Goal: Transaction & Acquisition: Purchase product/service

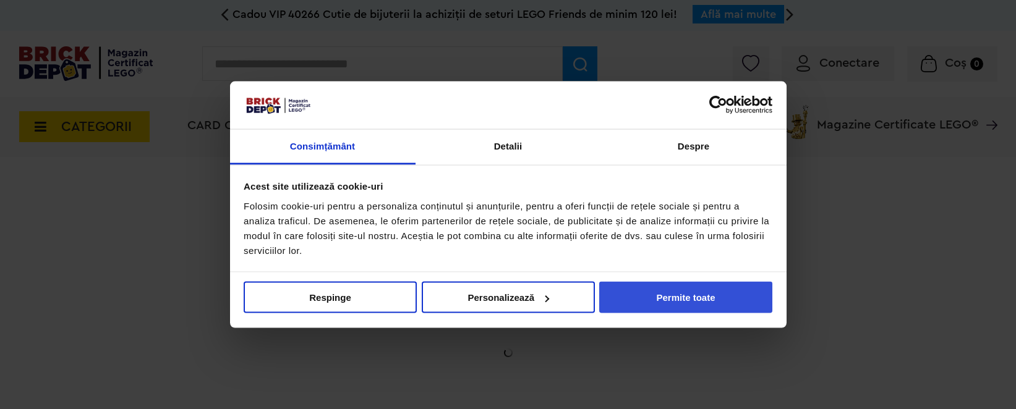
click at [657, 289] on button "Permite toate" at bounding box center [685, 298] width 173 height 32
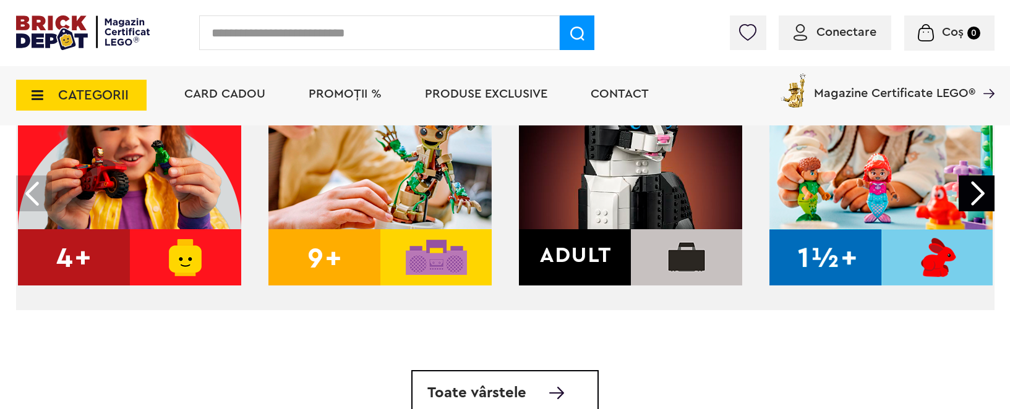
scroll to position [566, 0]
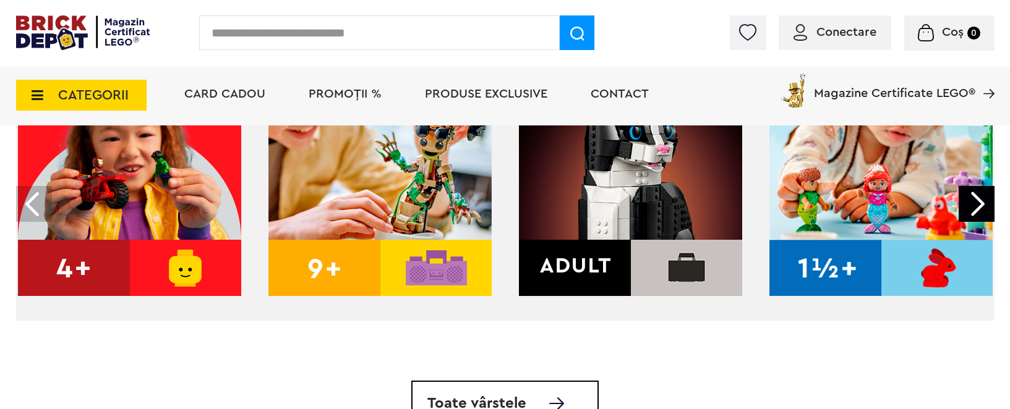
click at [429, 191] on img at bounding box center [379, 184] width 223 height 223
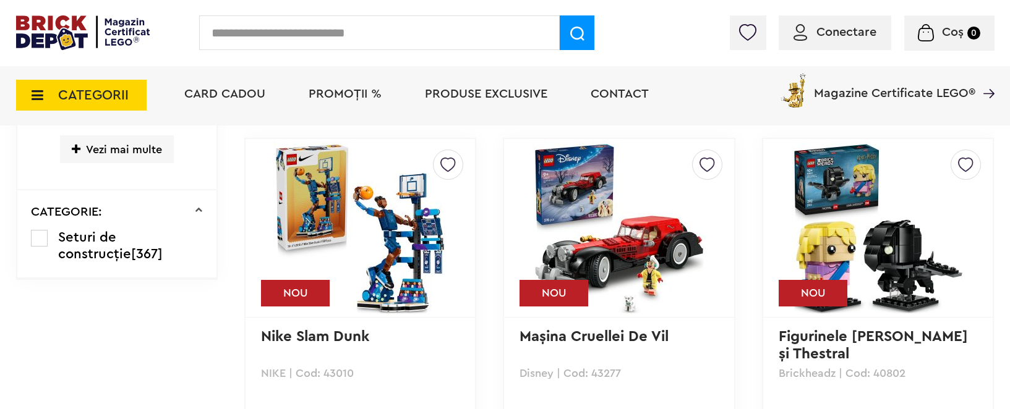
scroll to position [1272, 0]
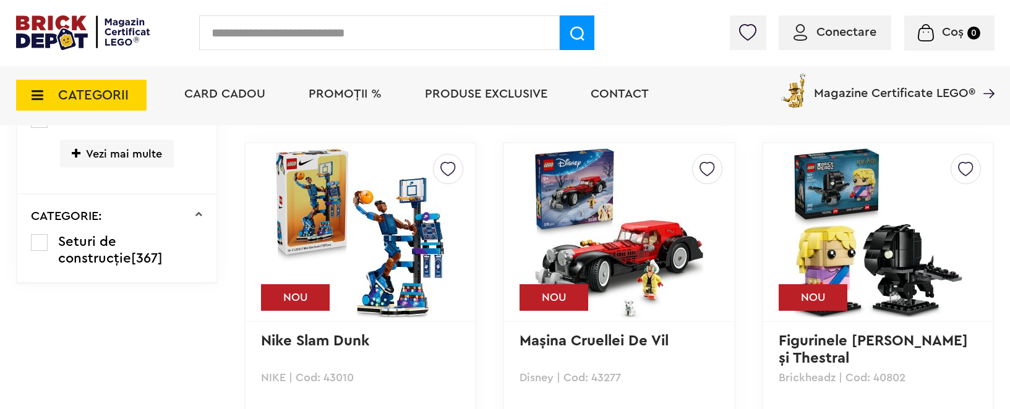
click at [419, 195] on img at bounding box center [359, 232] width 173 height 173
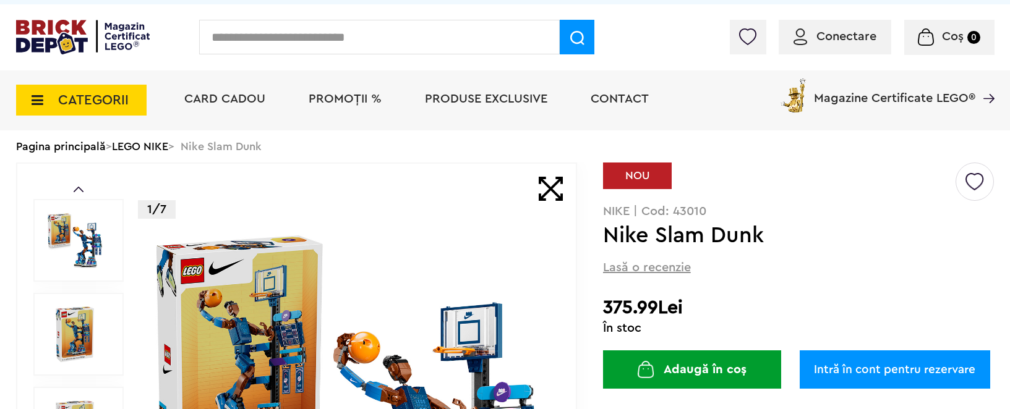
scroll to position [26, 0]
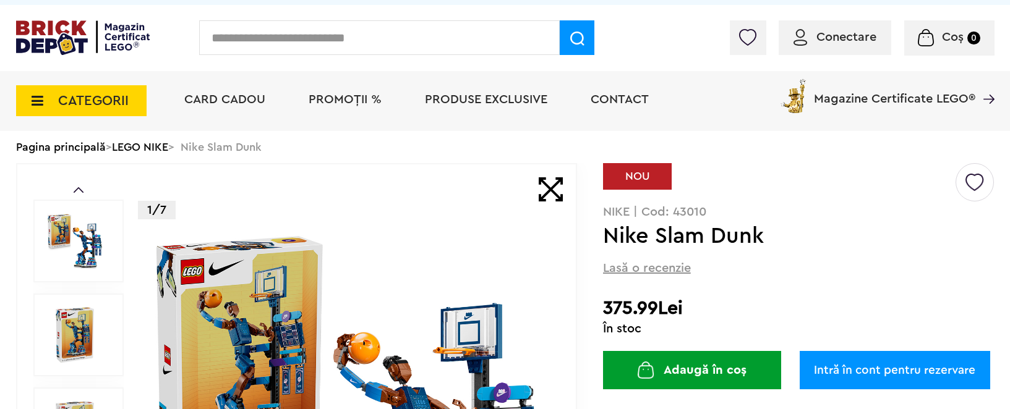
click at [336, 100] on span "PROMOȚII %" at bounding box center [345, 99] width 73 height 12
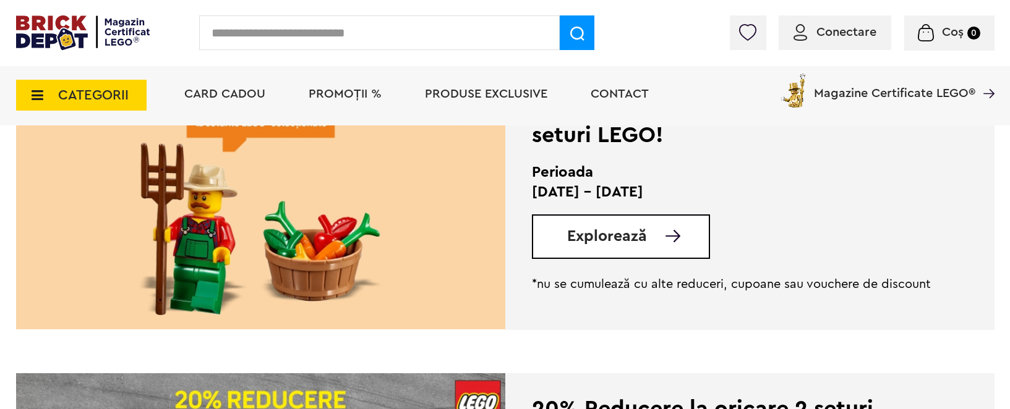
scroll to position [358, 0]
click at [608, 232] on span "Explorează" at bounding box center [607, 235] width 80 height 15
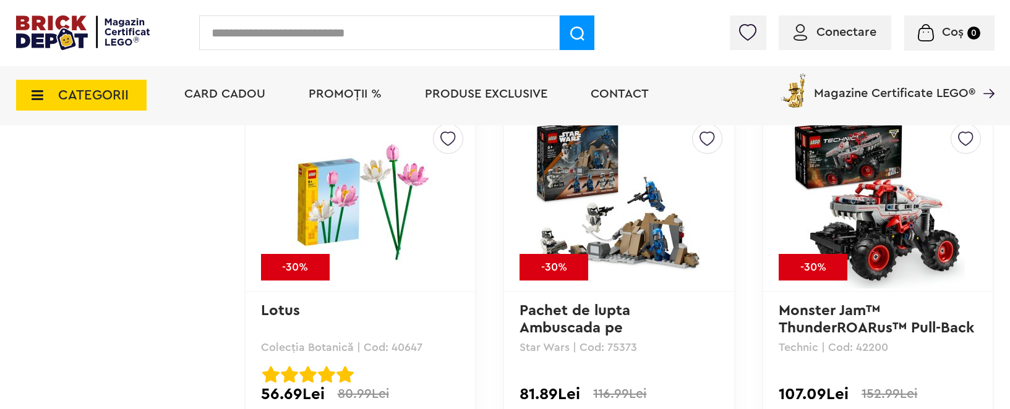
scroll to position [1962, 0]
click at [347, 213] on img at bounding box center [359, 201] width 173 height 125
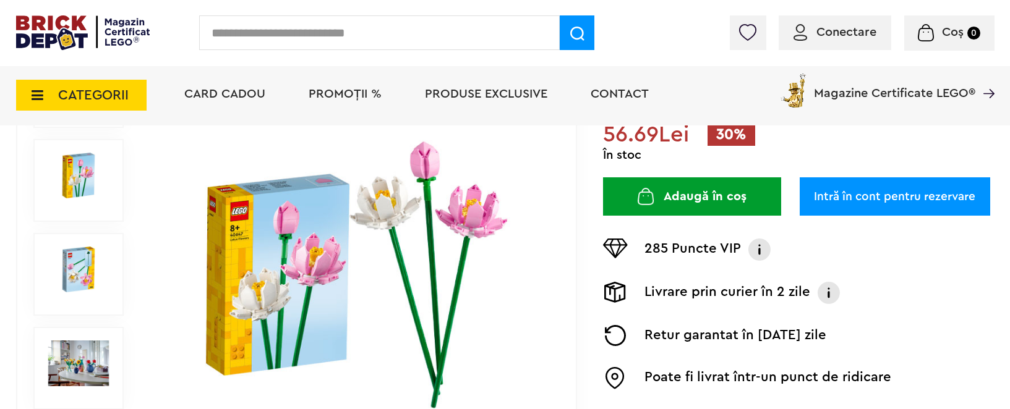
scroll to position [202, 0]
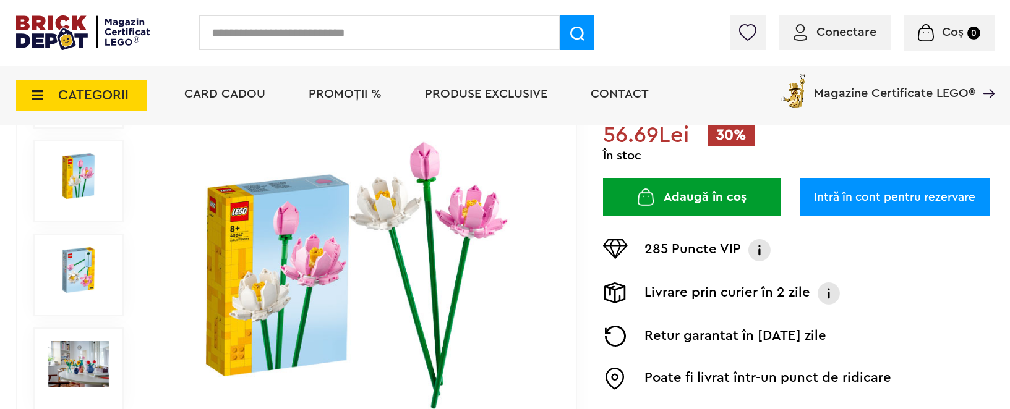
click at [477, 212] on img at bounding box center [349, 276] width 398 height 288
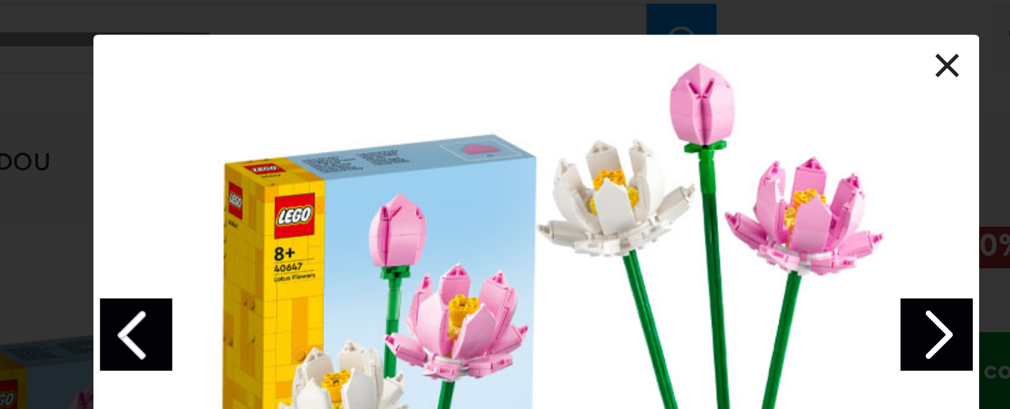
scroll to position [185, 0]
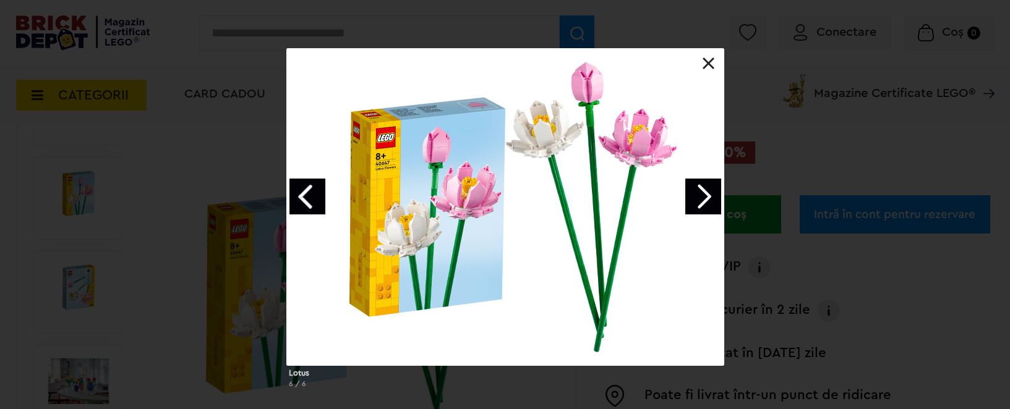
click at [708, 62] on link at bounding box center [709, 64] width 12 height 12
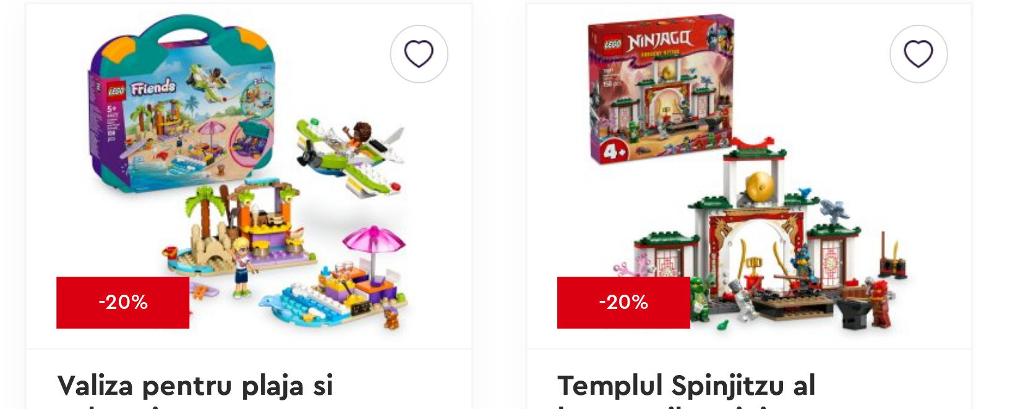
scroll to position [5332, 0]
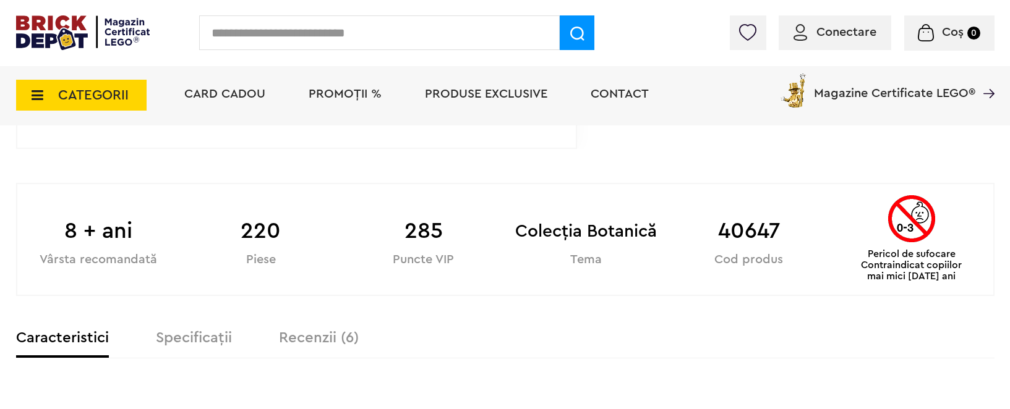
scroll to position [502, 0]
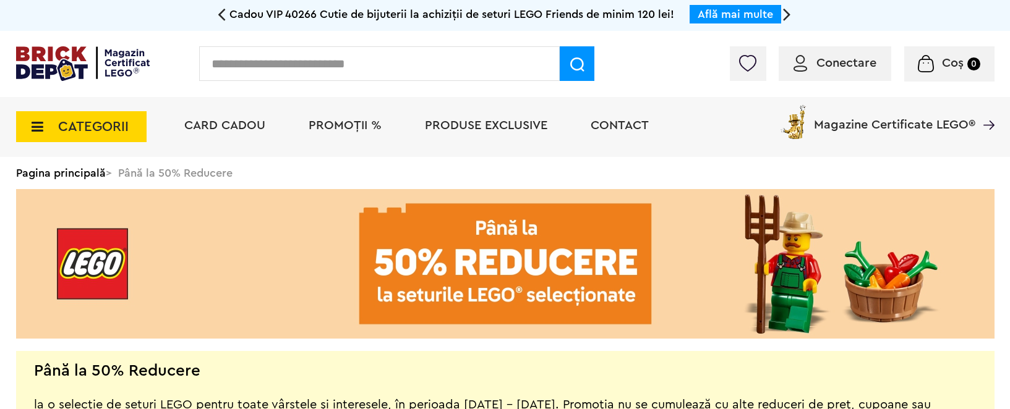
click at [357, 124] on span "PROMOȚII %" at bounding box center [345, 125] width 73 height 12
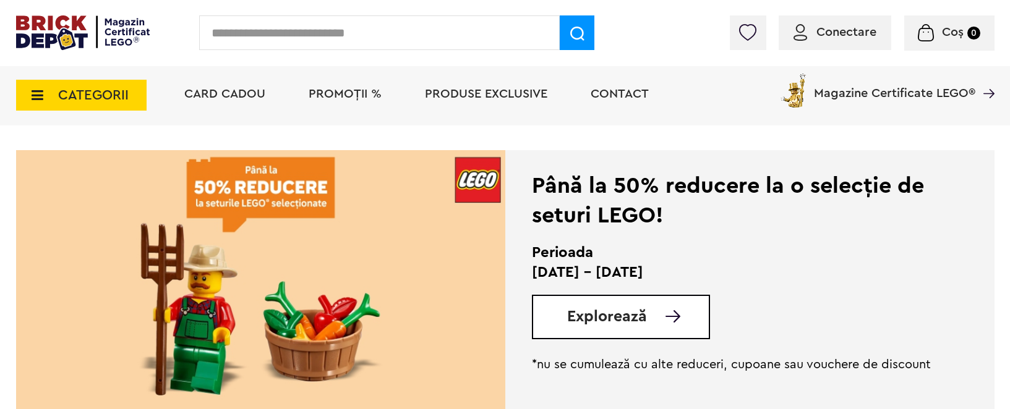
scroll to position [276, 0]
click at [636, 329] on div "Explorează" at bounding box center [621, 318] width 178 height 45
click at [636, 315] on span "Explorează" at bounding box center [607, 317] width 80 height 15
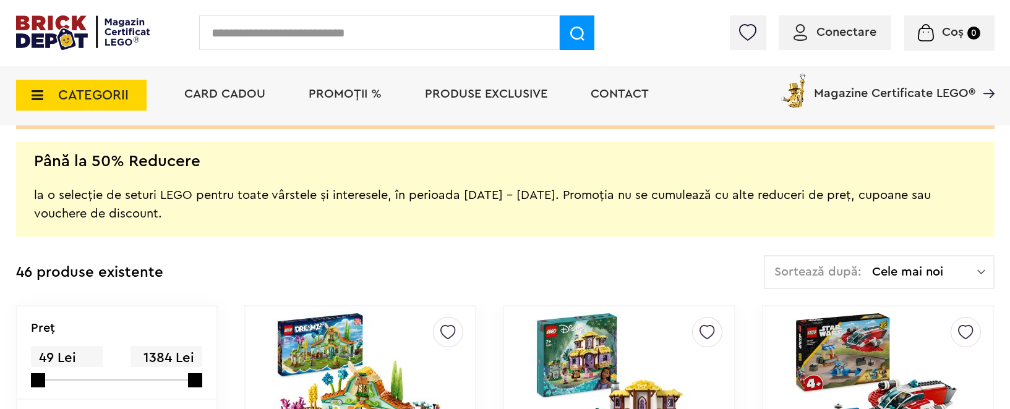
scroll to position [234, 0]
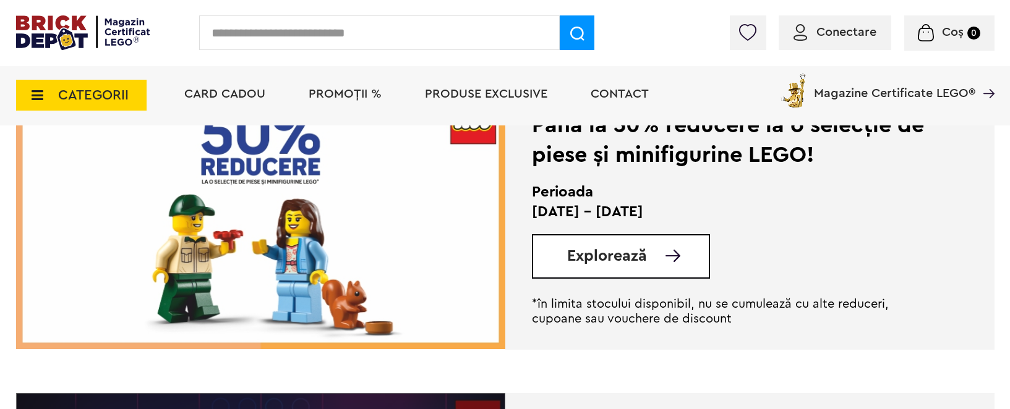
scroll to position [2161, 0]
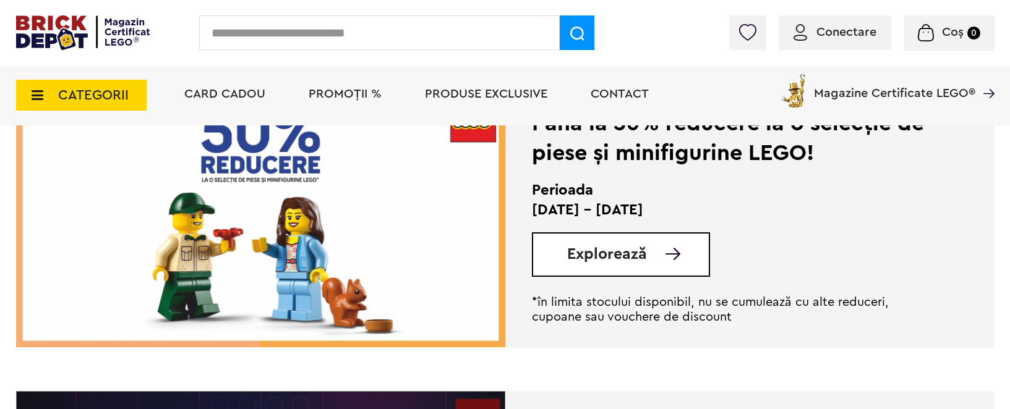
click at [626, 253] on span "Explorează" at bounding box center [607, 254] width 80 height 15
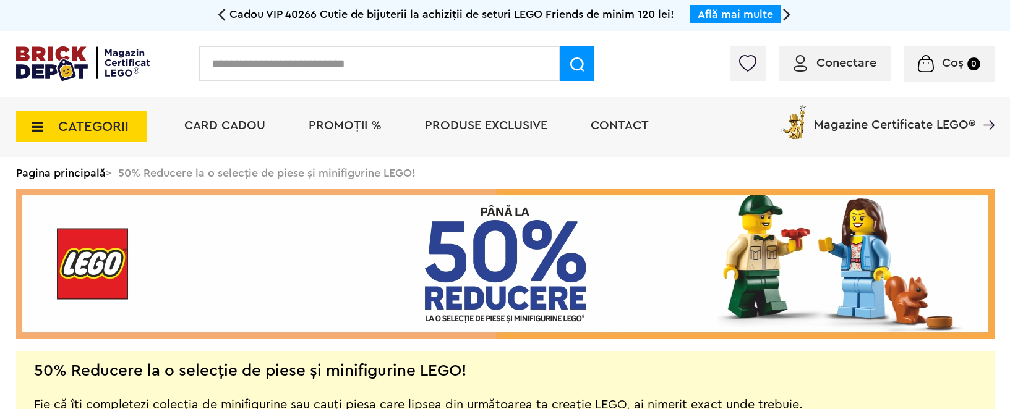
click at [343, 123] on span "PROMOȚII %" at bounding box center [345, 125] width 73 height 12
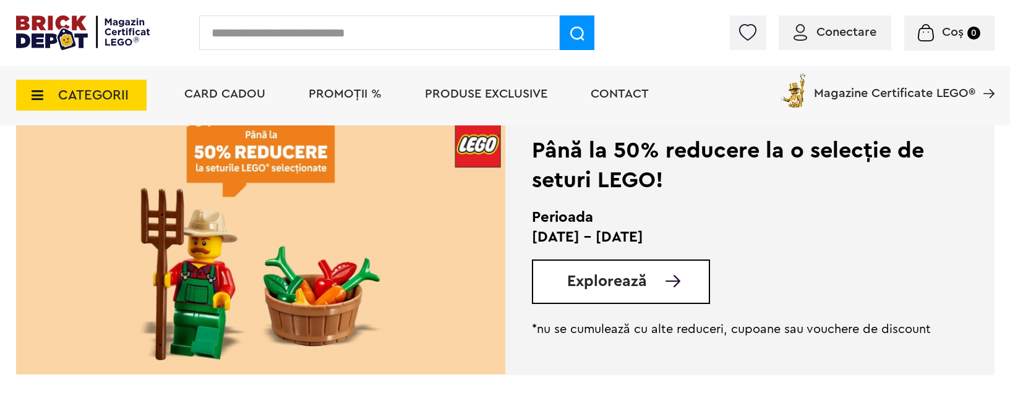
scroll to position [314, 0]
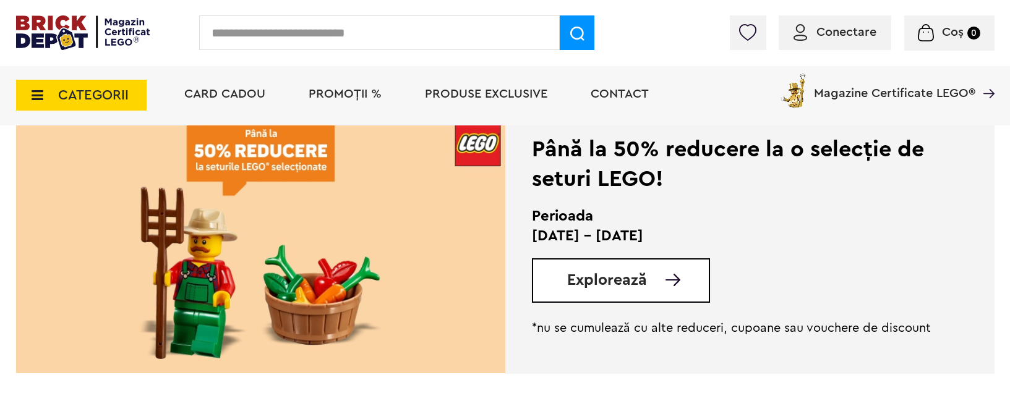
click at [596, 280] on span "Explorează" at bounding box center [607, 280] width 80 height 15
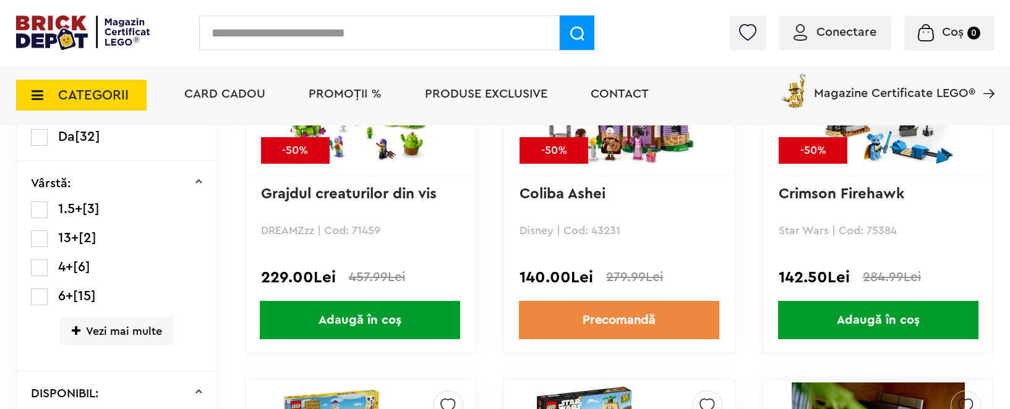
scroll to position [546, 0]
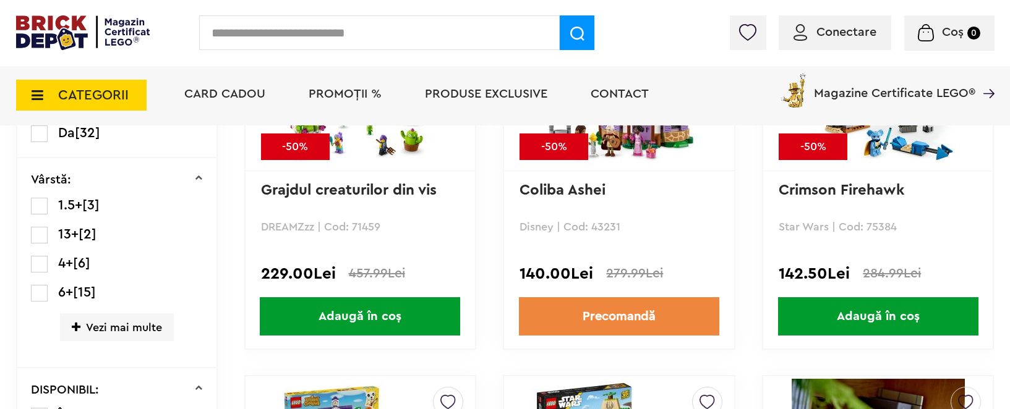
click at [41, 232] on label at bounding box center [39, 235] width 17 height 17
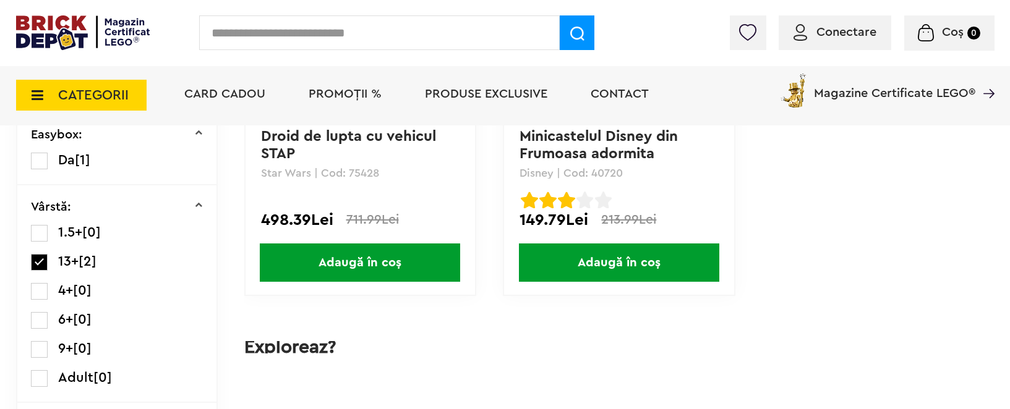
scroll to position [502, 0]
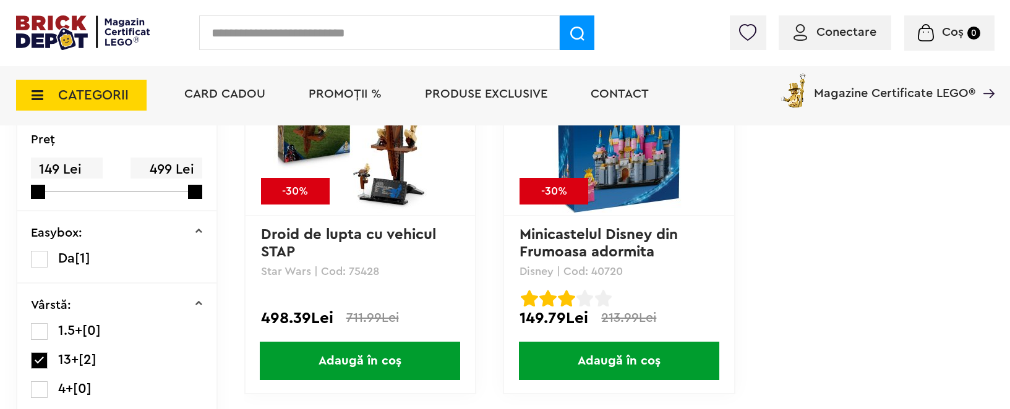
click at [622, 234] on link "Minicastelul Disney din Frumoasa adormita" at bounding box center [600, 244] width 163 height 32
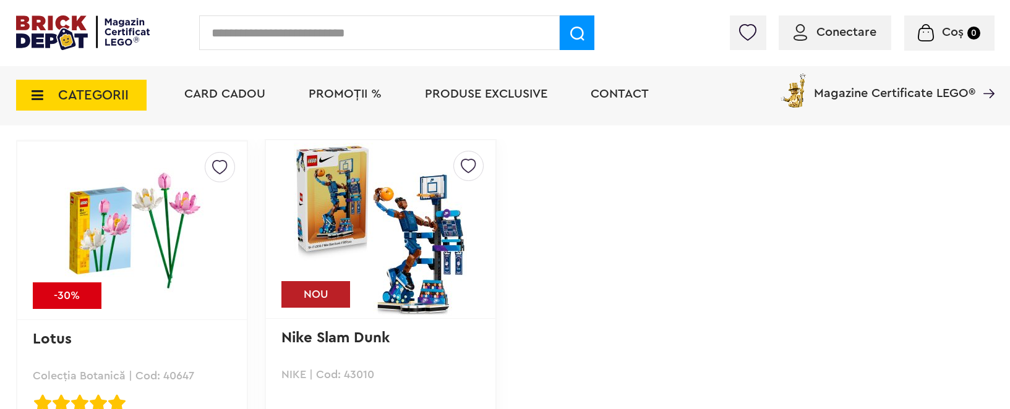
scroll to position [1319, 0]
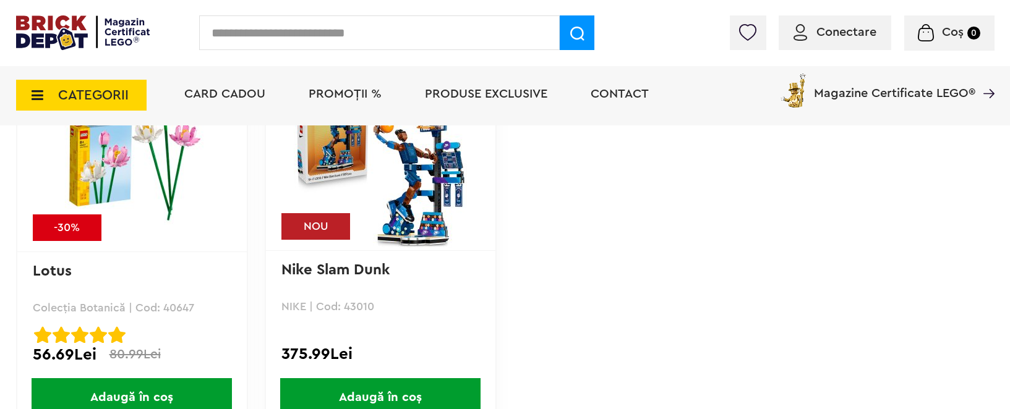
click at [190, 395] on span "Adaugă în coș" at bounding box center [132, 397] width 200 height 38
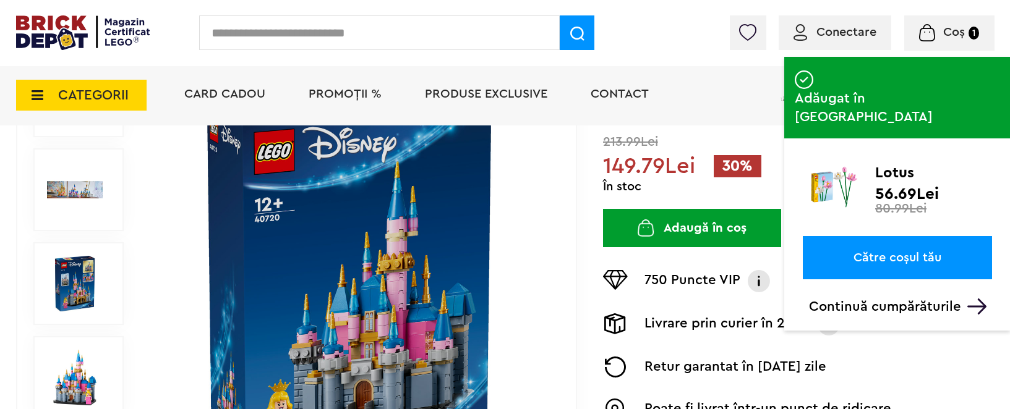
scroll to position [150, 0]
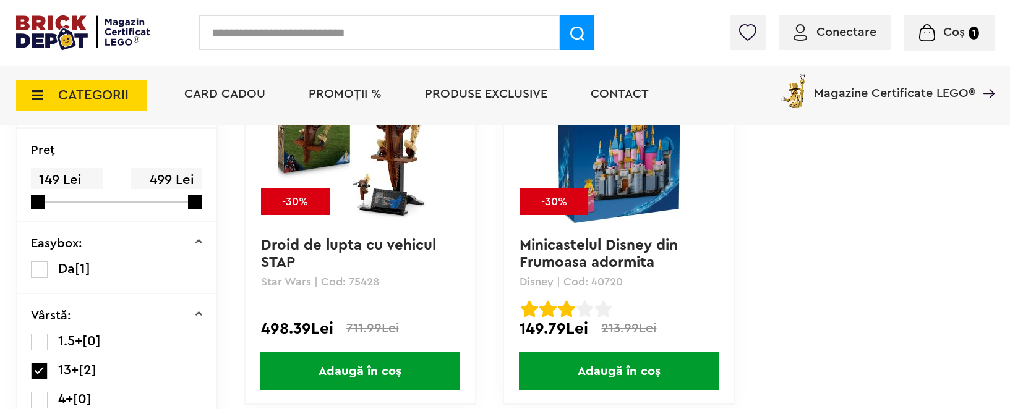
click at [41, 373] on label at bounding box center [39, 371] width 17 height 17
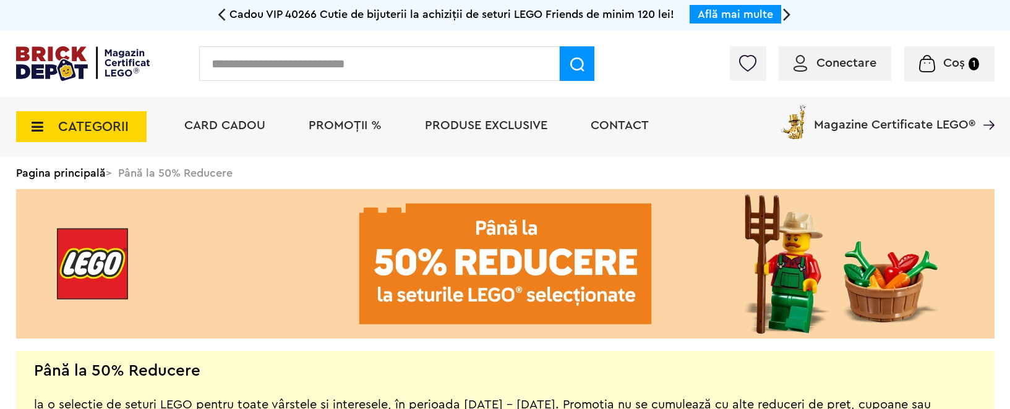
click at [341, 123] on span "PROMOȚII %" at bounding box center [345, 125] width 73 height 12
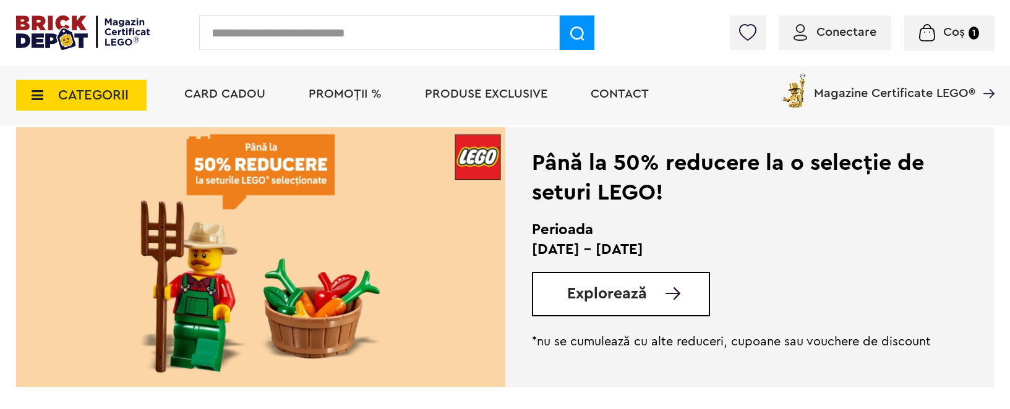
scroll to position [295, 0]
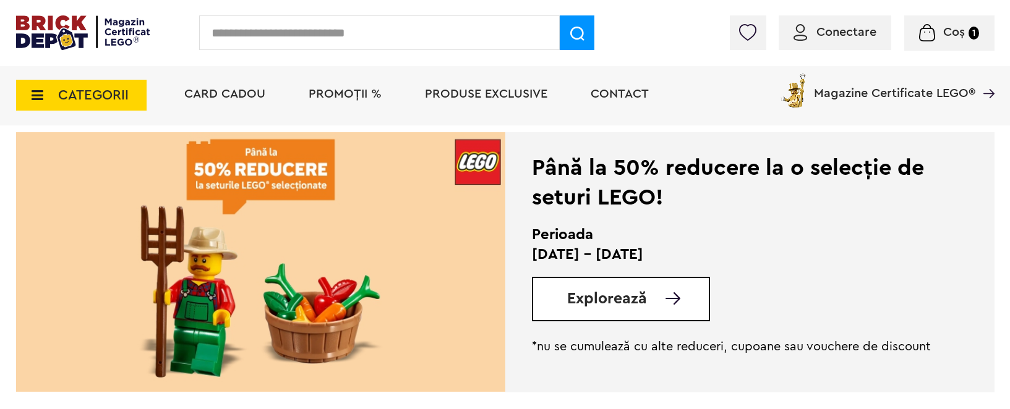
click at [625, 295] on span "Explorează" at bounding box center [607, 298] width 80 height 15
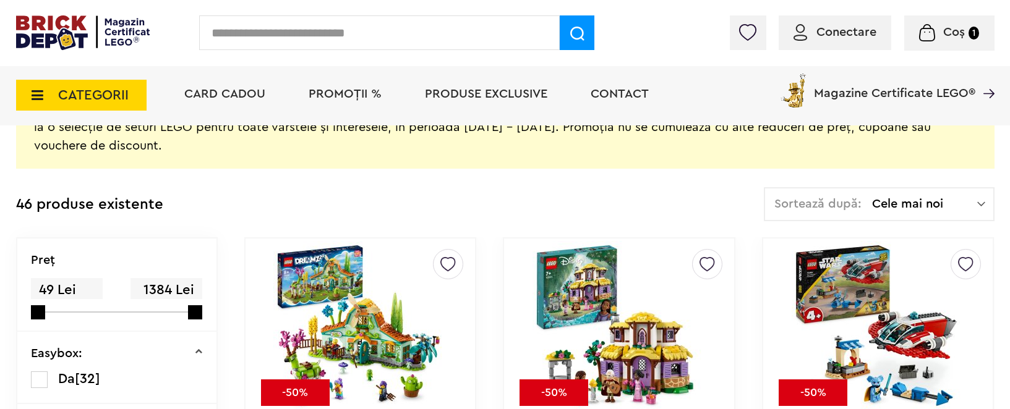
scroll to position [302, 0]
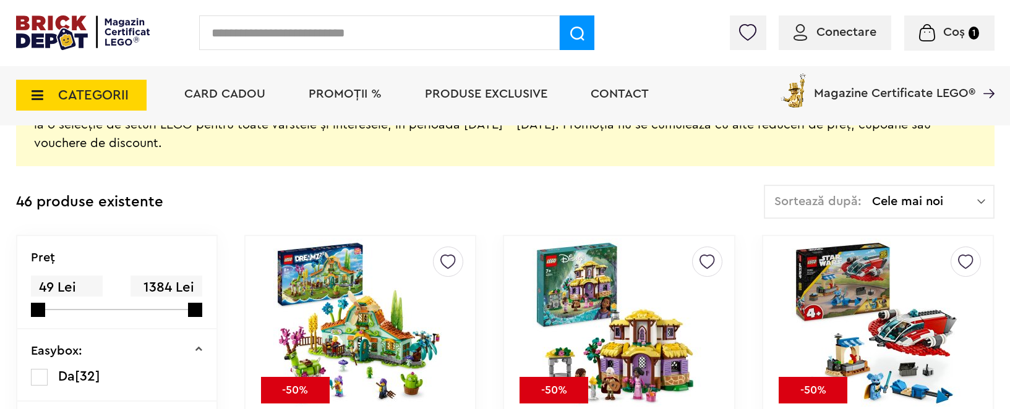
click at [983, 200] on img at bounding box center [981, 201] width 8 height 12
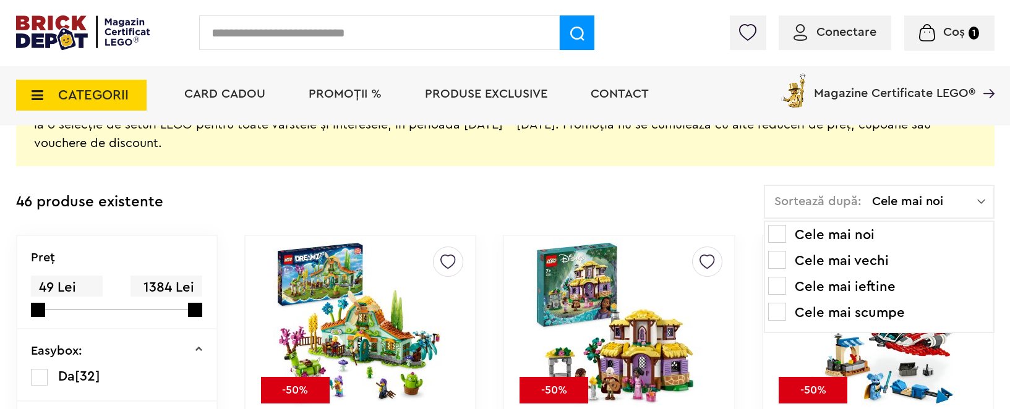
click at [896, 284] on li "Cele mai ieftine" at bounding box center [879, 287] width 222 height 20
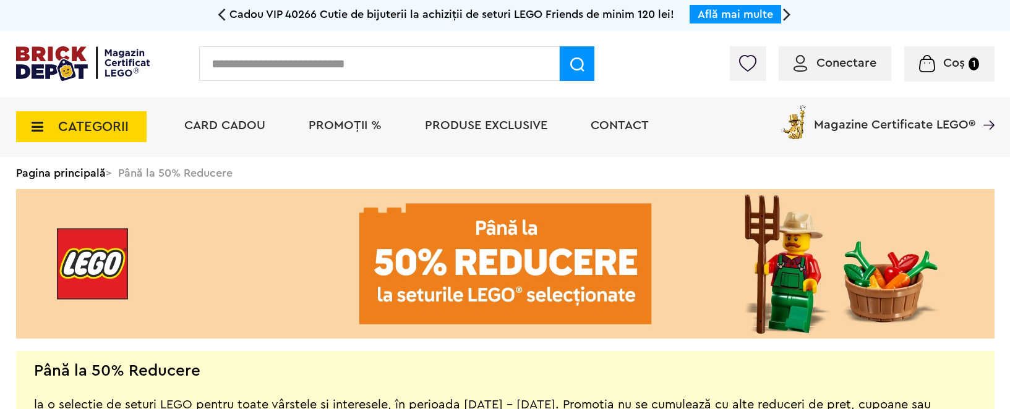
click at [513, 124] on span "Produse exclusive" at bounding box center [486, 125] width 122 height 12
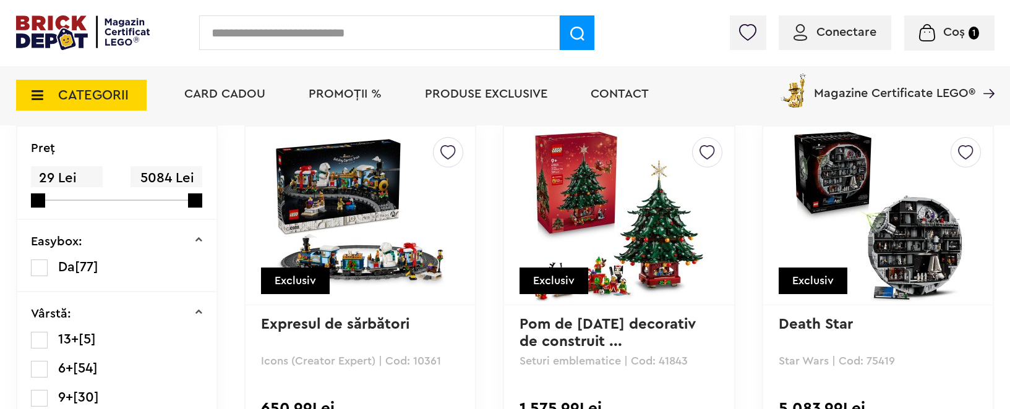
scroll to position [138, 0]
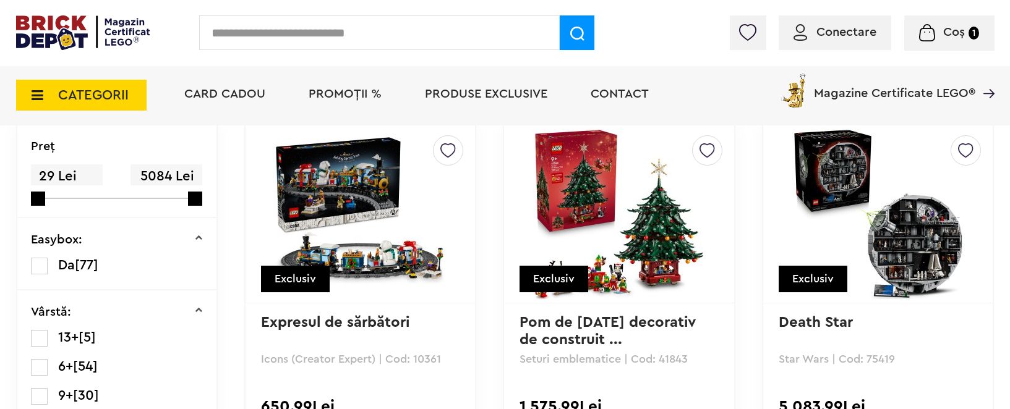
click at [917, 274] on img at bounding box center [878, 213] width 173 height 173
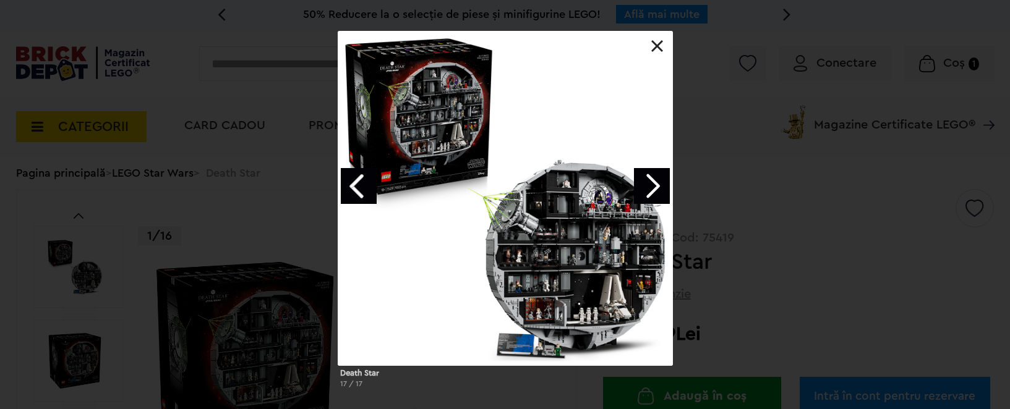
click at [655, 48] on link at bounding box center [657, 46] width 12 height 12
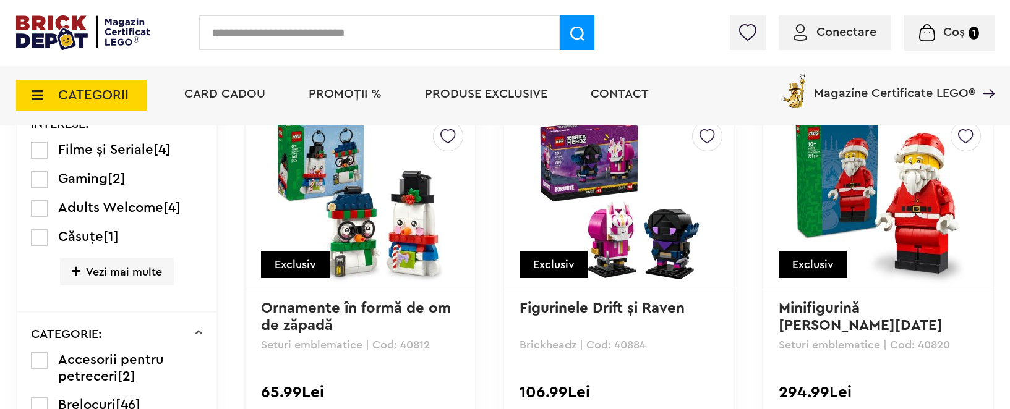
scroll to position [928, 0]
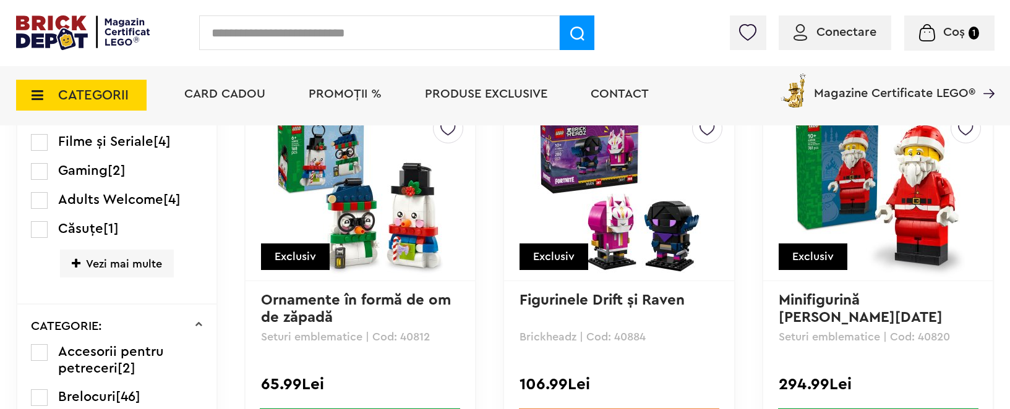
click at [666, 265] on img at bounding box center [618, 191] width 173 height 173
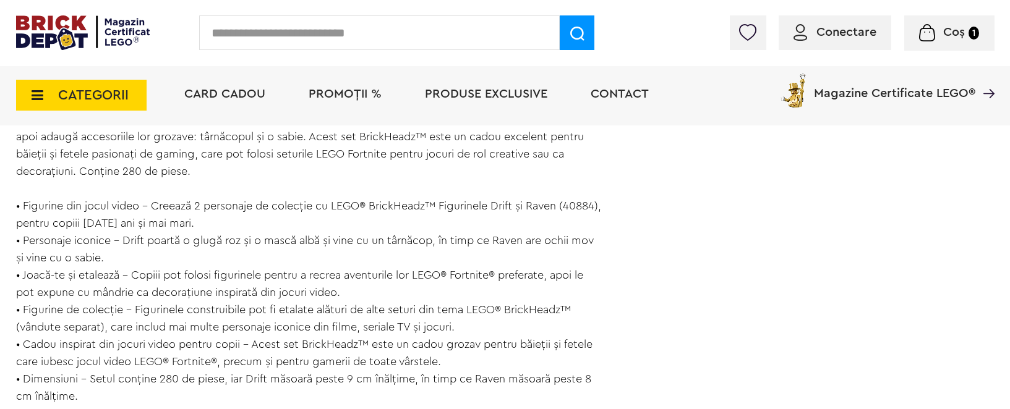
scroll to position [965, 0]
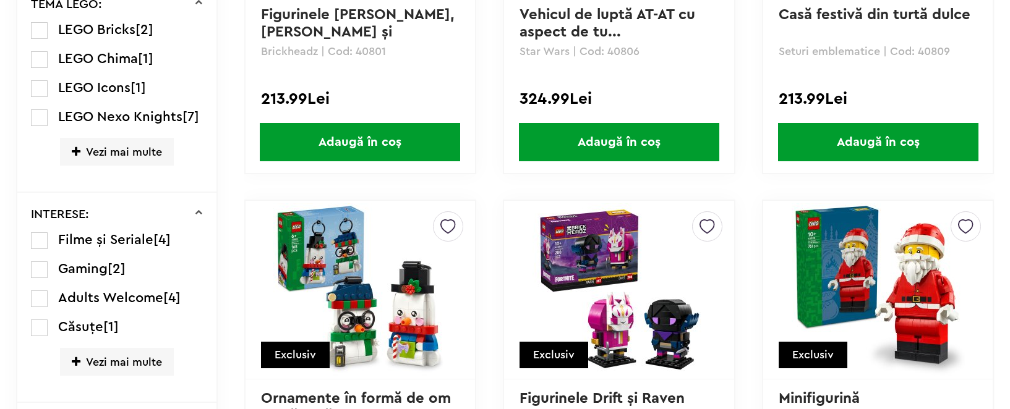
scroll to position [928, 0]
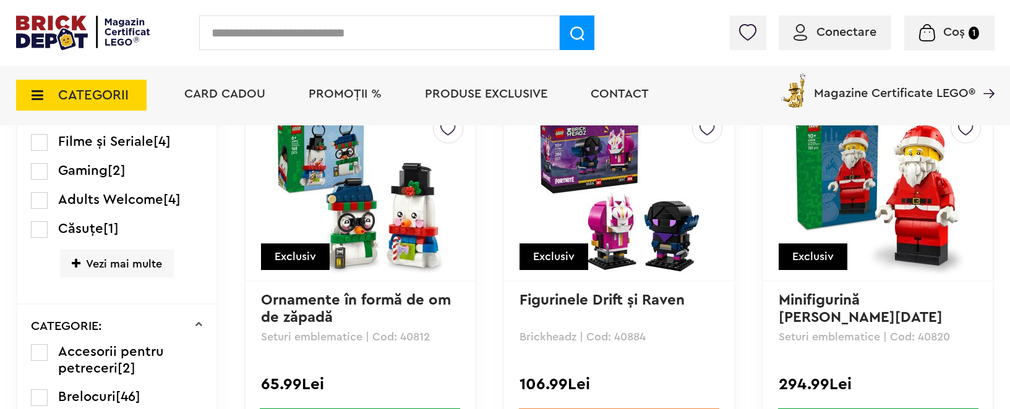
click at [46, 170] on label at bounding box center [39, 171] width 17 height 17
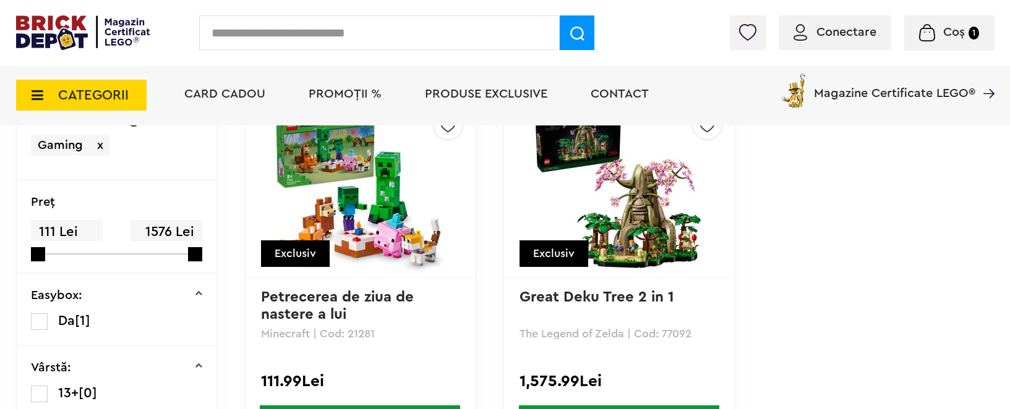
scroll to position [168, 0]
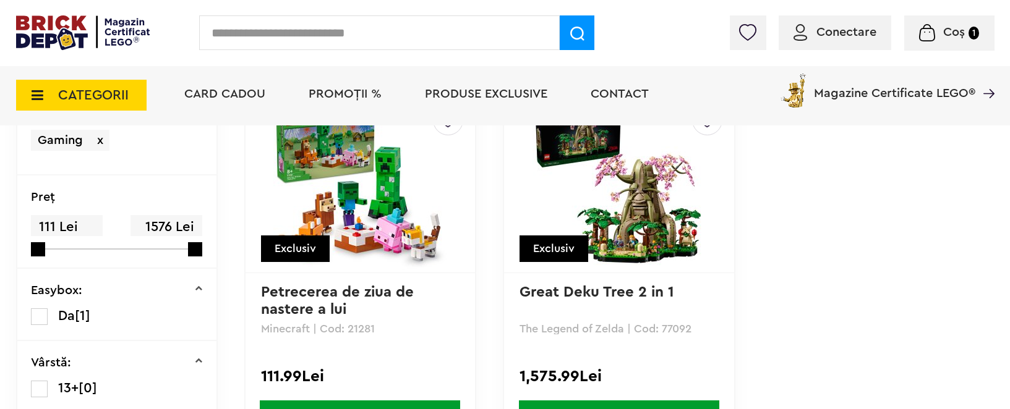
click at [361, 299] on link "Petrecerea de ziua de nastere a lui [PERSON_NAME]" at bounding box center [339, 309] width 157 height 49
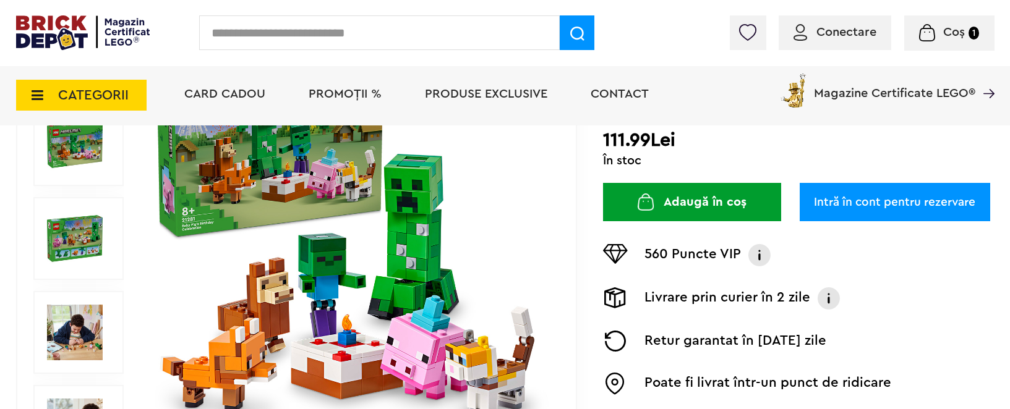
scroll to position [236, 0]
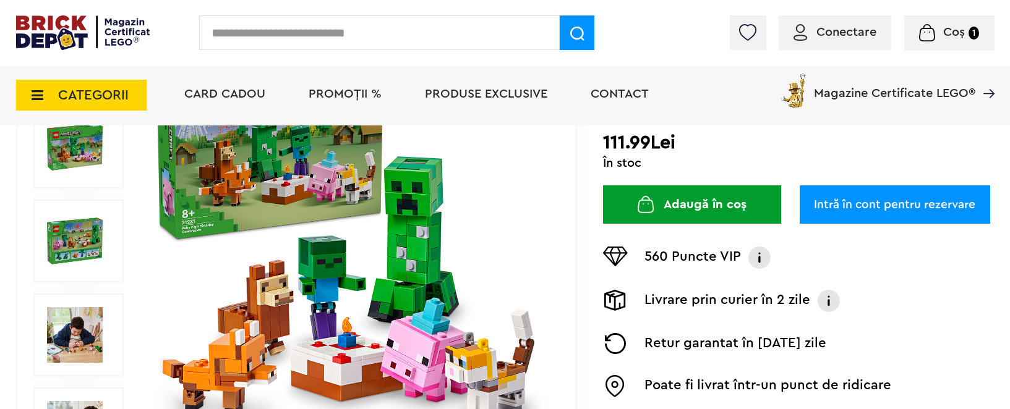
click at [77, 327] on img at bounding box center [75, 335] width 56 height 56
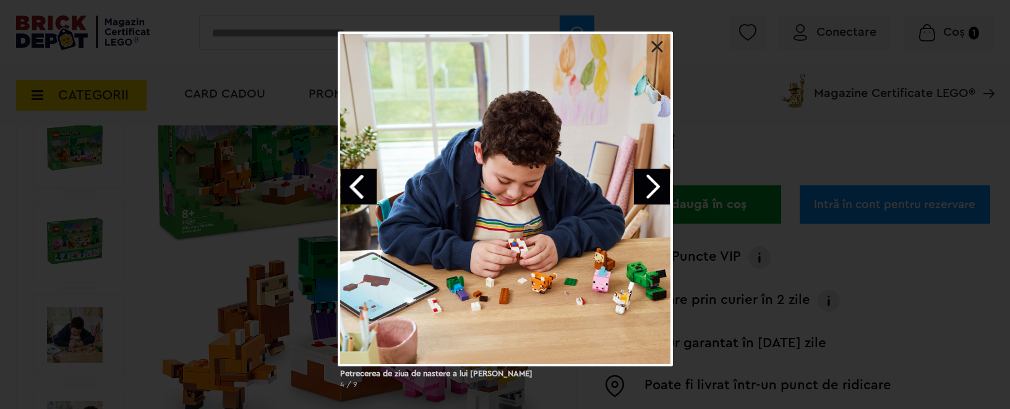
click at [658, 45] on link at bounding box center [657, 47] width 12 height 12
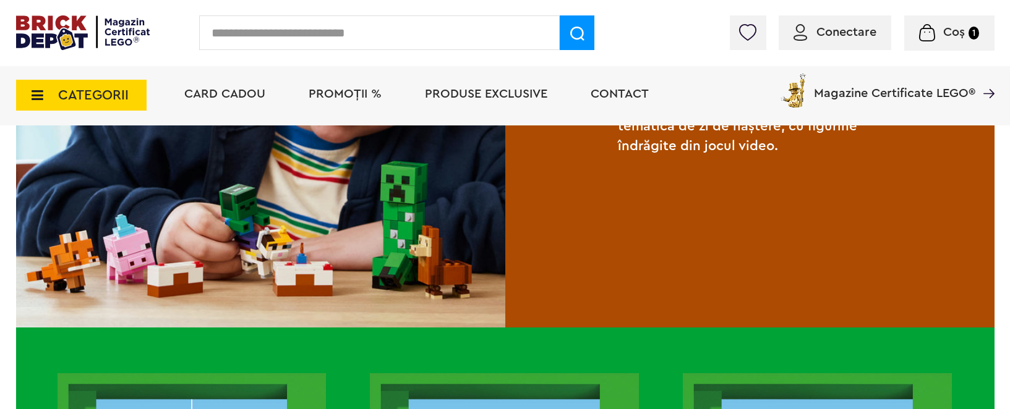
scroll to position [1147, 0]
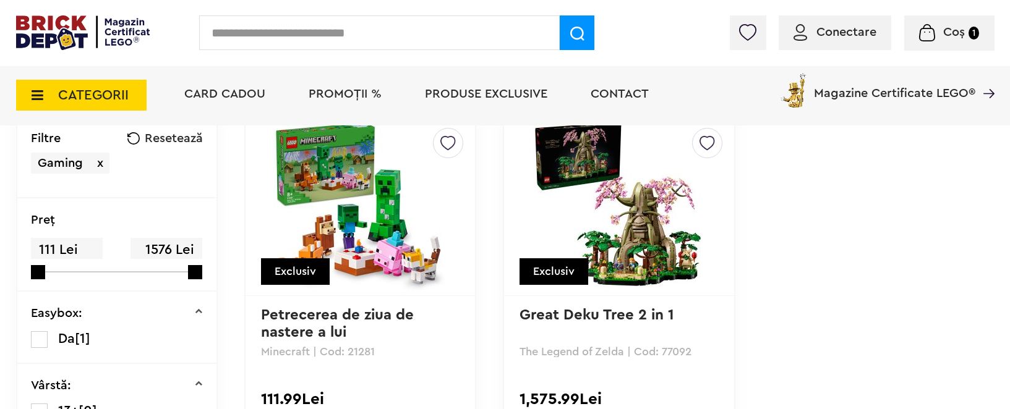
scroll to position [168, 0]
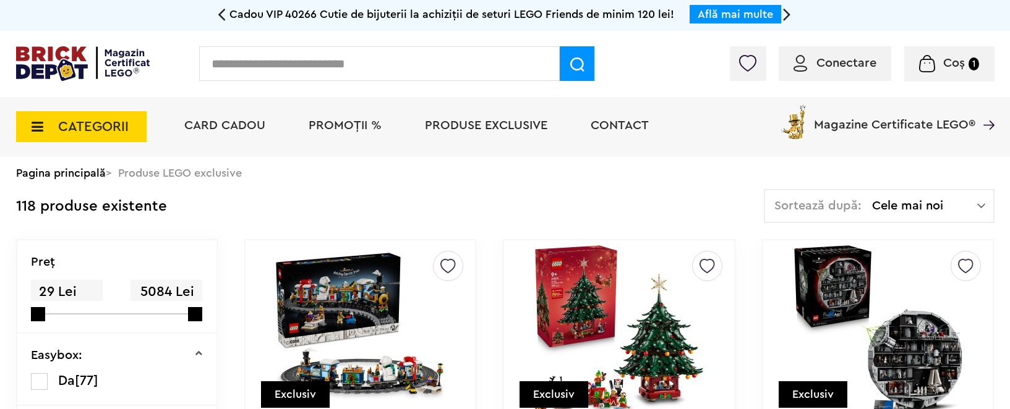
click at [981, 202] on img at bounding box center [981, 206] width 8 height 12
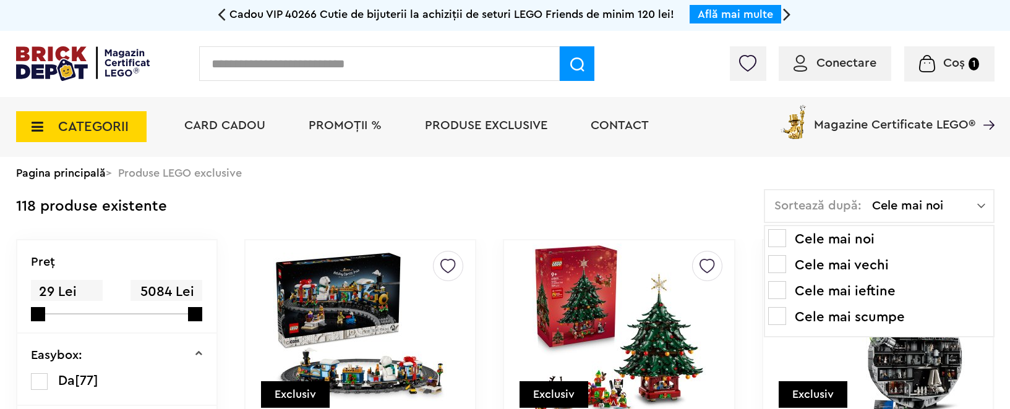
click at [783, 287] on span at bounding box center [777, 290] width 18 height 18
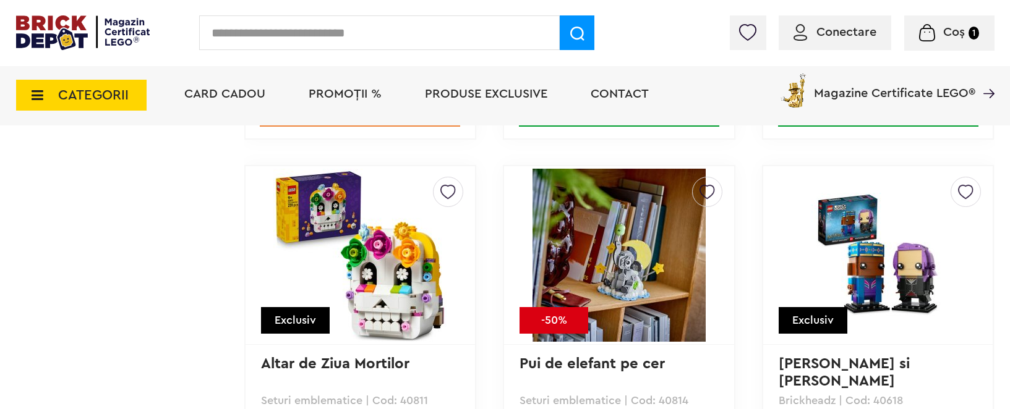
scroll to position [7768, 0]
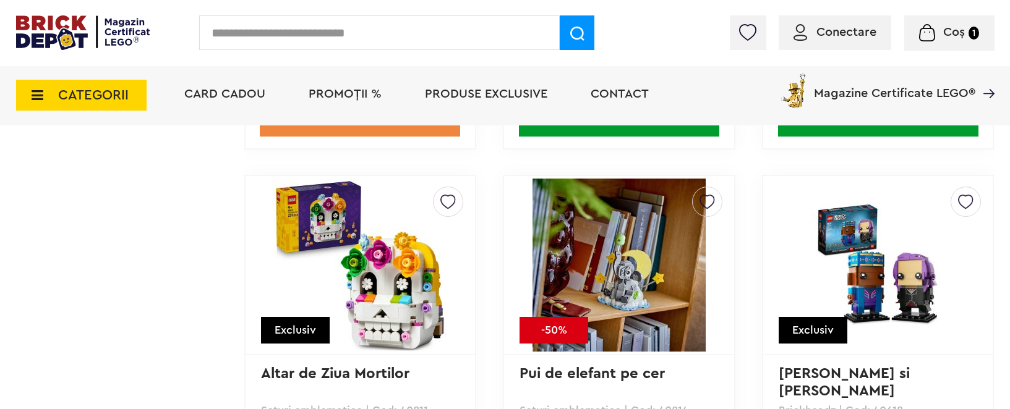
click at [884, 300] on img at bounding box center [878, 265] width 173 height 125
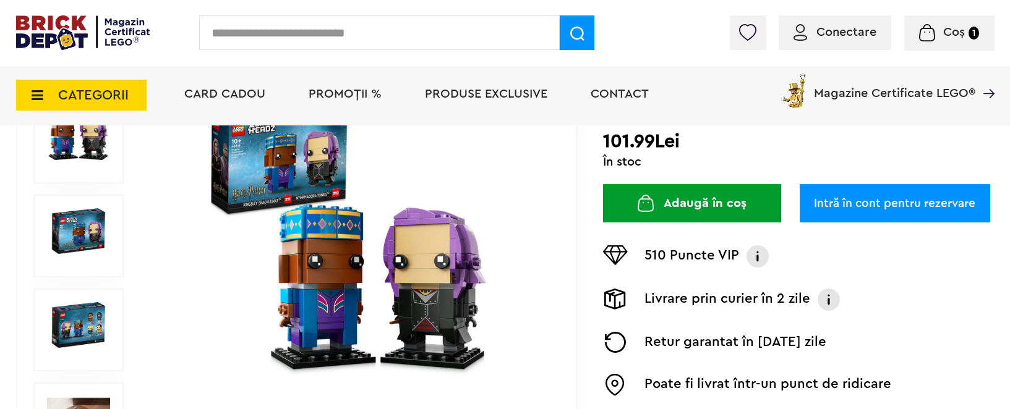
scroll to position [236, 0]
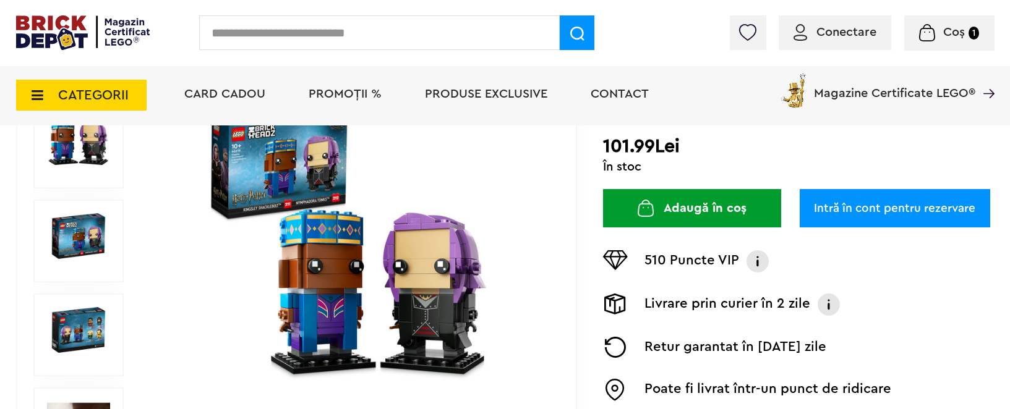
click at [726, 204] on button "Adaugă în coș" at bounding box center [692, 208] width 178 height 38
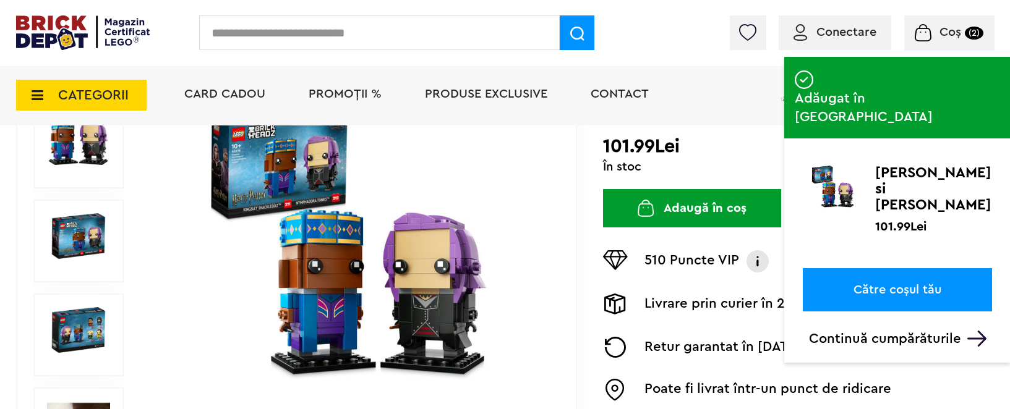
click at [876, 331] on p "Continuă cumpărăturile" at bounding box center [900, 339] width 183 height 16
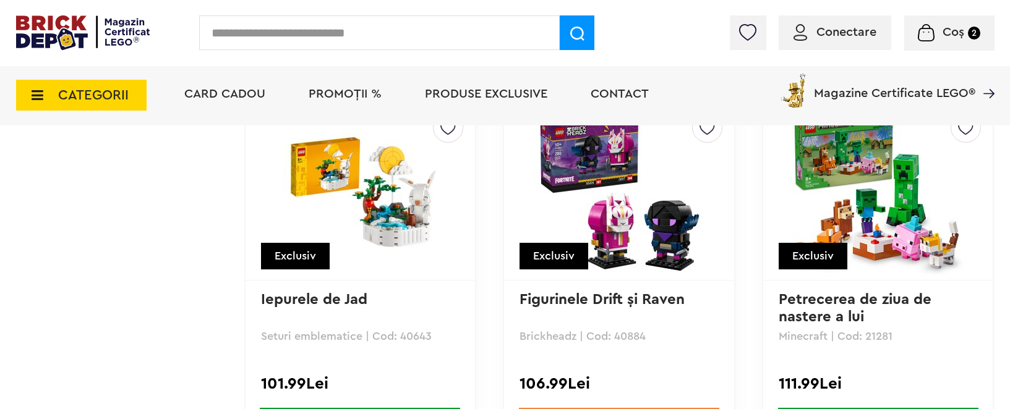
scroll to position [8992, 0]
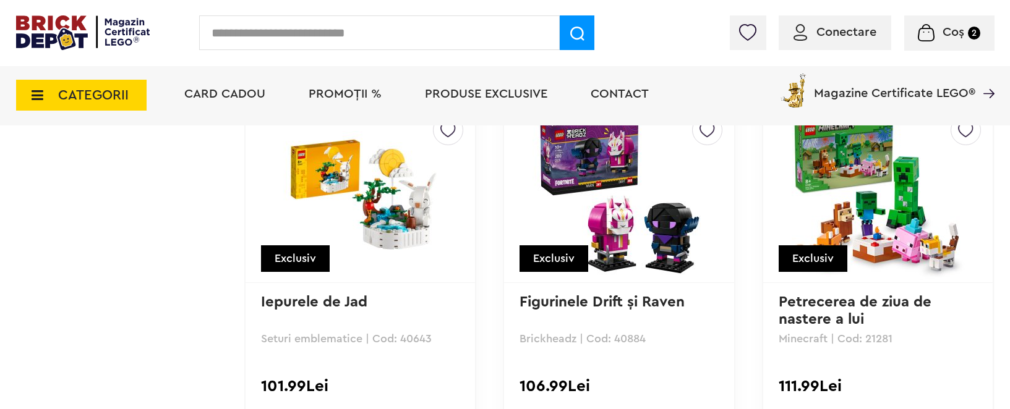
click at [404, 223] on img at bounding box center [359, 193] width 173 height 125
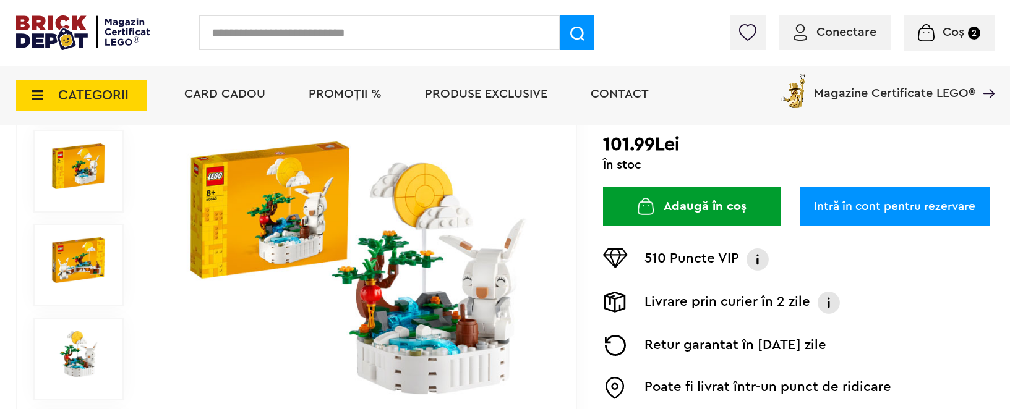
scroll to position [213, 0]
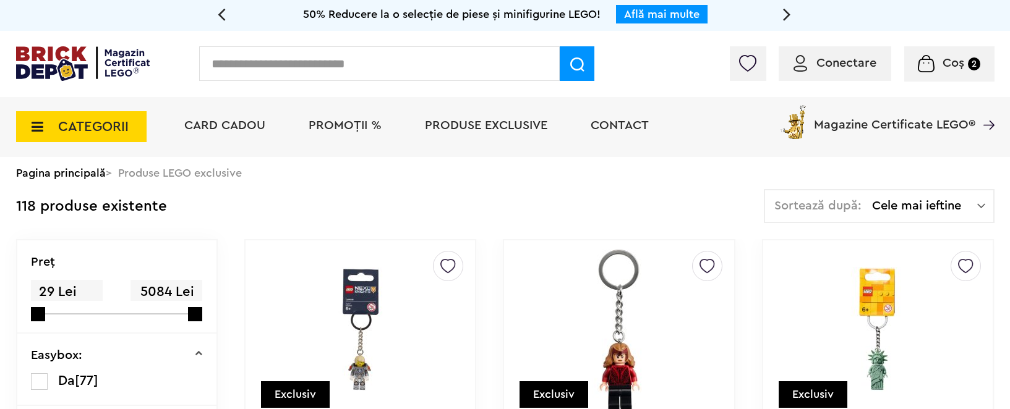
click at [820, 69] on span "Conectare" at bounding box center [846, 63] width 60 height 12
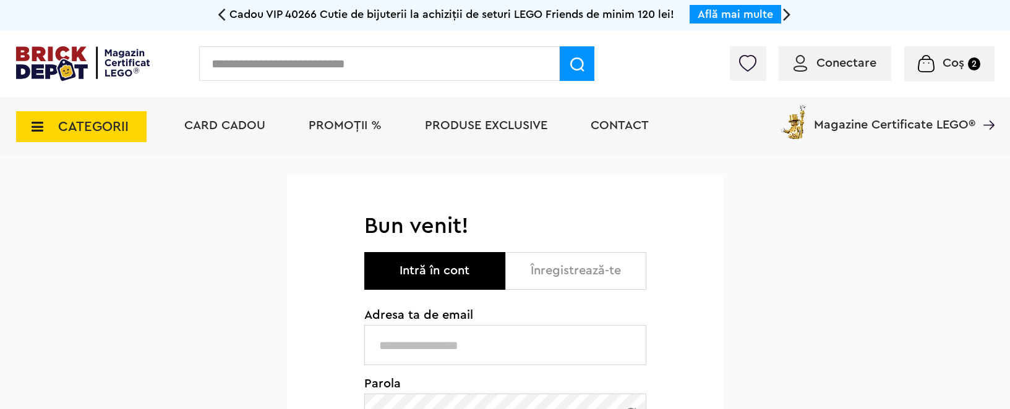
click at [573, 267] on button "Înregistrează-te" at bounding box center [575, 271] width 141 height 38
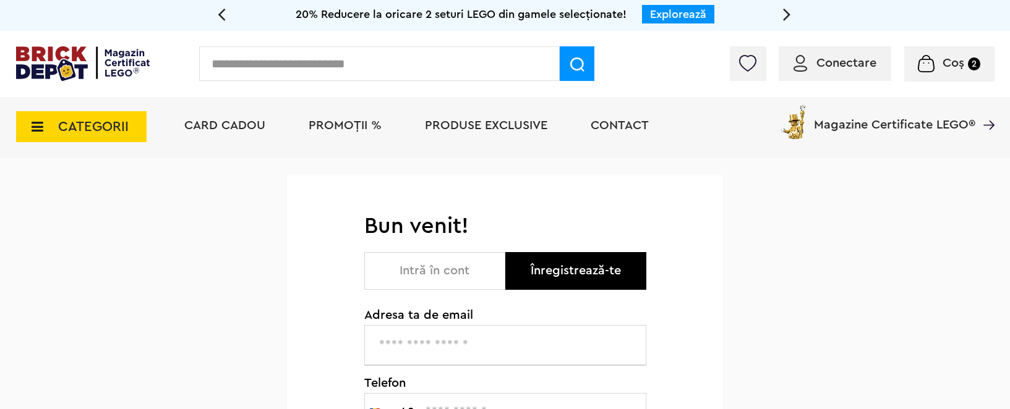
click at [416, 339] on input "text" at bounding box center [505, 345] width 282 height 40
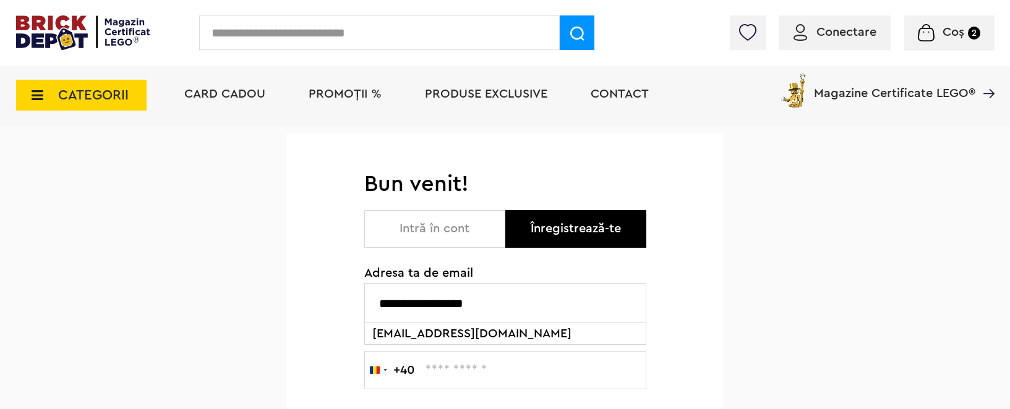
scroll to position [71, 0]
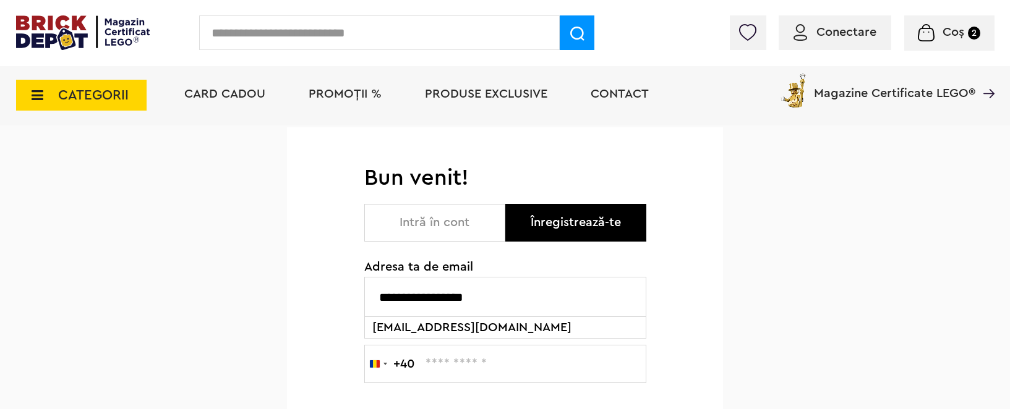
type input "**********"
click at [427, 362] on input "text" at bounding box center [505, 364] width 282 height 38
type input "*********"
click at [732, 371] on div "**********" at bounding box center [505, 406] width 1010 height 594
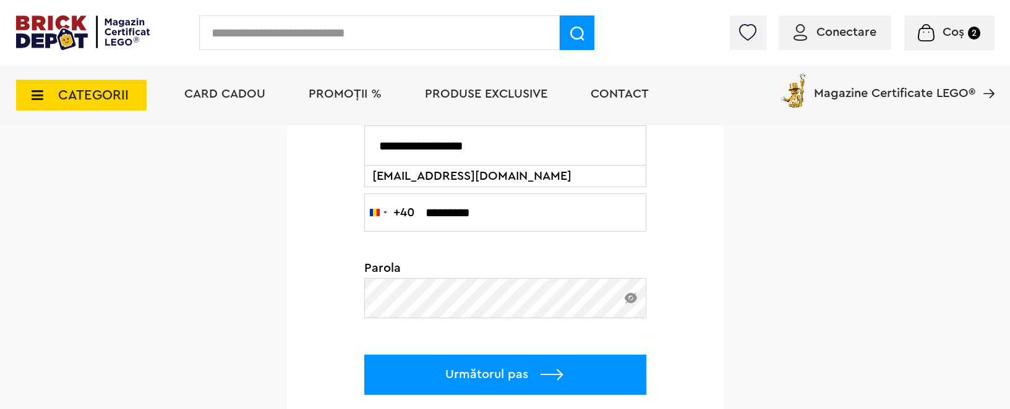
scroll to position [232, 0]
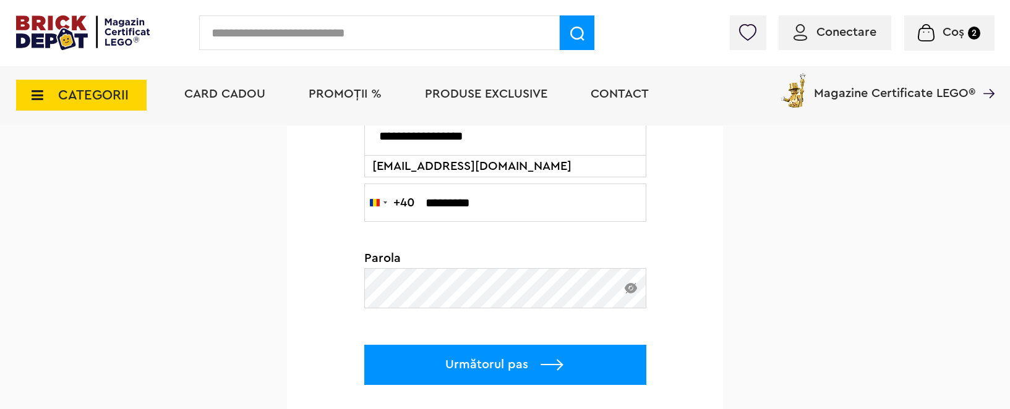
click at [508, 369] on p "Următorul pas" at bounding box center [505, 365] width 282 height 40
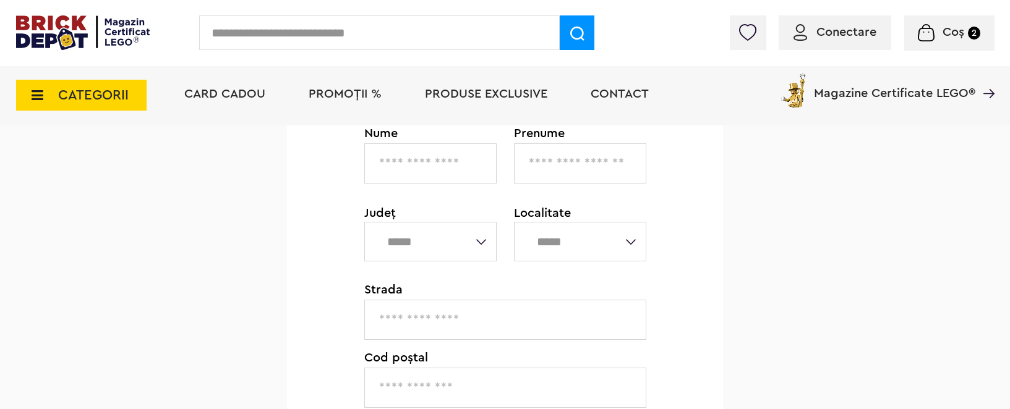
click at [424, 163] on input "text" at bounding box center [430, 163] width 132 height 40
type input "********"
click at [551, 155] on input "text" at bounding box center [580, 163] width 132 height 40
type input "******"
click at [483, 241] on select "**********" at bounding box center [430, 242] width 132 height 40
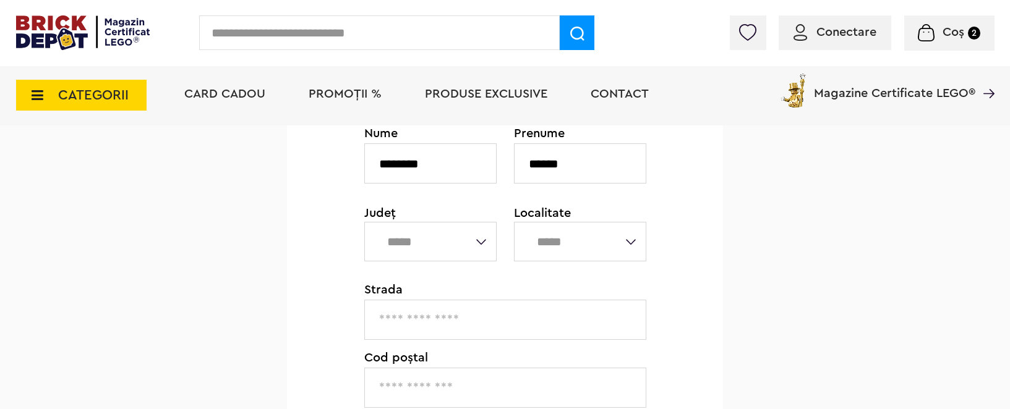
select select "*"
click at [364, 222] on select "**********" at bounding box center [430, 242] width 132 height 40
click at [636, 238] on select "**********" at bounding box center [580, 242] width 132 height 40
select select "****"
click at [514, 222] on select "**********" at bounding box center [580, 242] width 132 height 40
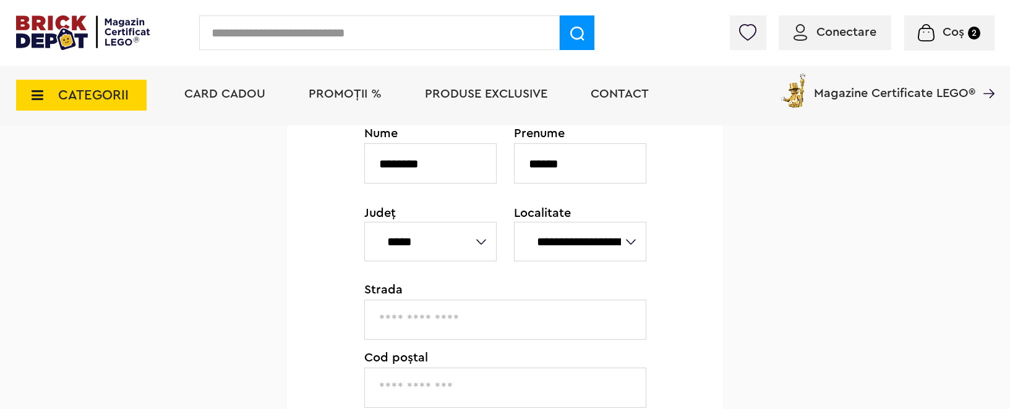
click at [425, 312] on input "text" at bounding box center [505, 320] width 282 height 40
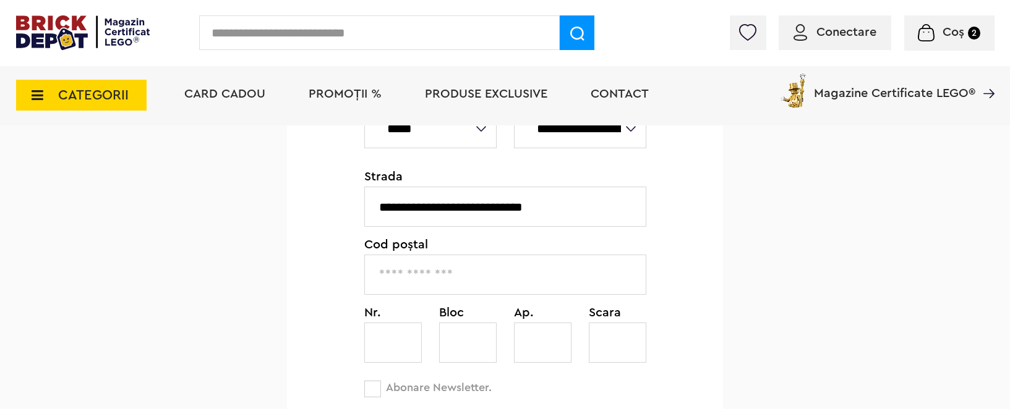
scroll to position [365, 0]
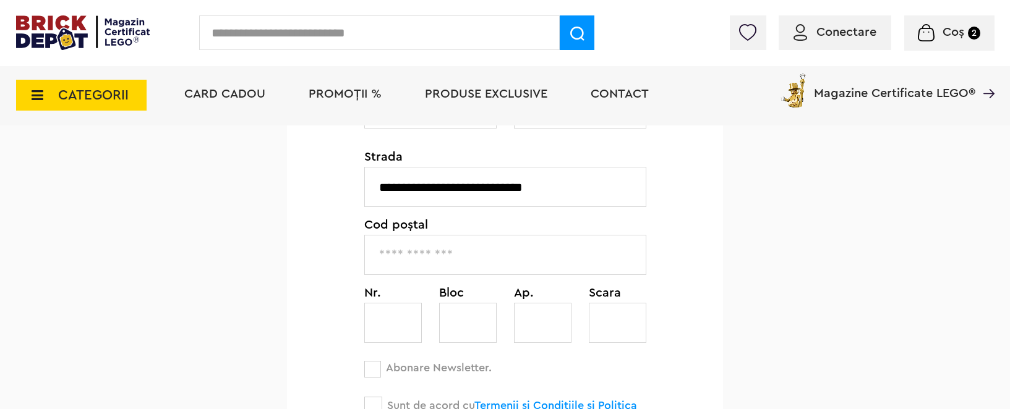
type input "**********"
click at [380, 254] on input "text" at bounding box center [505, 255] width 282 height 40
type input "******"
click at [386, 324] on input "text" at bounding box center [393, 323] width 58 height 40
type input "**"
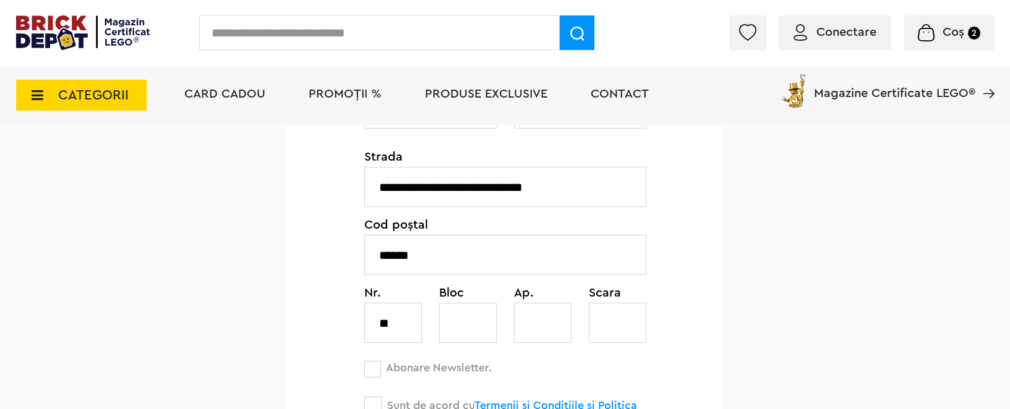
click at [724, 256] on div "**********" at bounding box center [505, 248] width 1010 height 868
click at [564, 187] on input "**********" at bounding box center [505, 187] width 282 height 40
type input "**********"
click at [759, 308] on div "**********" at bounding box center [505, 248] width 1010 height 868
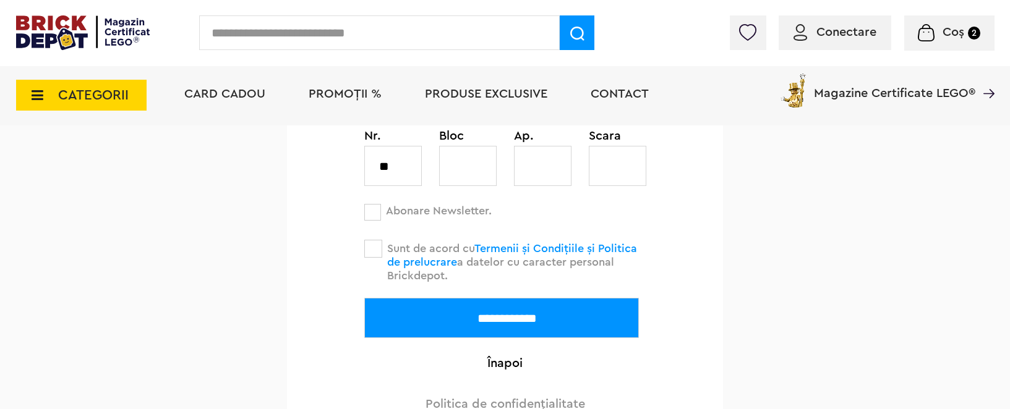
scroll to position [518, 0]
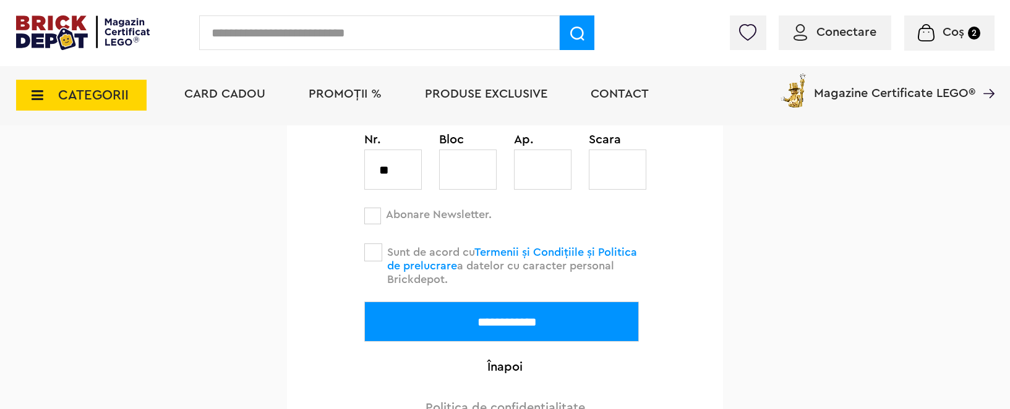
click at [375, 214] on span at bounding box center [372, 216] width 17 height 17
click at [370, 252] on span at bounding box center [373, 253] width 18 height 18
click at [548, 325] on input "**********" at bounding box center [501, 322] width 275 height 40
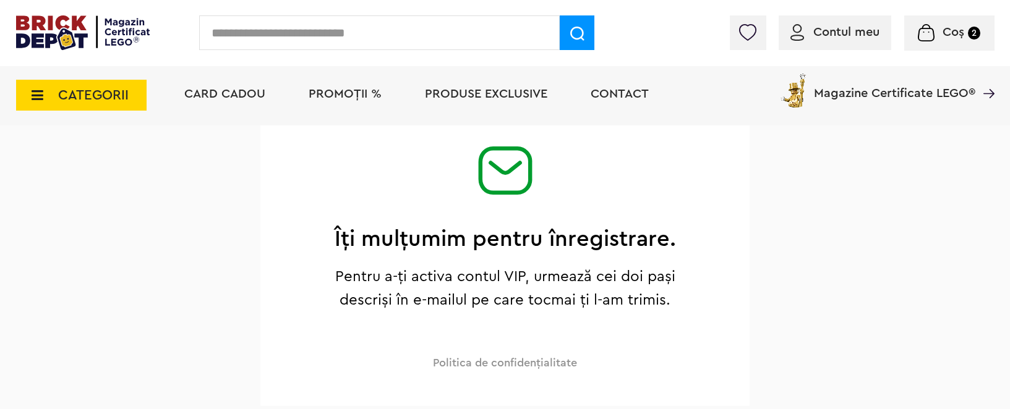
scroll to position [130, 0]
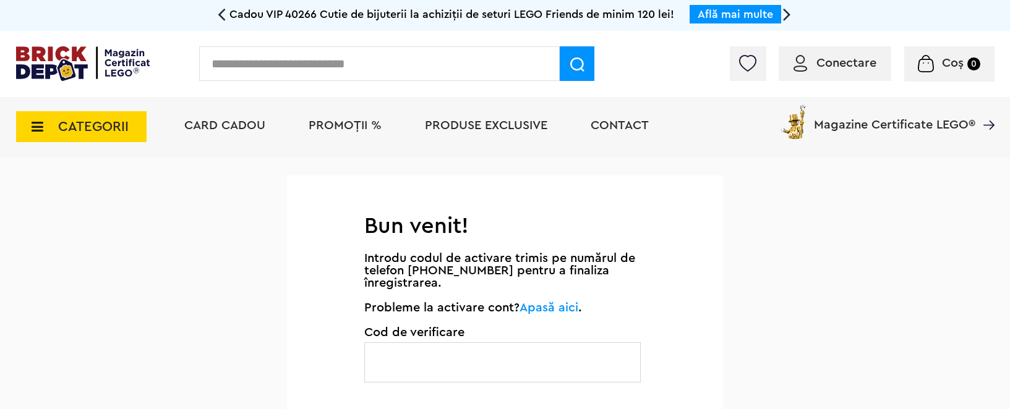
click at [397, 365] on input "text" at bounding box center [502, 363] width 276 height 40
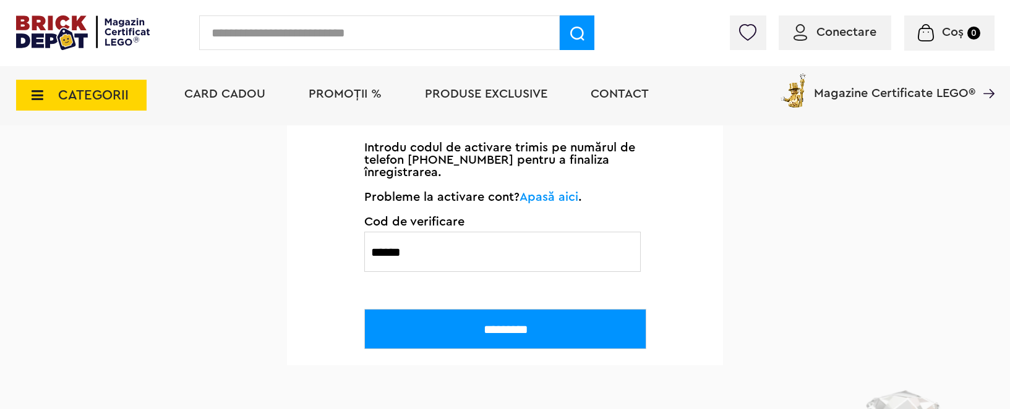
scroll to position [135, 0]
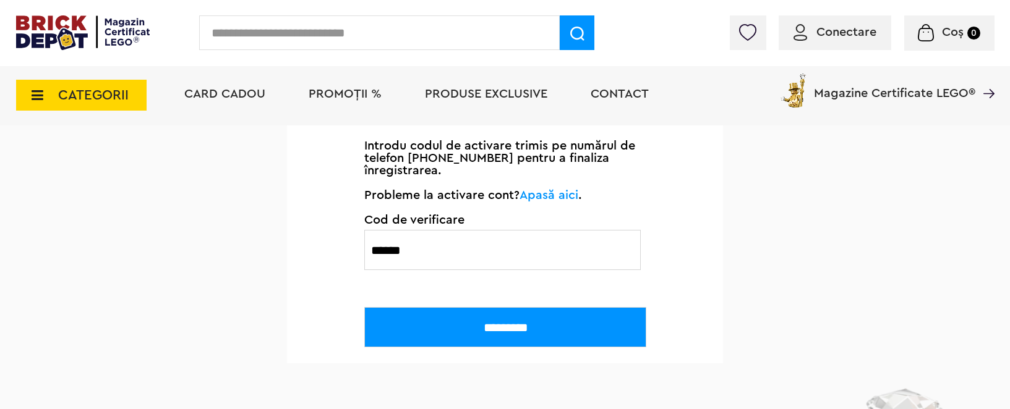
type input "******"
click at [523, 328] on input "*********" at bounding box center [505, 327] width 282 height 40
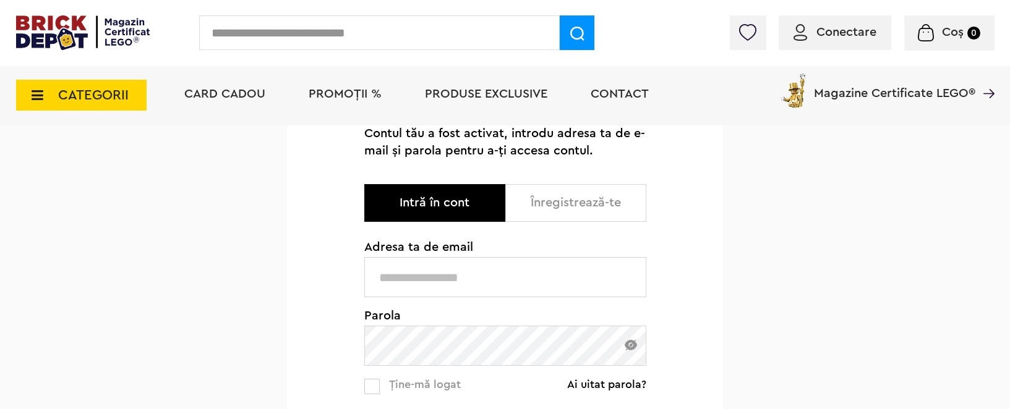
scroll to position [154, 0]
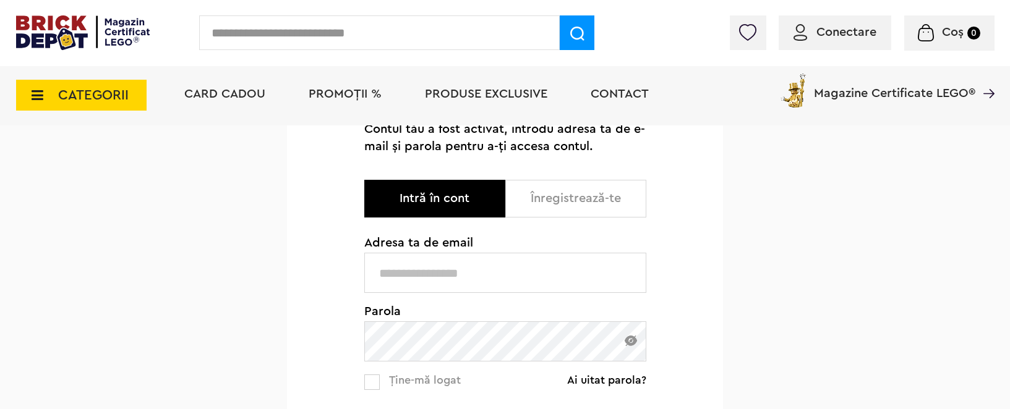
click at [455, 272] on input "text" at bounding box center [505, 273] width 282 height 40
type input "**********"
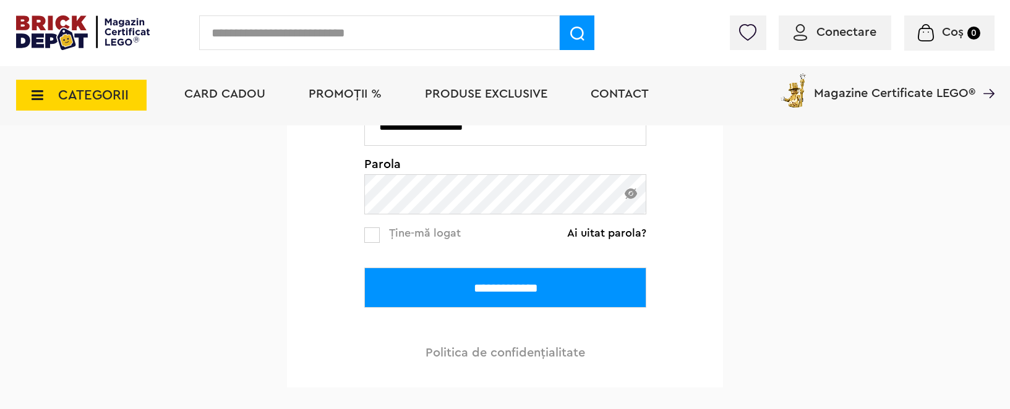
scroll to position [303, 0]
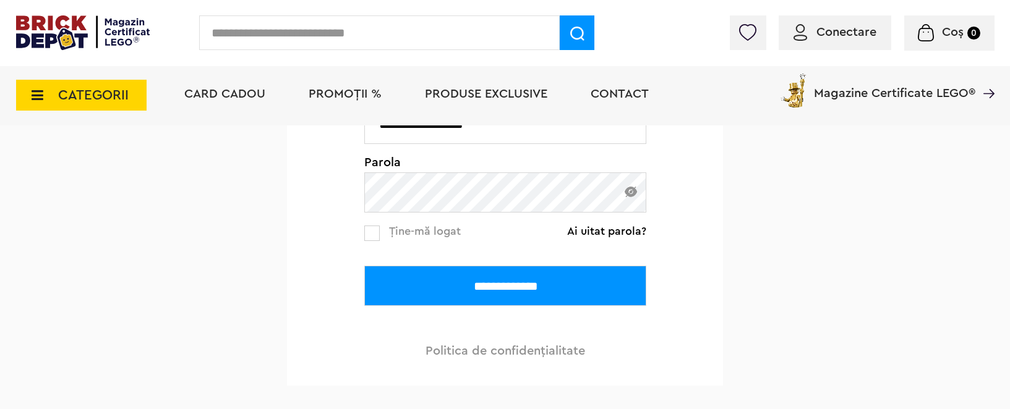
click at [510, 281] on input "**********" at bounding box center [505, 286] width 282 height 40
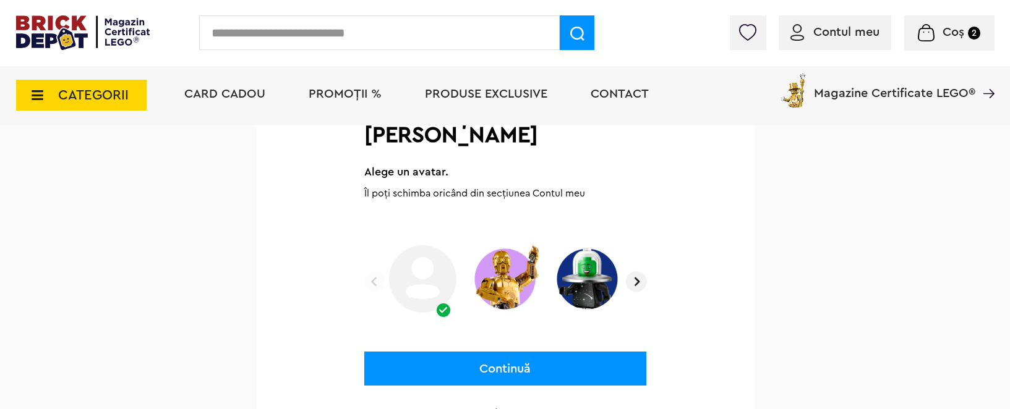
scroll to position [168, 0]
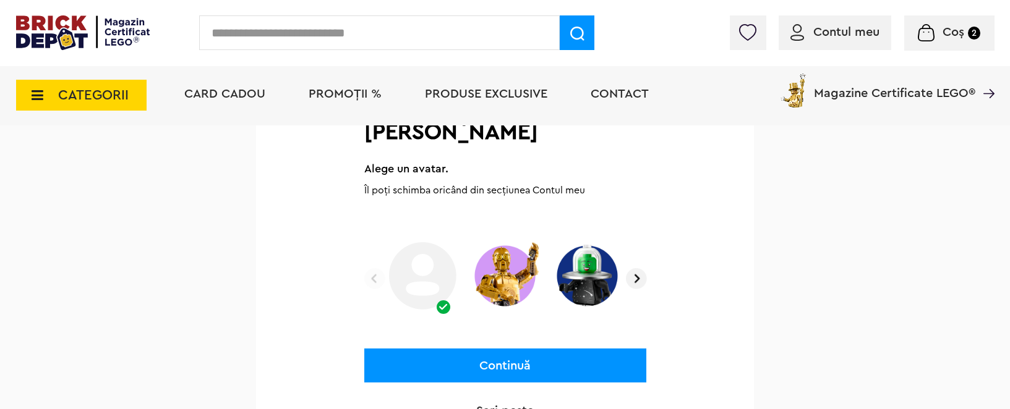
click at [635, 268] on img at bounding box center [636, 278] width 21 height 21
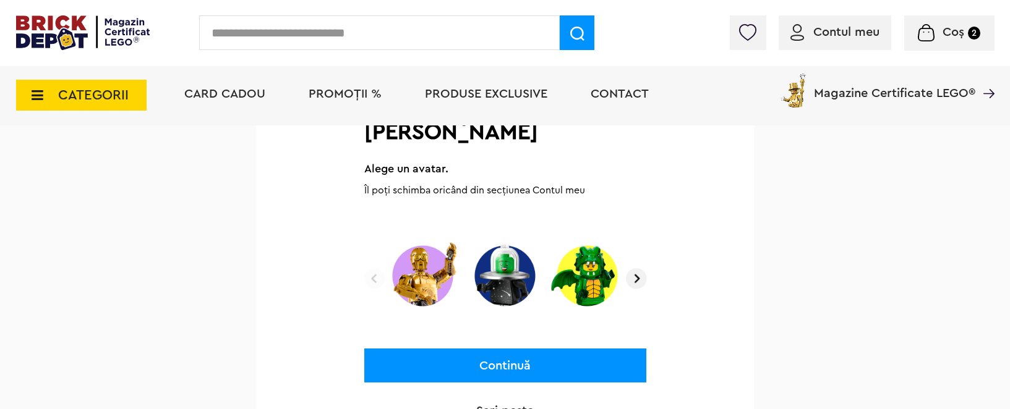
click at [635, 268] on img at bounding box center [636, 278] width 21 height 21
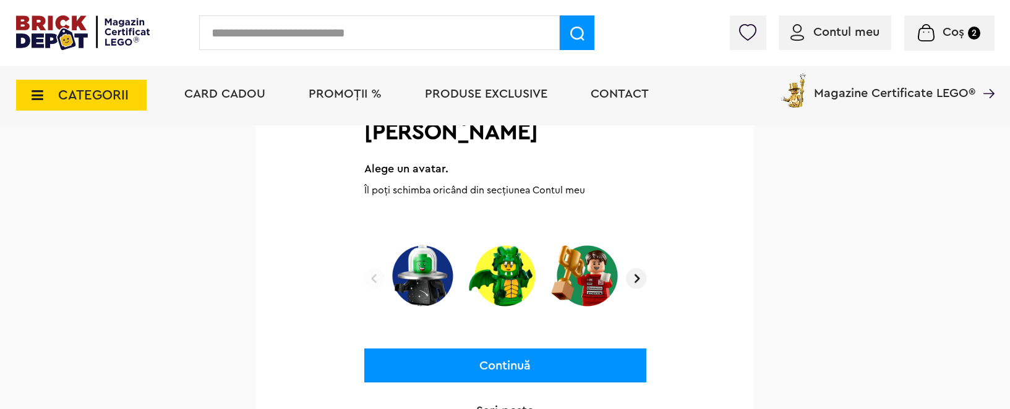
click at [635, 268] on img at bounding box center [636, 278] width 21 height 21
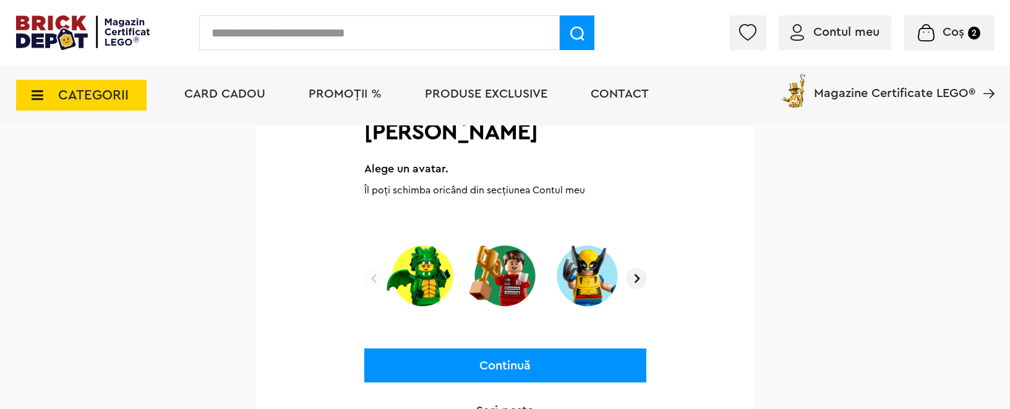
click at [635, 268] on img at bounding box center [636, 278] width 21 height 21
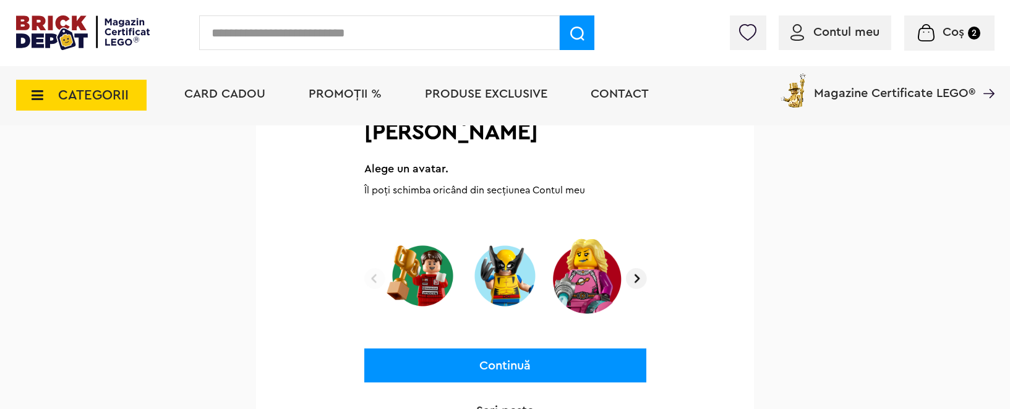
click at [635, 268] on img at bounding box center [636, 278] width 21 height 21
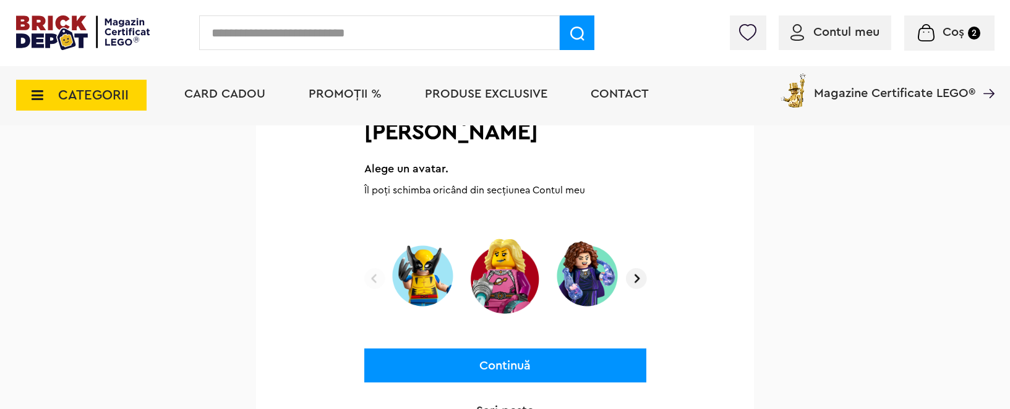
click at [635, 268] on img at bounding box center [636, 278] width 21 height 21
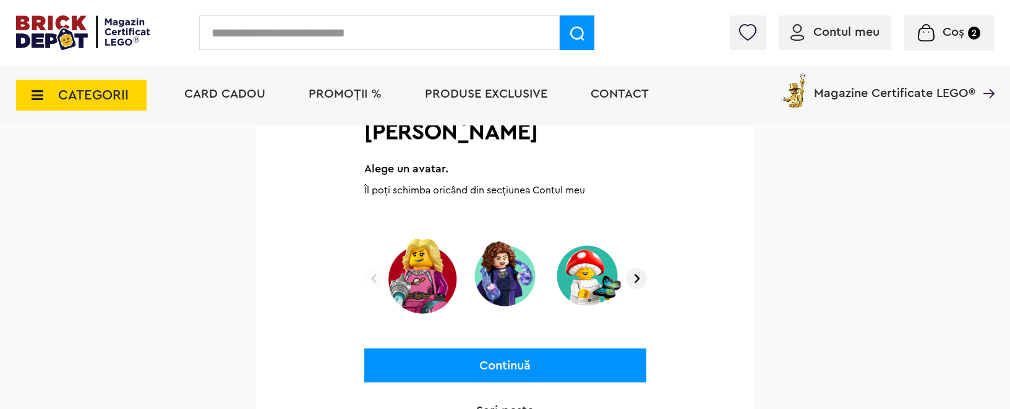
click at [635, 268] on img at bounding box center [636, 278] width 21 height 21
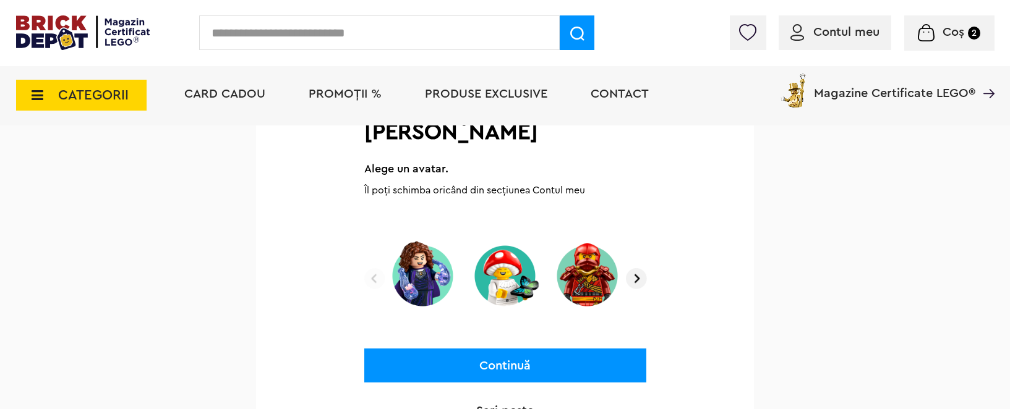
click at [635, 268] on img at bounding box center [636, 278] width 21 height 21
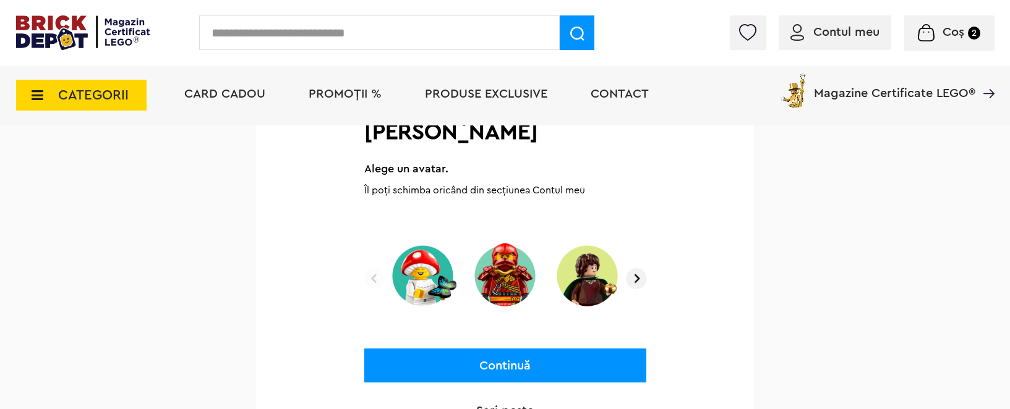
click at [635, 268] on img at bounding box center [636, 278] width 21 height 21
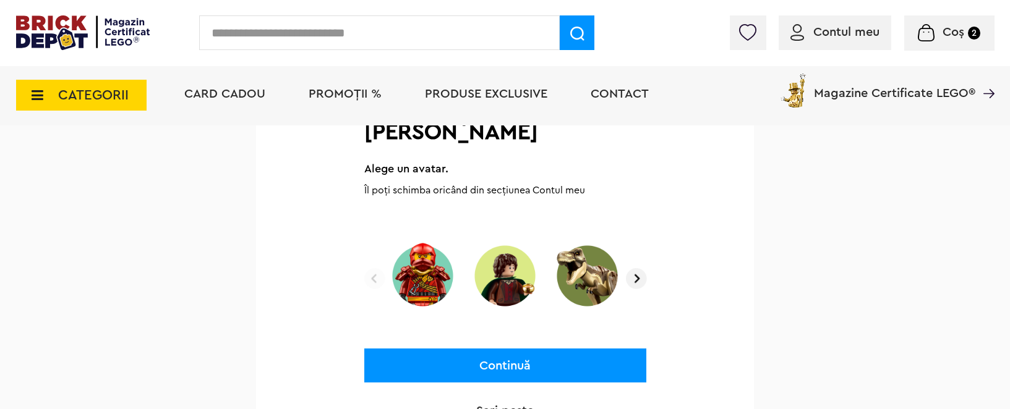
click at [635, 268] on img at bounding box center [636, 278] width 21 height 21
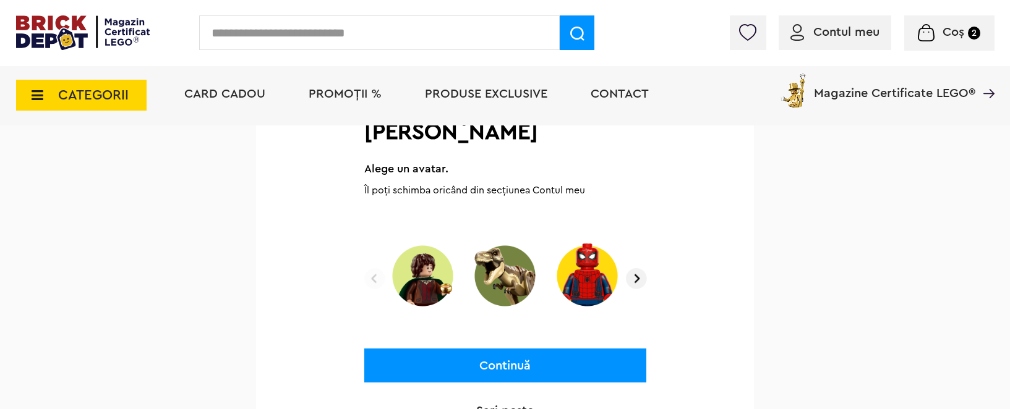
click at [635, 268] on img at bounding box center [636, 278] width 21 height 21
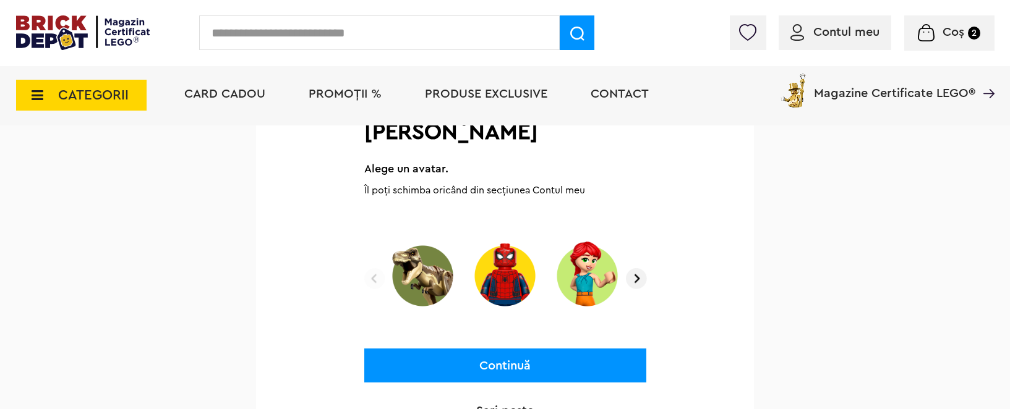
click at [635, 268] on img at bounding box center [636, 278] width 21 height 21
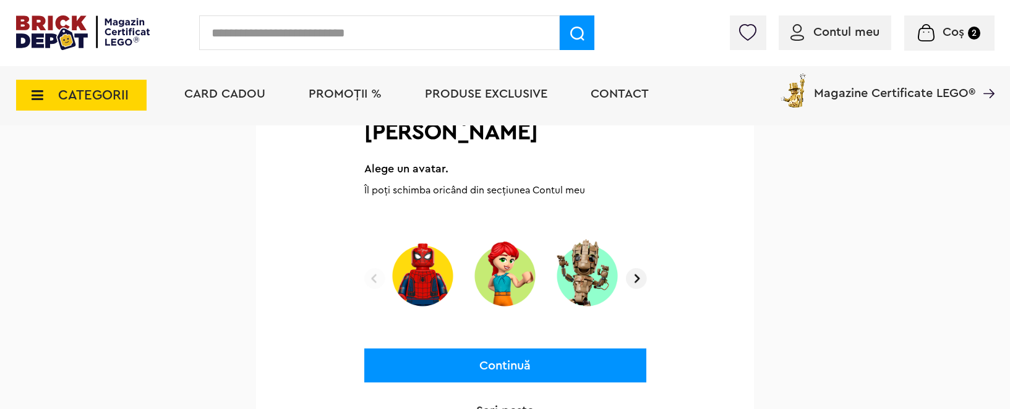
click at [635, 268] on img at bounding box center [636, 278] width 21 height 21
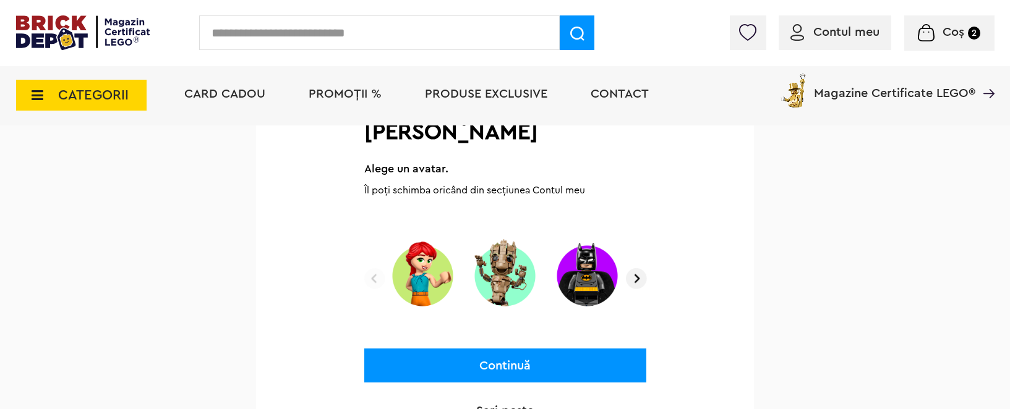
click at [635, 268] on img at bounding box center [636, 278] width 21 height 21
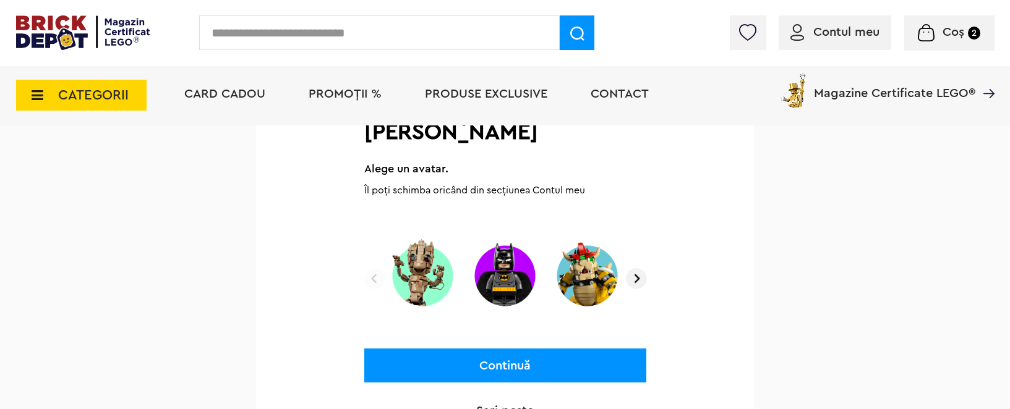
click at [635, 268] on img at bounding box center [636, 278] width 21 height 21
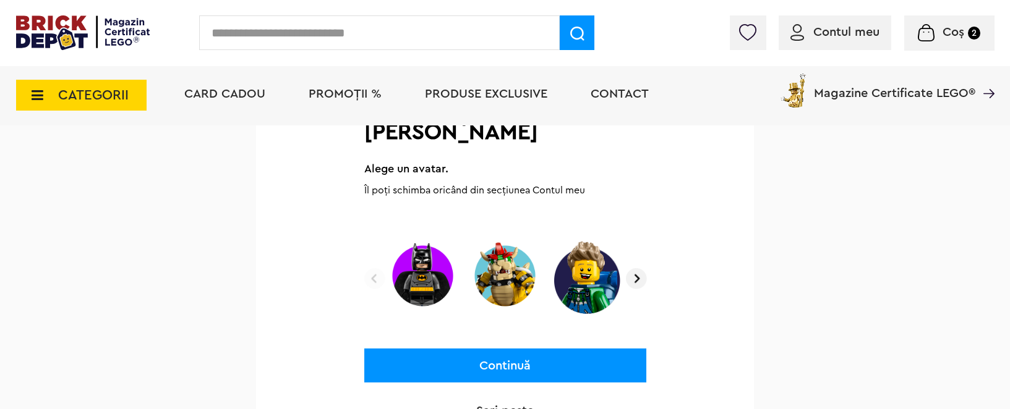
click at [635, 268] on img at bounding box center [636, 278] width 21 height 21
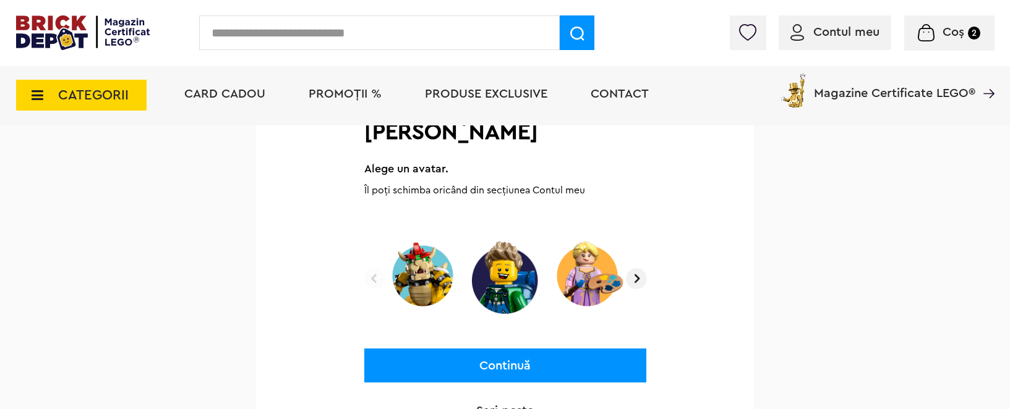
click at [635, 268] on img at bounding box center [636, 278] width 21 height 21
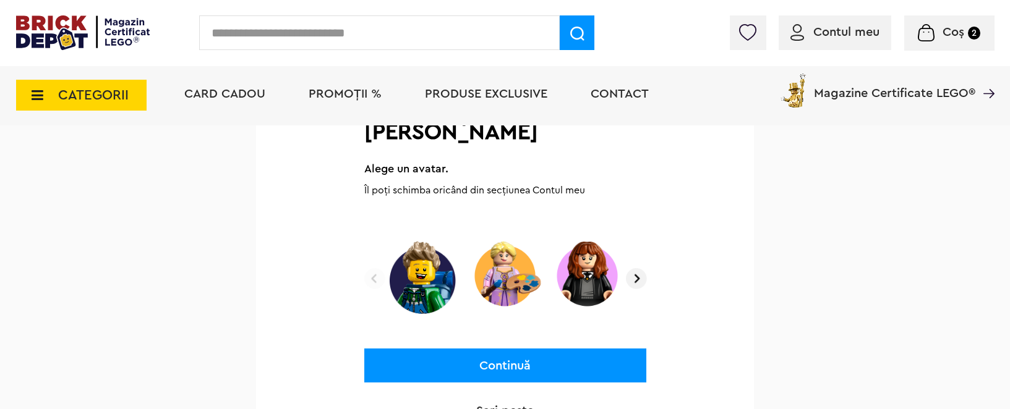
click at [635, 268] on img at bounding box center [636, 278] width 21 height 21
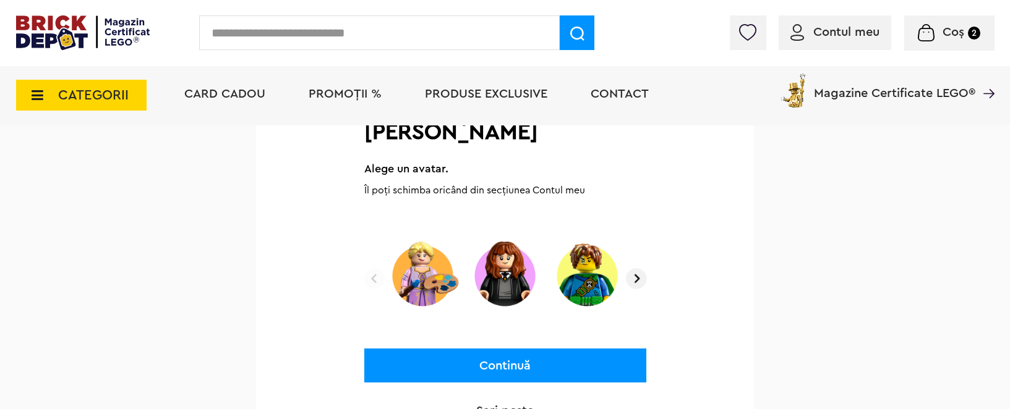
click at [635, 268] on img at bounding box center [636, 278] width 21 height 21
click at [372, 268] on img at bounding box center [374, 278] width 21 height 21
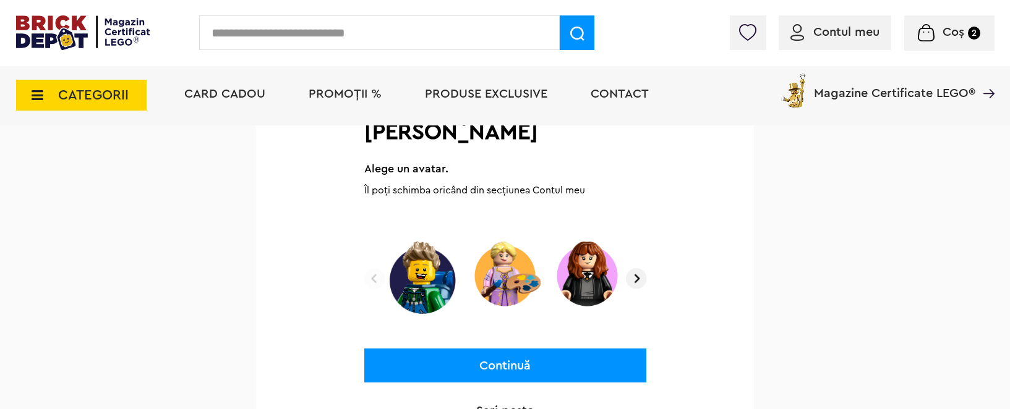
click at [372, 268] on img at bounding box center [374, 278] width 21 height 21
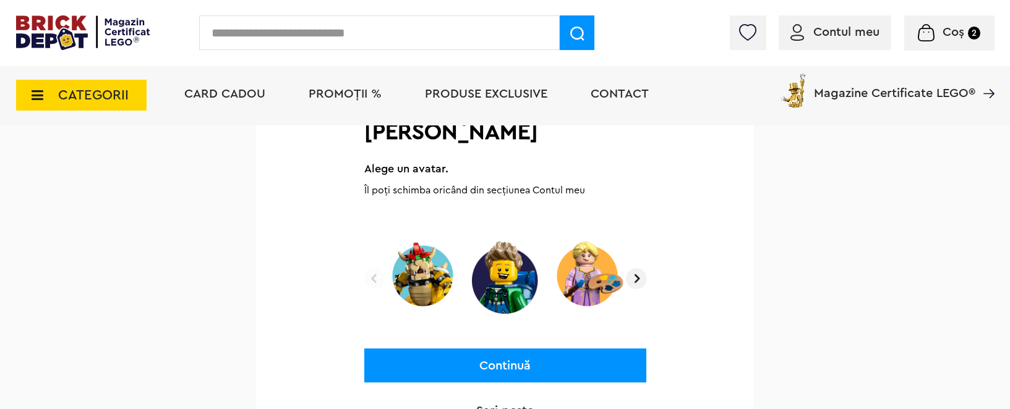
click at [372, 268] on img at bounding box center [374, 278] width 21 height 21
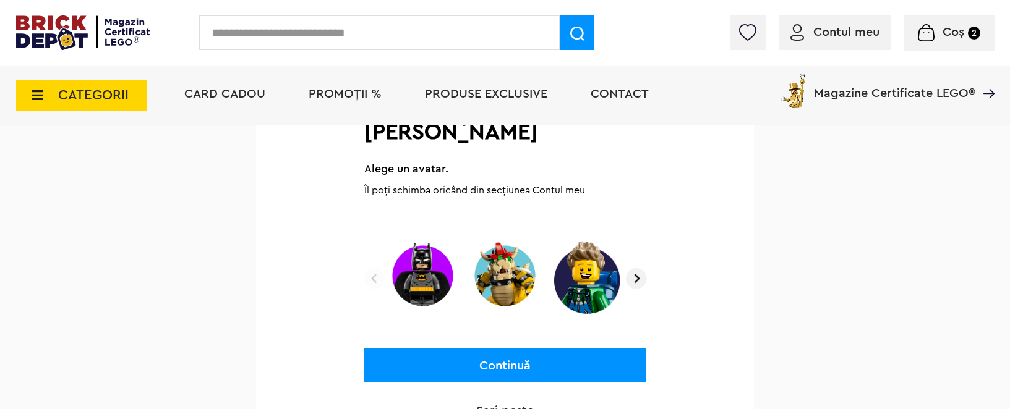
click at [372, 268] on img at bounding box center [374, 278] width 21 height 21
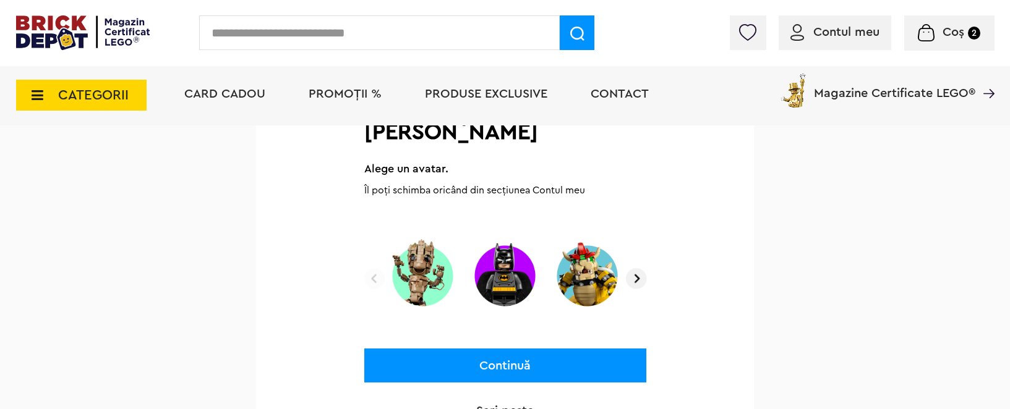
click at [372, 268] on img at bounding box center [374, 278] width 21 height 21
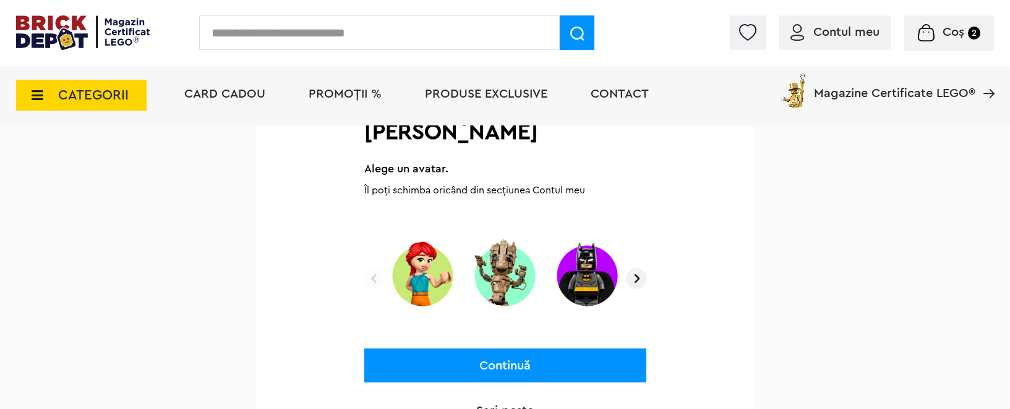
click at [372, 268] on img at bounding box center [374, 278] width 21 height 21
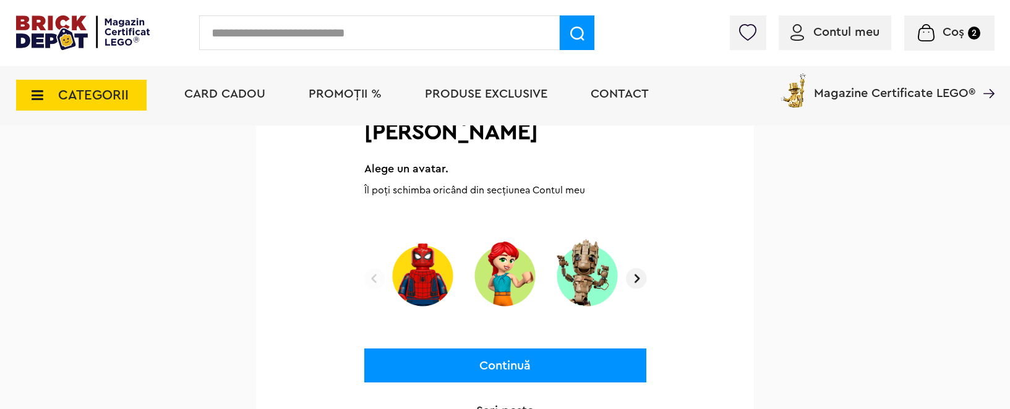
click at [372, 268] on img at bounding box center [374, 278] width 21 height 21
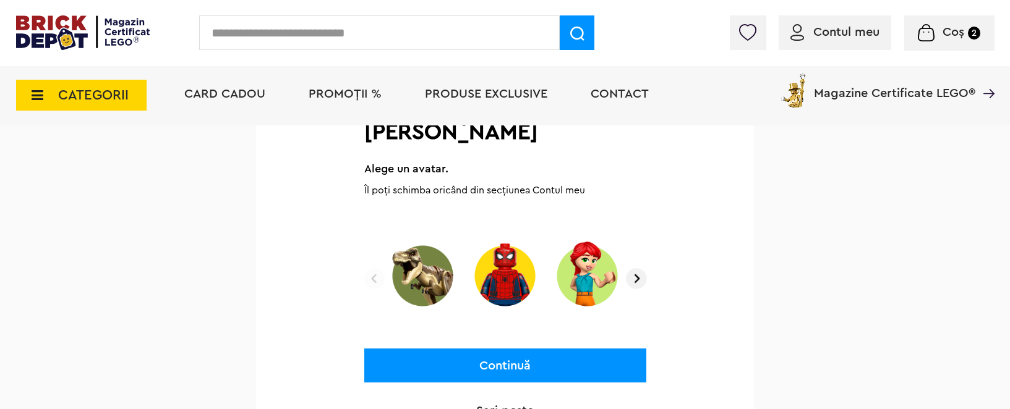
click at [372, 268] on img at bounding box center [374, 278] width 21 height 21
click at [373, 268] on img at bounding box center [374, 278] width 21 height 21
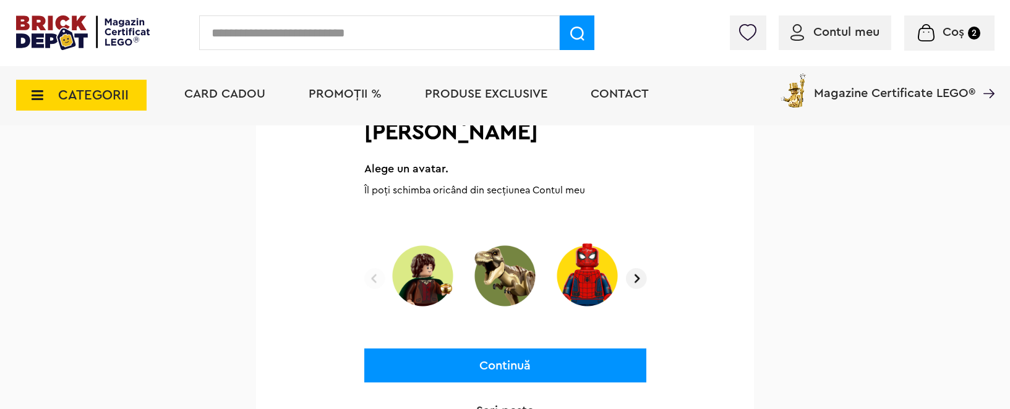
click at [373, 268] on img at bounding box center [374, 278] width 21 height 21
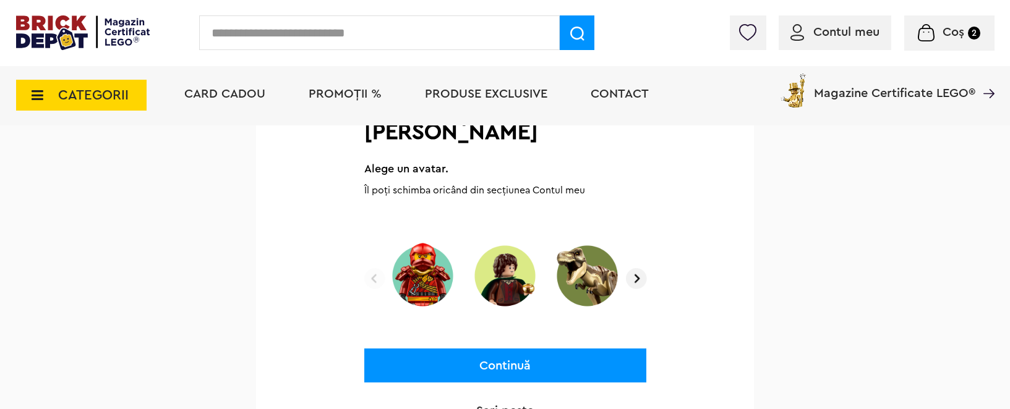
click at [373, 268] on img at bounding box center [374, 278] width 21 height 21
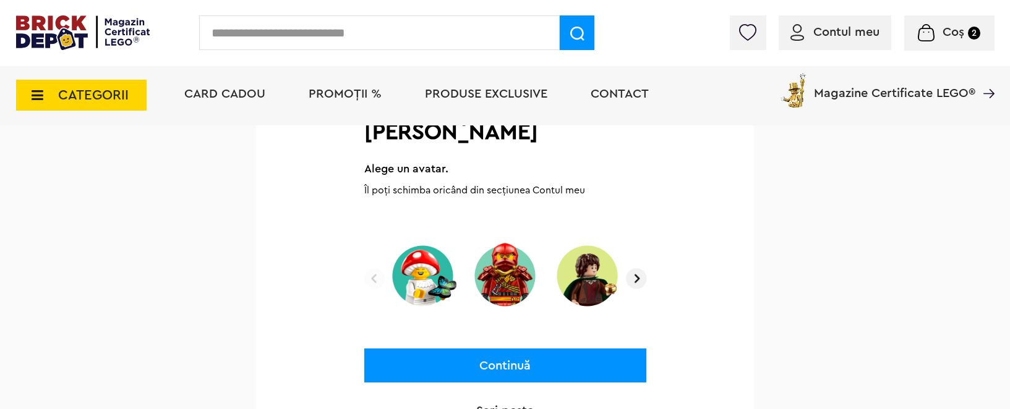
click at [373, 268] on img at bounding box center [374, 278] width 21 height 21
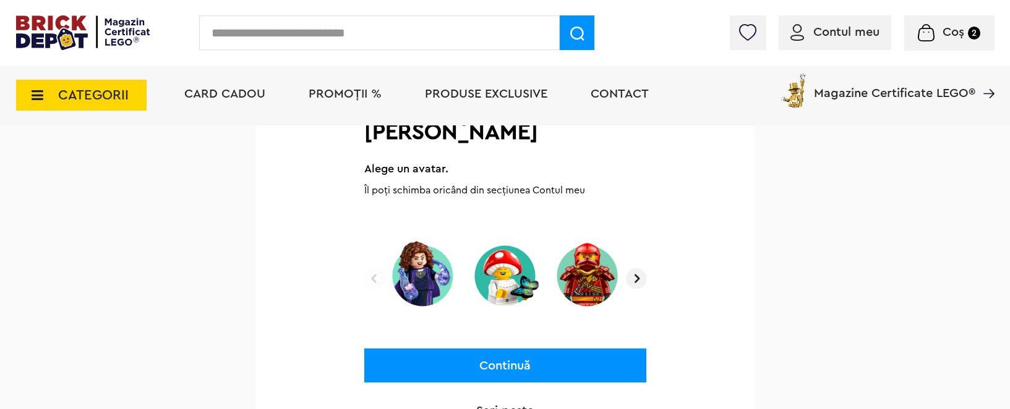
click at [373, 268] on img at bounding box center [374, 278] width 21 height 21
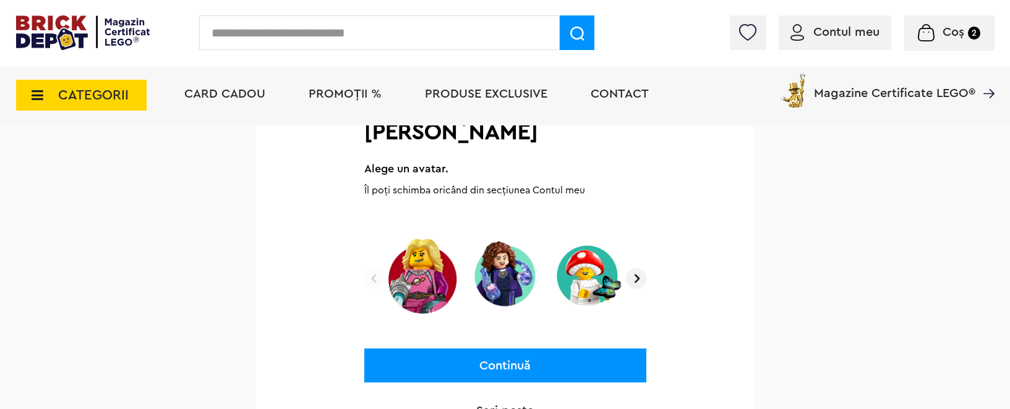
click at [373, 268] on img at bounding box center [374, 278] width 21 height 21
click at [375, 268] on img at bounding box center [374, 278] width 21 height 21
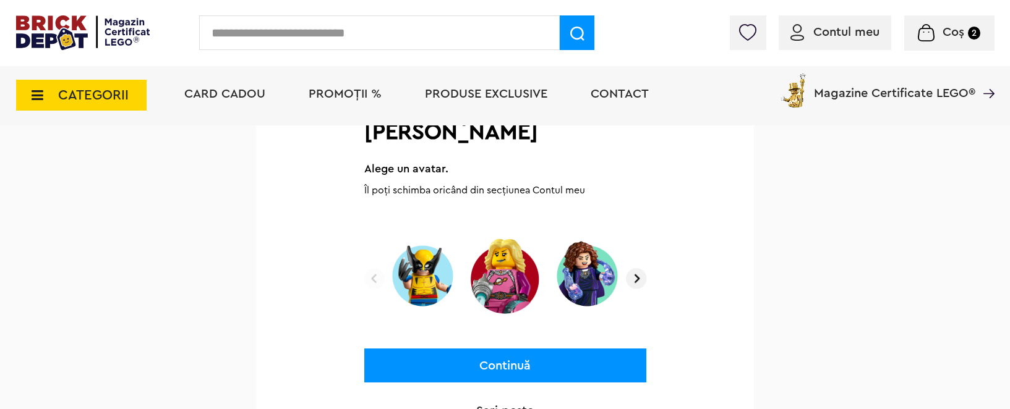
click at [375, 268] on img at bounding box center [374, 278] width 21 height 21
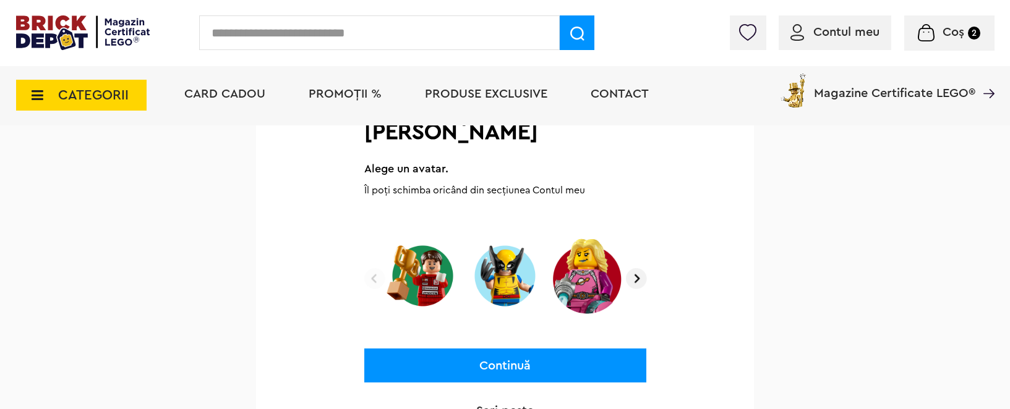
click at [375, 268] on img at bounding box center [374, 278] width 21 height 21
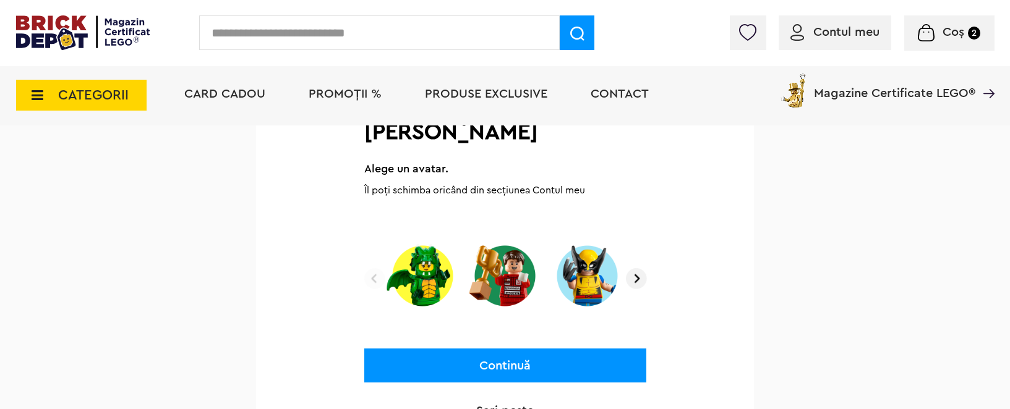
click at [375, 268] on img at bounding box center [374, 278] width 21 height 21
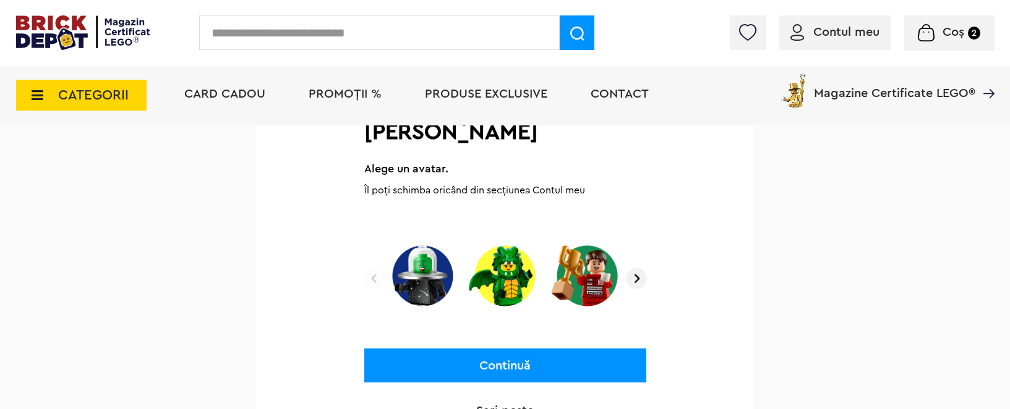
click at [375, 268] on img at bounding box center [374, 278] width 21 height 21
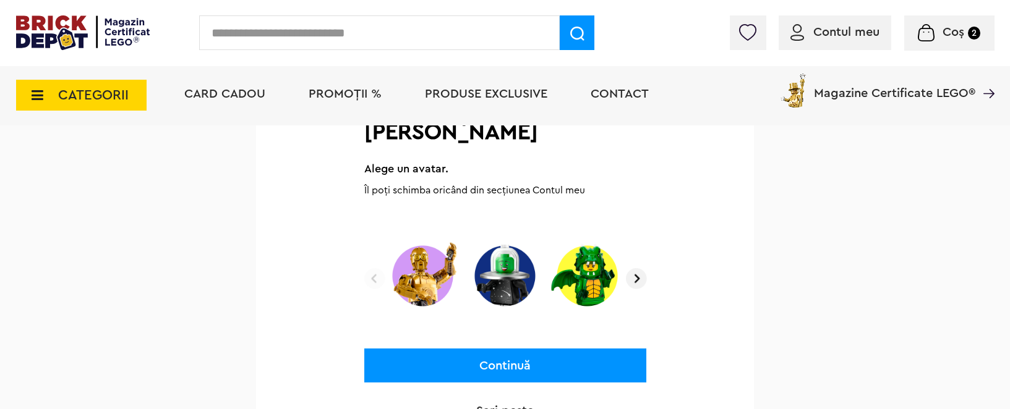
click at [375, 268] on img at bounding box center [374, 278] width 21 height 21
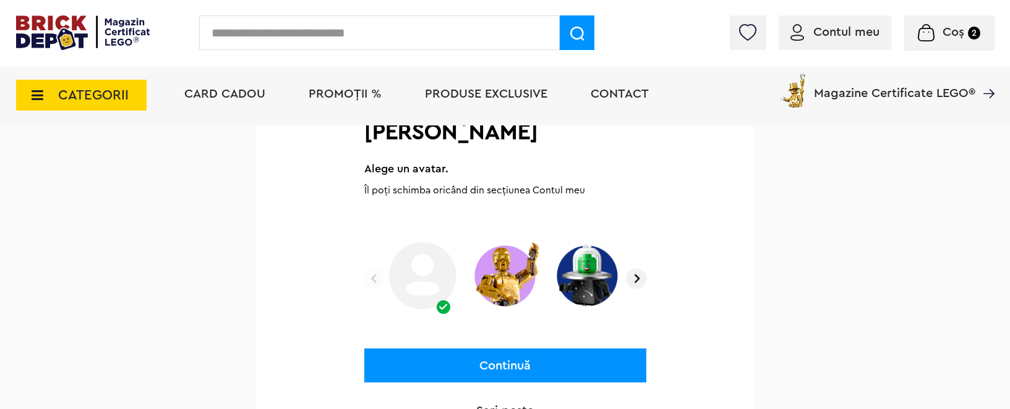
click at [375, 268] on img at bounding box center [374, 278] width 21 height 21
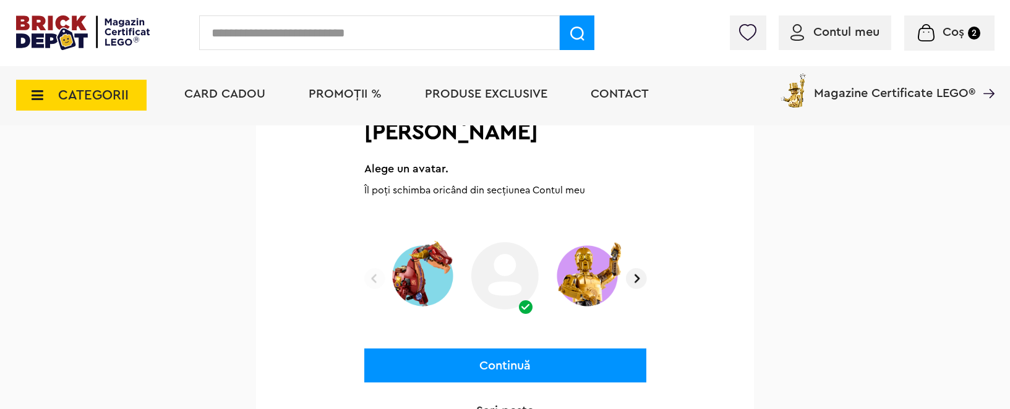
click at [375, 268] on img at bounding box center [374, 278] width 21 height 21
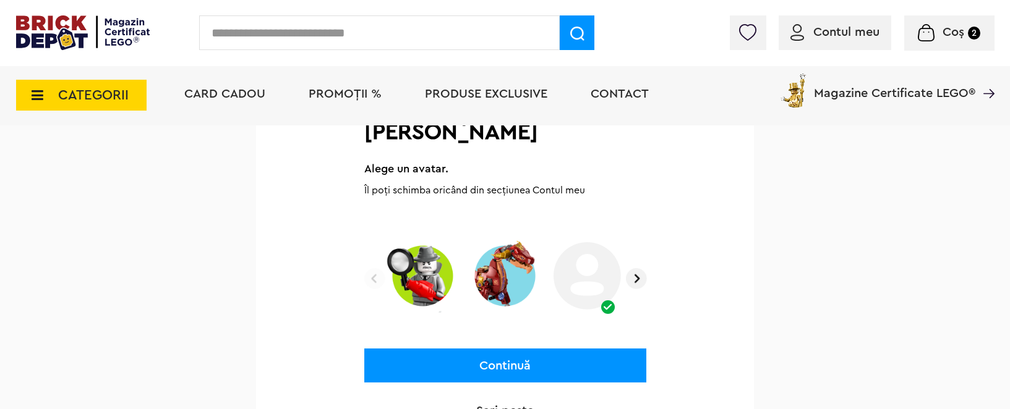
click at [480, 353] on button "Continuă" at bounding box center [505, 366] width 282 height 34
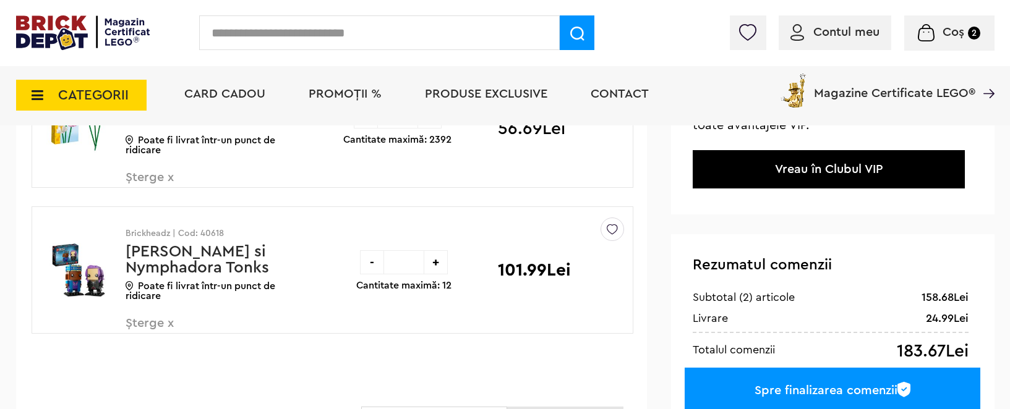
scroll to position [186, 0]
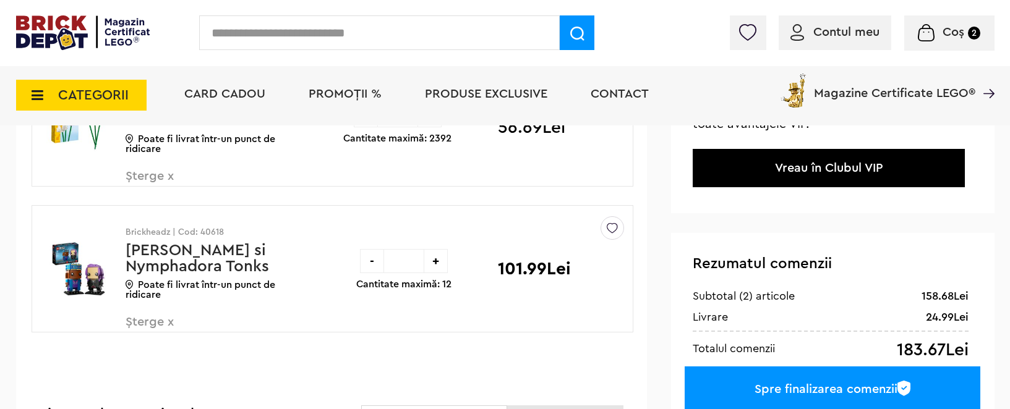
click at [830, 173] on link "Vreau în Clubul VIP" at bounding box center [829, 168] width 108 height 12
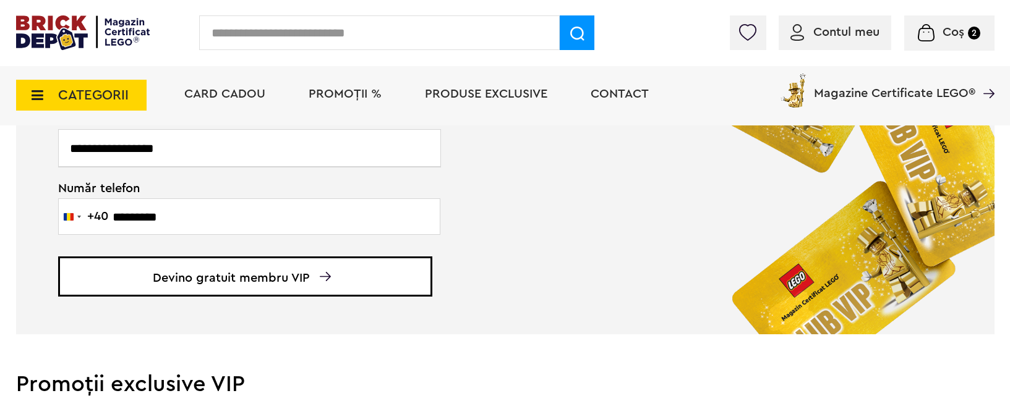
scroll to position [622, 0]
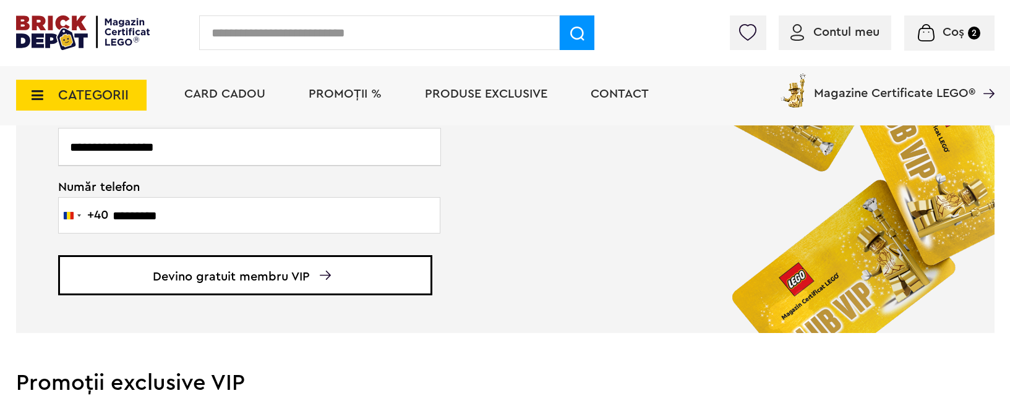
click at [305, 269] on span "Devino gratuit membru VIP" at bounding box center [245, 275] width 374 height 40
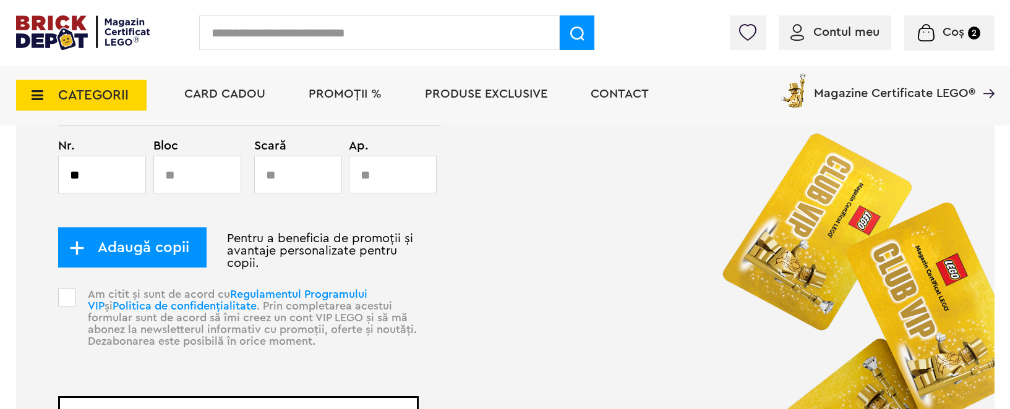
scroll to position [767, 0]
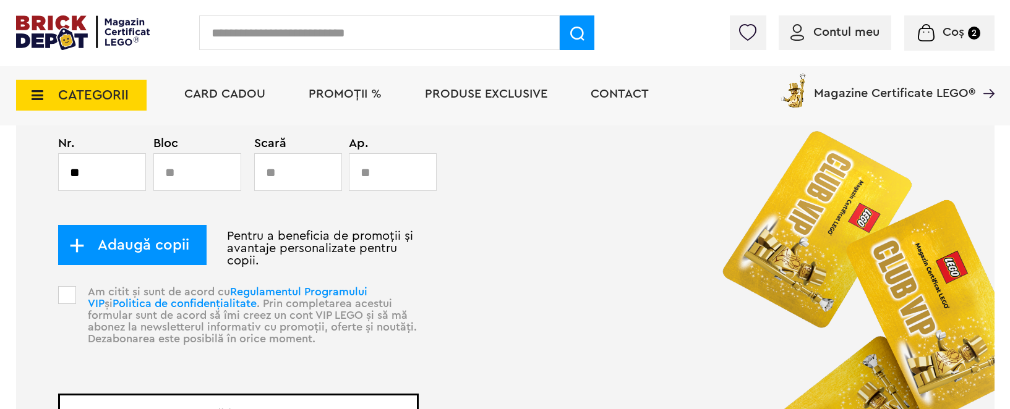
click at [143, 249] on span "Adaugă copii" at bounding box center [137, 245] width 105 height 14
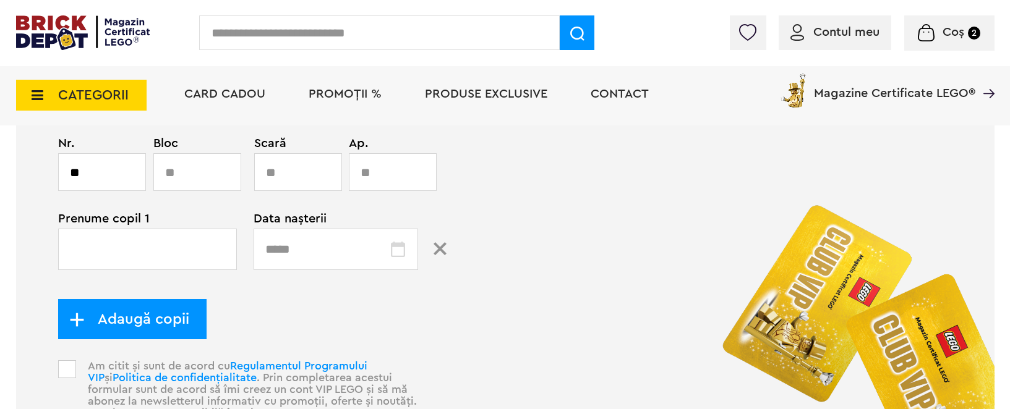
click at [152, 247] on input "text" at bounding box center [147, 249] width 179 height 41
type input "**********"
click at [301, 254] on input "text" at bounding box center [336, 249] width 165 height 41
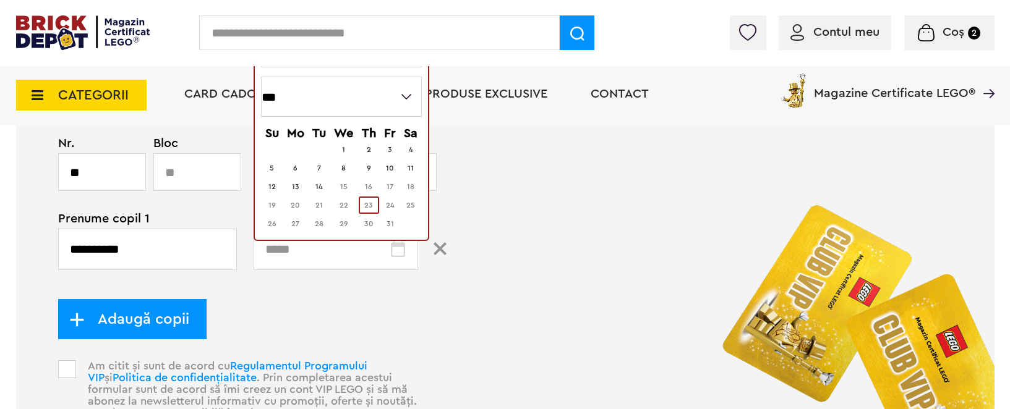
click at [374, 202] on td "23" at bounding box center [369, 205] width 20 height 17
click at [367, 205] on span "23" at bounding box center [368, 205] width 9 height 7
click at [407, 94] on select "*** *** *** *** *** *** *** *** *** ***" at bounding box center [341, 97] width 161 height 40
click at [404, 92] on select "*** *** *** *** *** *** *** *** *** ***" at bounding box center [341, 97] width 161 height 40
click at [413, 223] on td at bounding box center [411, 223] width 20 height 17
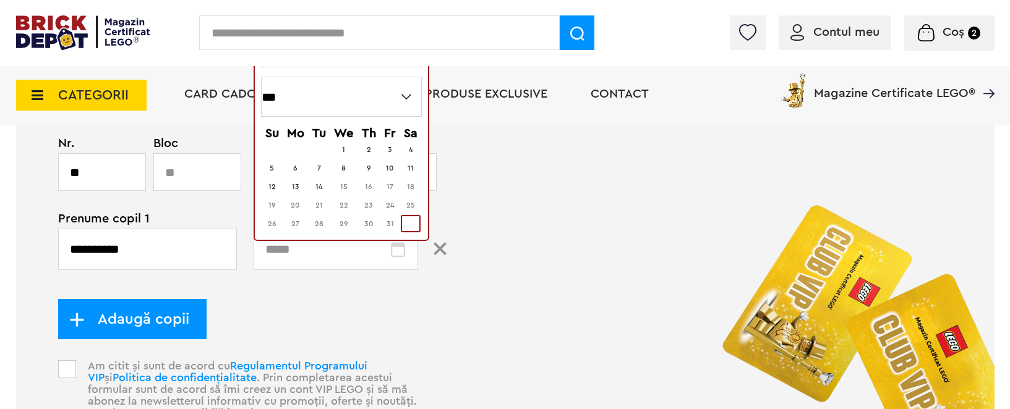
click at [413, 223] on td at bounding box center [411, 223] width 20 height 17
click at [289, 92] on select "*** *** *** *** *** *** *** *** *** ***" at bounding box center [341, 97] width 161 height 40
click at [439, 246] on img at bounding box center [440, 248] width 13 height 13
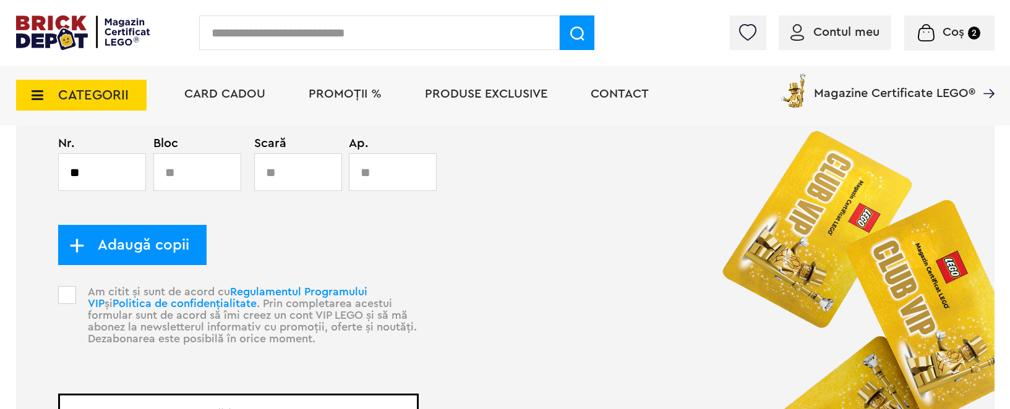
click at [61, 294] on span at bounding box center [67, 295] width 18 height 18
click at [137, 242] on span "Adaugă copii" at bounding box center [137, 245] width 105 height 14
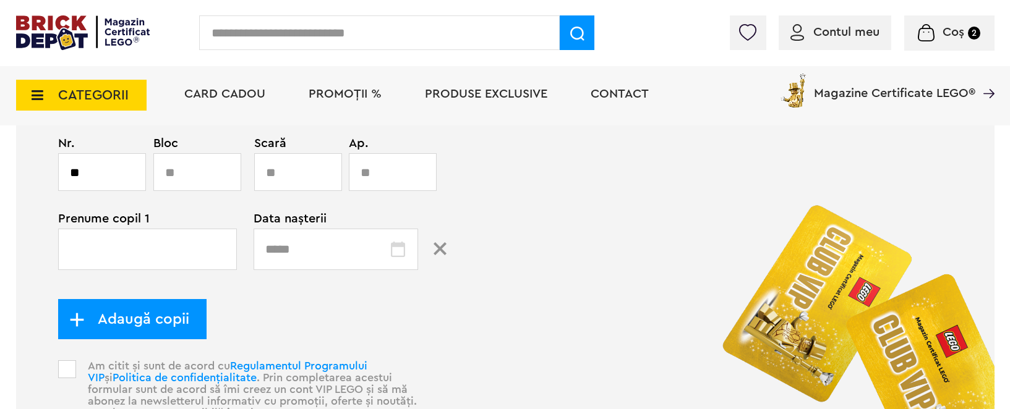
click at [157, 239] on input "text" at bounding box center [147, 249] width 179 height 41
click at [101, 249] on input "**********" at bounding box center [147, 249] width 179 height 41
click at [99, 247] on input "**********" at bounding box center [147, 249] width 179 height 41
type input "**********"
click at [266, 252] on input "text" at bounding box center [336, 249] width 165 height 41
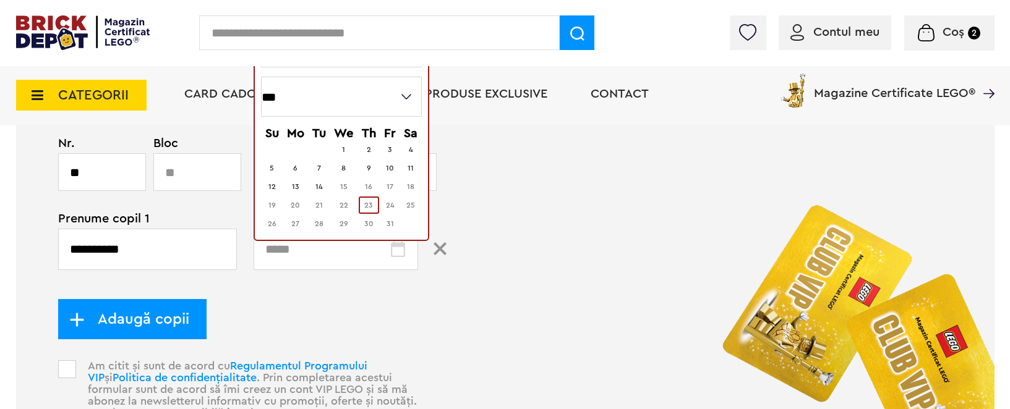
click at [371, 203] on span "23" at bounding box center [368, 205] width 9 height 7
click at [420, 207] on td "25" at bounding box center [411, 205] width 20 height 17
click at [294, 225] on span "27" at bounding box center [295, 223] width 8 height 7
click at [264, 93] on select "*** *** *** *** *** *** *** *** *** ***" at bounding box center [341, 97] width 161 height 40
click at [537, 305] on form "**********" at bounding box center [505, 194] width 978 height 740
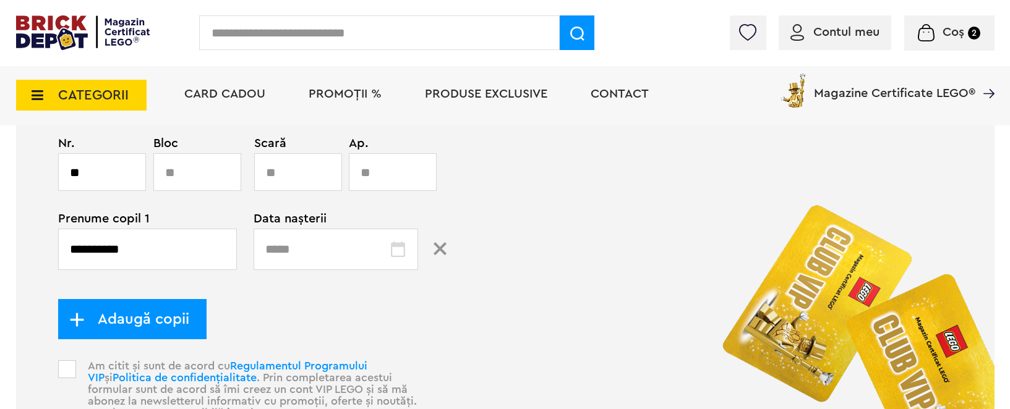
click at [444, 247] on img at bounding box center [440, 248] width 13 height 13
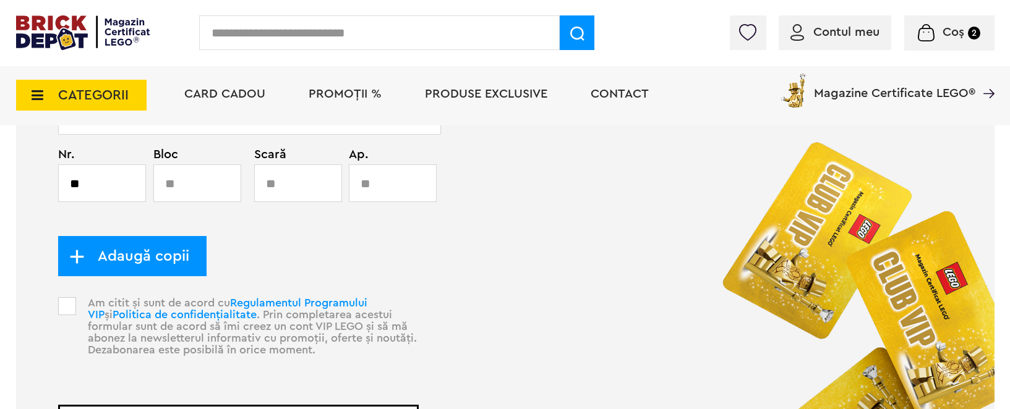
scroll to position [763, 0]
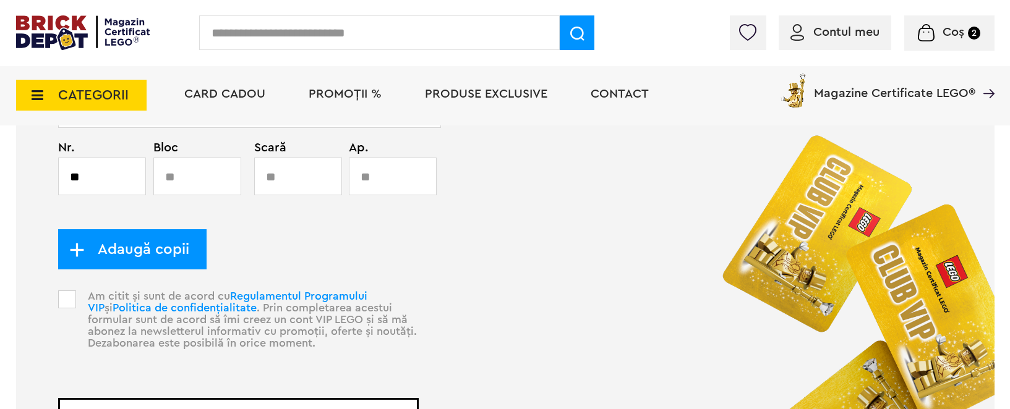
click at [928, 91] on span "Magazine Certificate LEGO®" at bounding box center [894, 85] width 161 height 28
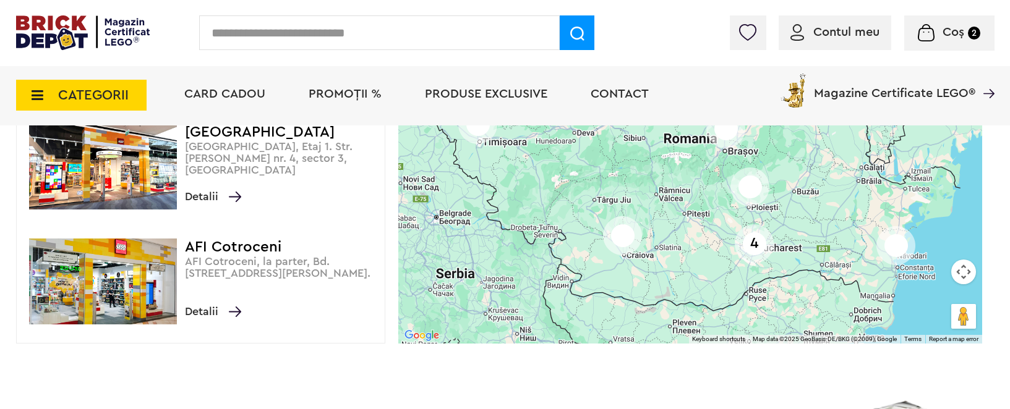
scroll to position [322, 0]
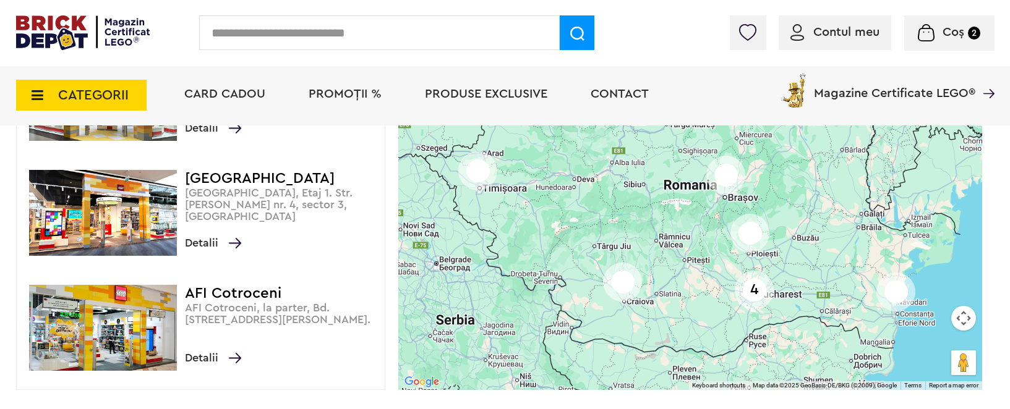
click at [243, 289] on h4 "AFI Cotroceni" at bounding box center [282, 293] width 194 height 17
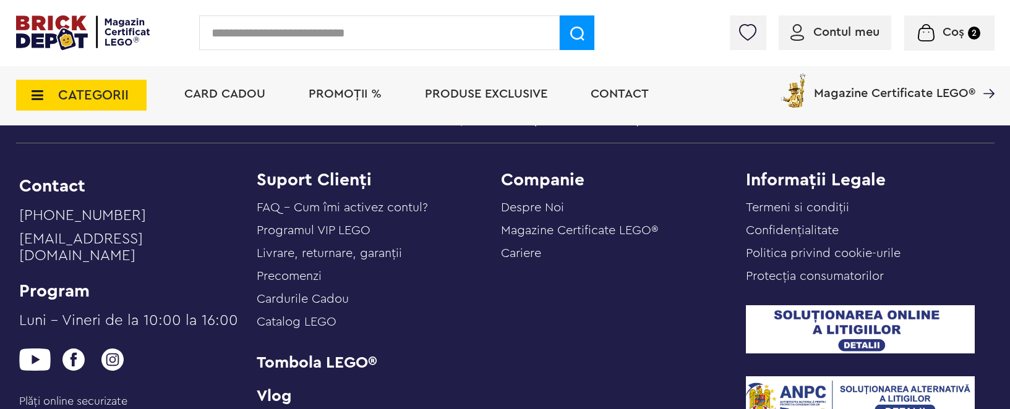
scroll to position [2570, 0]
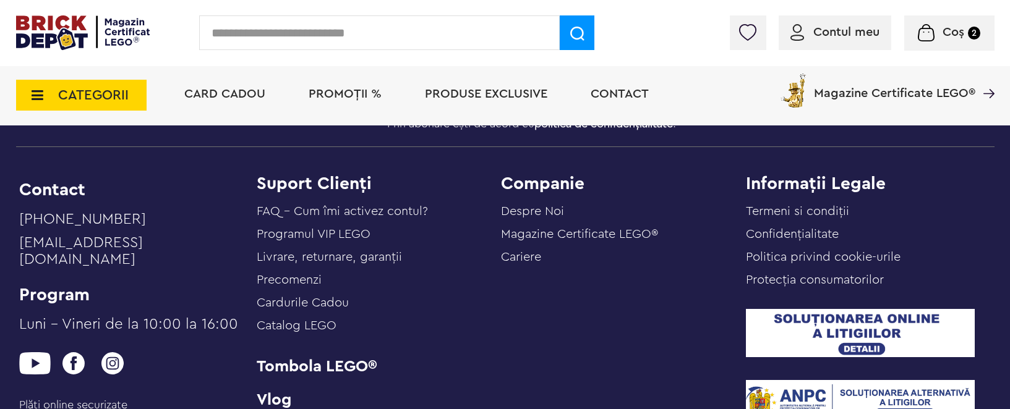
click at [552, 210] on link "Despre Noi" at bounding box center [532, 211] width 63 height 12
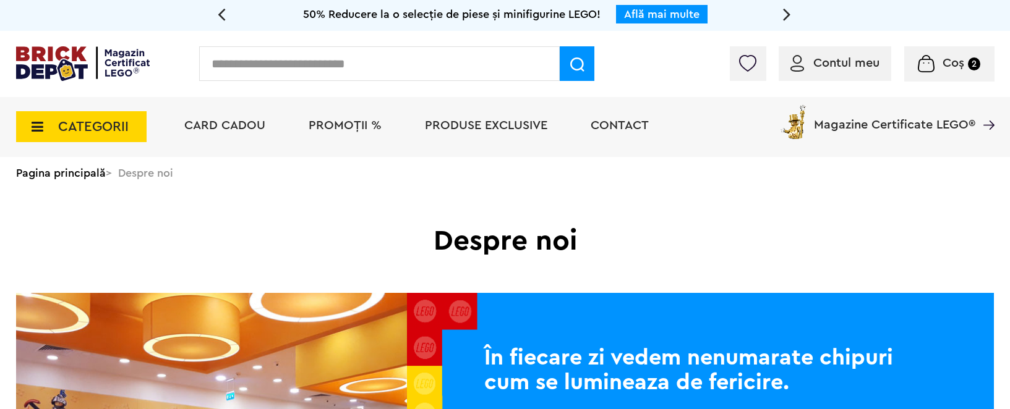
click at [948, 62] on span "Coș" at bounding box center [954, 63] width 22 height 12
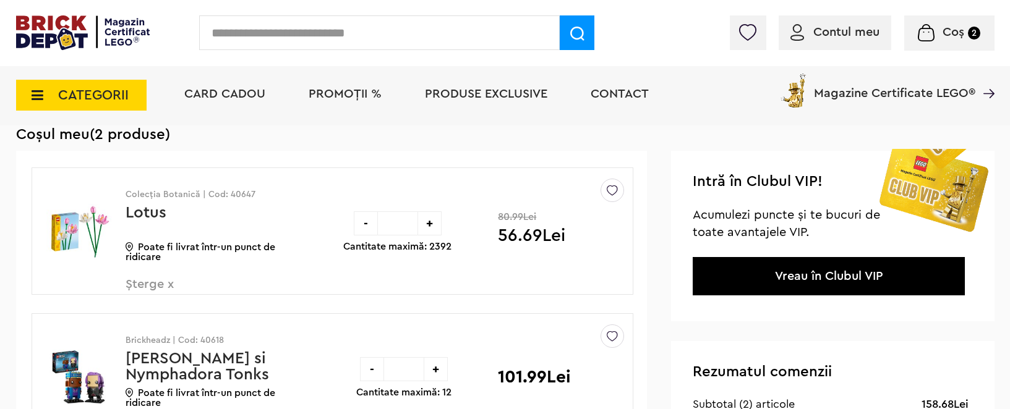
scroll to position [74, 0]
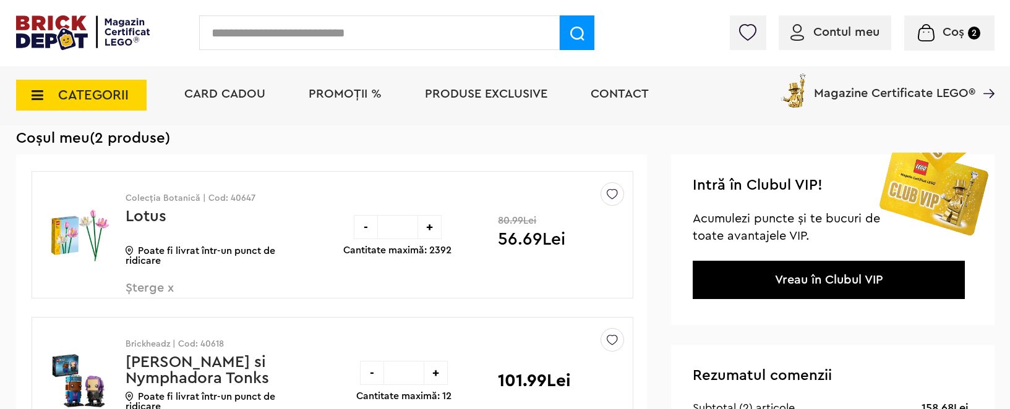
click at [787, 288] on div "Vreau în Clubul VIP" at bounding box center [829, 280] width 272 height 38
click at [842, 287] on div "Vreau în Clubul VIP" at bounding box center [829, 280] width 272 height 38
click at [807, 213] on span "Acumulezi puncte și te bucuri de toate avantajele VIP." at bounding box center [786, 228] width 187 height 30
click at [806, 284] on link "Vreau în Clubul VIP" at bounding box center [829, 280] width 108 height 12
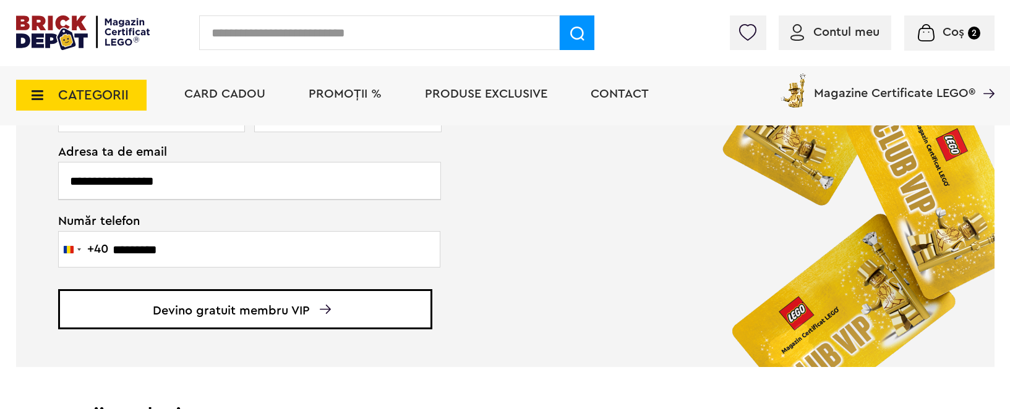
scroll to position [589, 0]
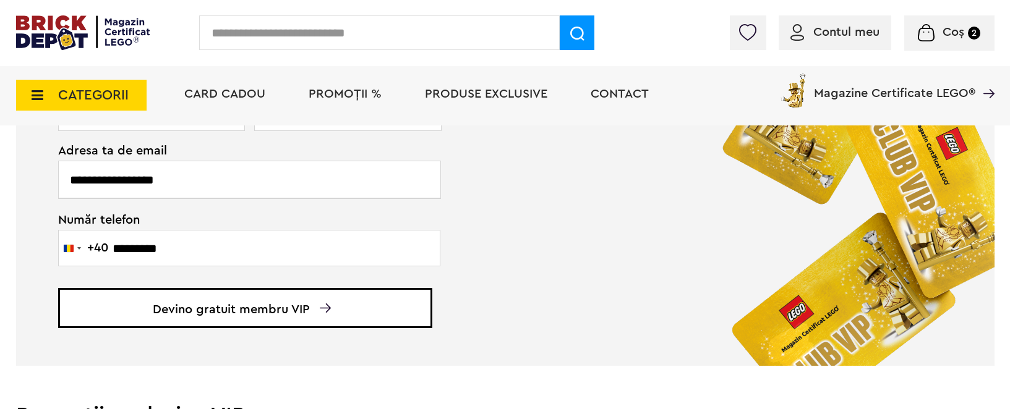
click at [301, 299] on span "Devino gratuit membru VIP" at bounding box center [245, 308] width 374 height 40
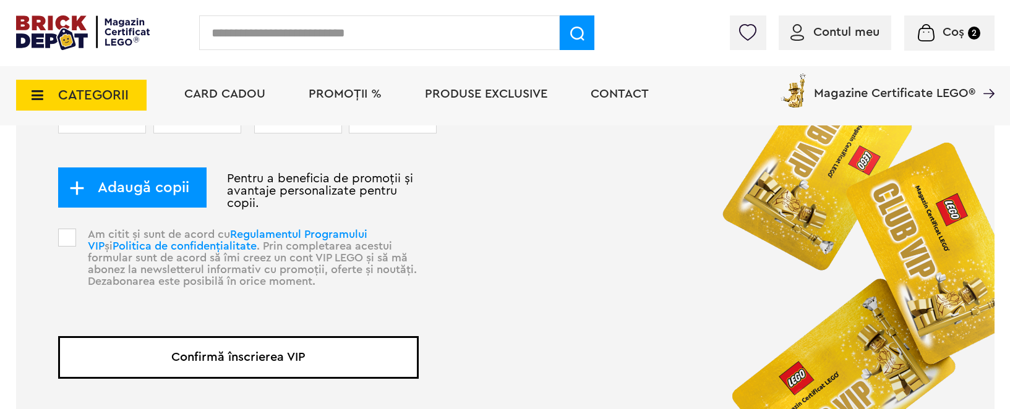
scroll to position [828, 0]
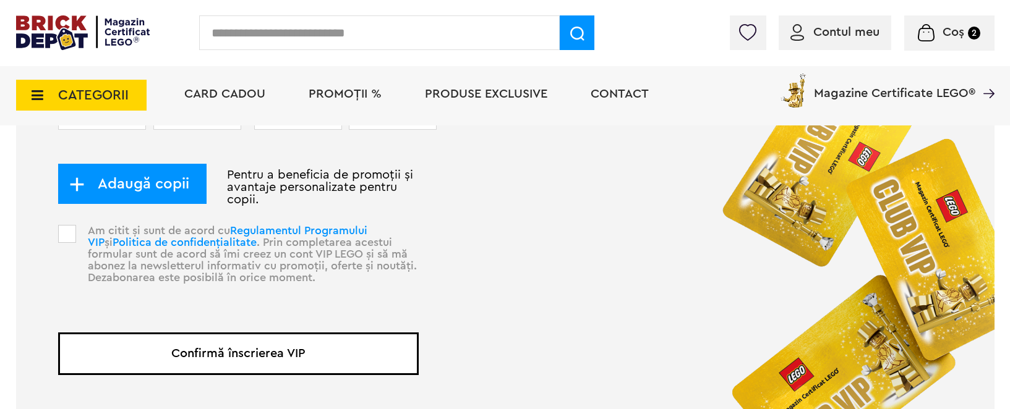
click at [66, 233] on span at bounding box center [67, 234] width 18 height 18
click at [291, 353] on button "Confirmă înscrierea VIP" at bounding box center [238, 354] width 361 height 43
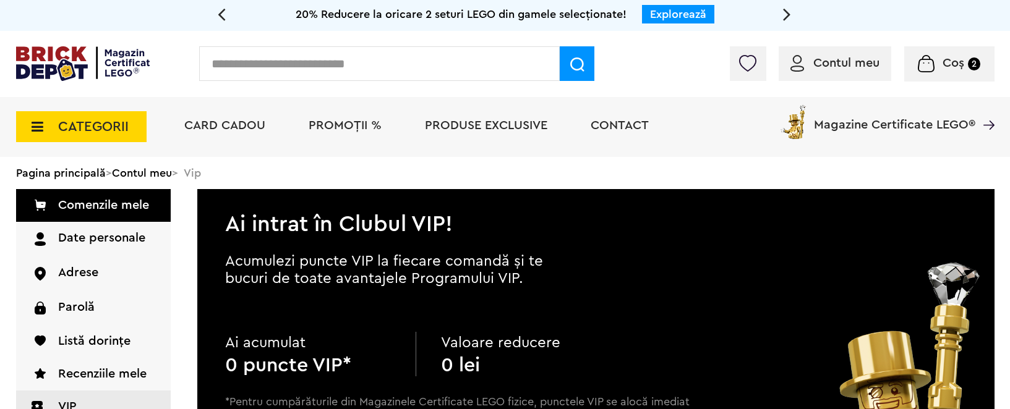
click at [944, 67] on span "Coș" at bounding box center [954, 63] width 22 height 12
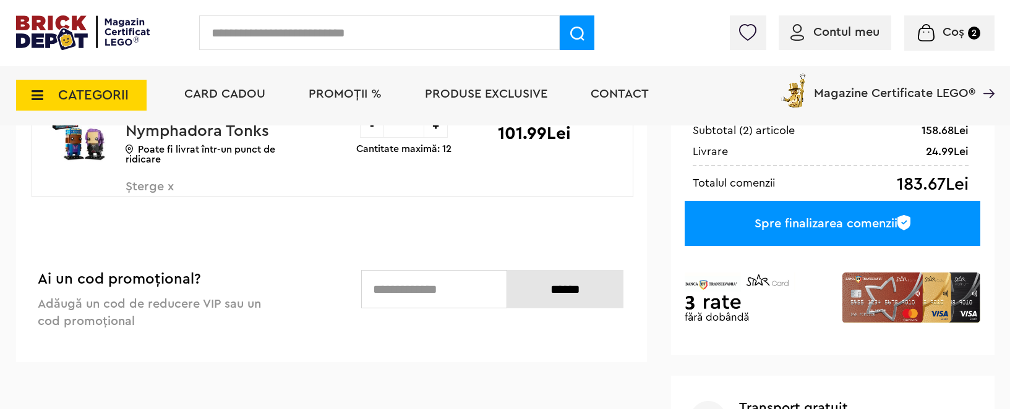
scroll to position [318, 0]
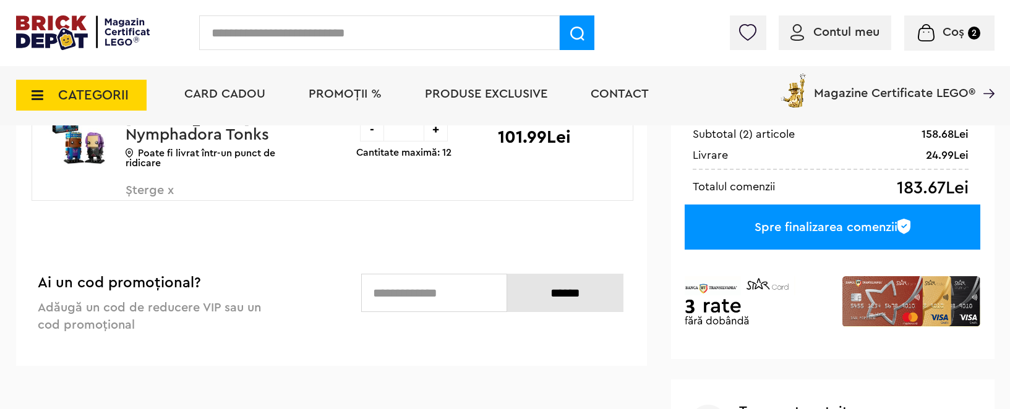
click at [806, 222] on div "Spre finalizarea comenzii" at bounding box center [832, 227] width 295 height 45
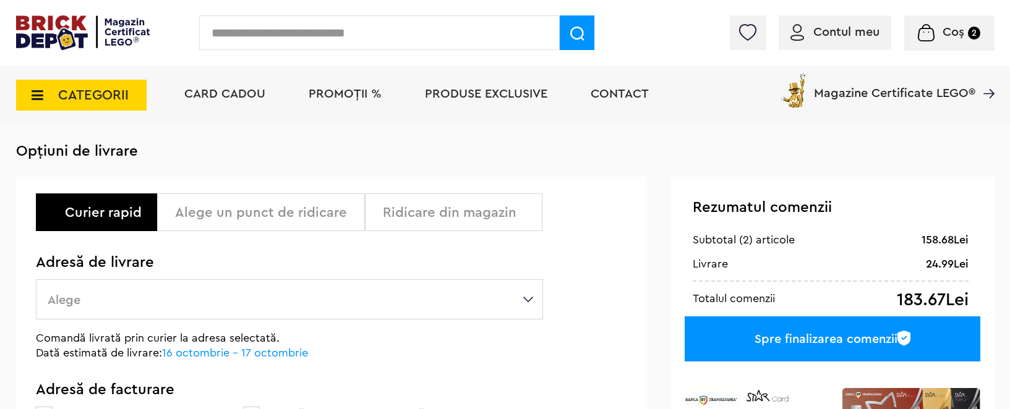
scroll to position [64, 0]
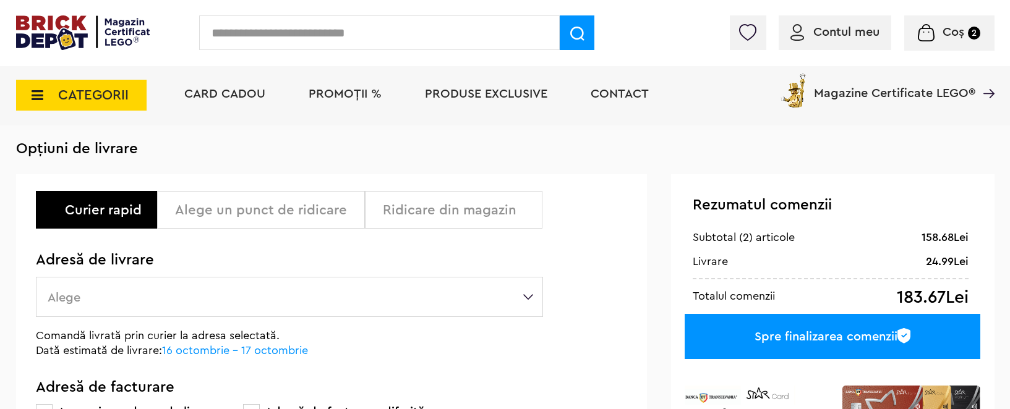
click at [286, 208] on div "Alege un punct de ridicare" at bounding box center [265, 210] width 181 height 15
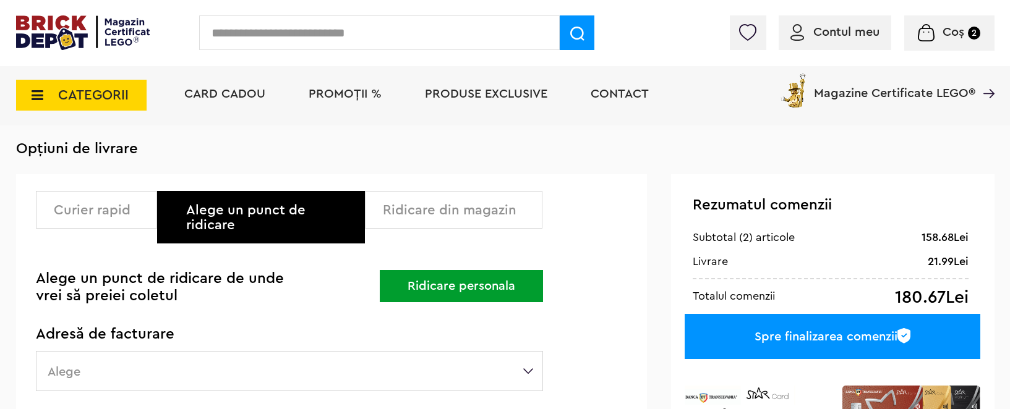
click at [432, 204] on div "Ridicare din magazin" at bounding box center [458, 210] width 150 height 15
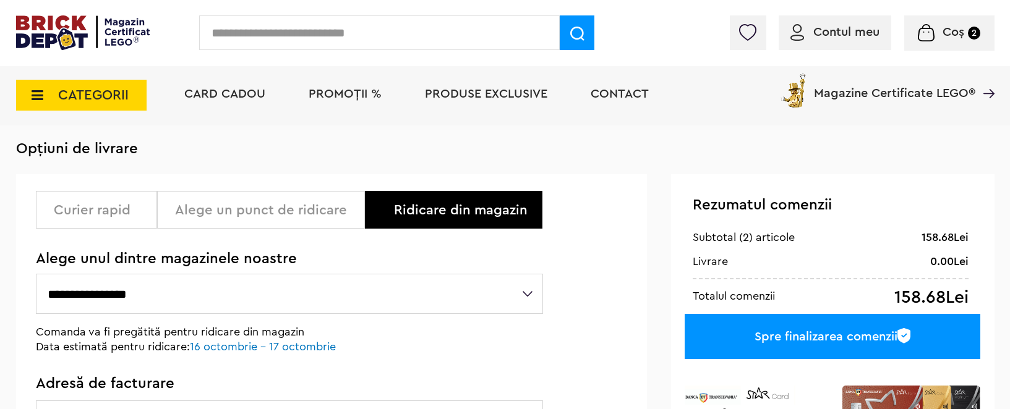
click at [528, 300] on select "**********" at bounding box center [289, 294] width 507 height 40
click at [36, 274] on select "**********" at bounding box center [289, 294] width 507 height 40
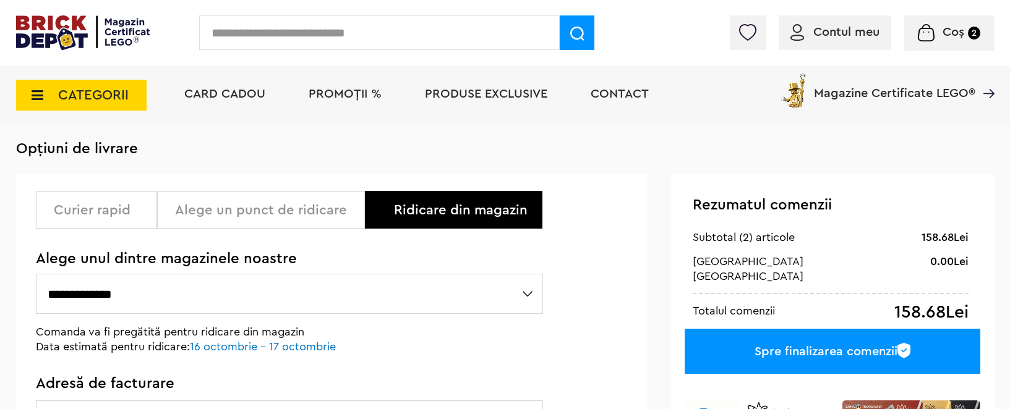
click at [529, 297] on select "**********" at bounding box center [289, 294] width 507 height 40
select select "**"
click at [36, 274] on select "**********" at bounding box center [289, 294] width 507 height 40
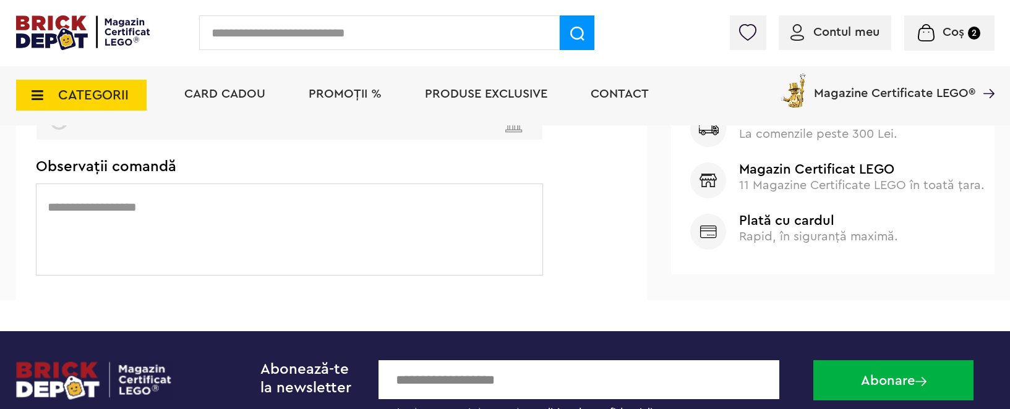
scroll to position [560, 0]
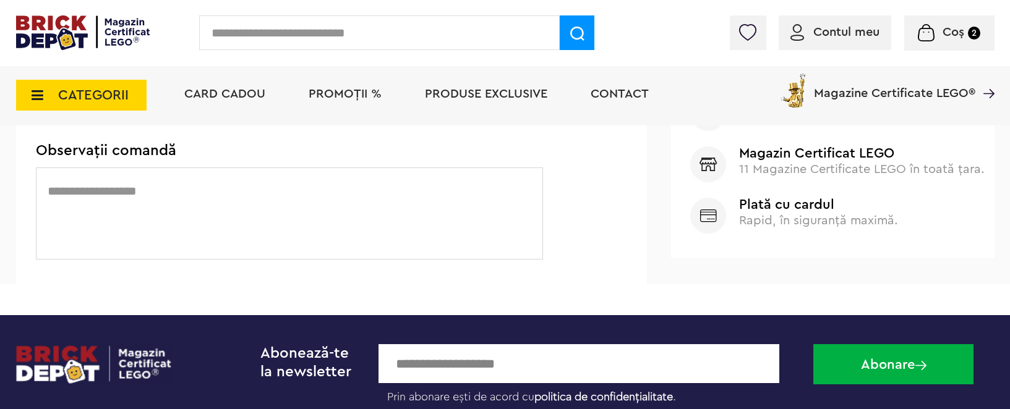
click at [63, 185] on textarea at bounding box center [289, 214] width 507 height 92
click at [118, 187] on textarea "**********" at bounding box center [289, 214] width 507 height 92
click at [124, 187] on textarea "**********" at bounding box center [289, 214] width 507 height 92
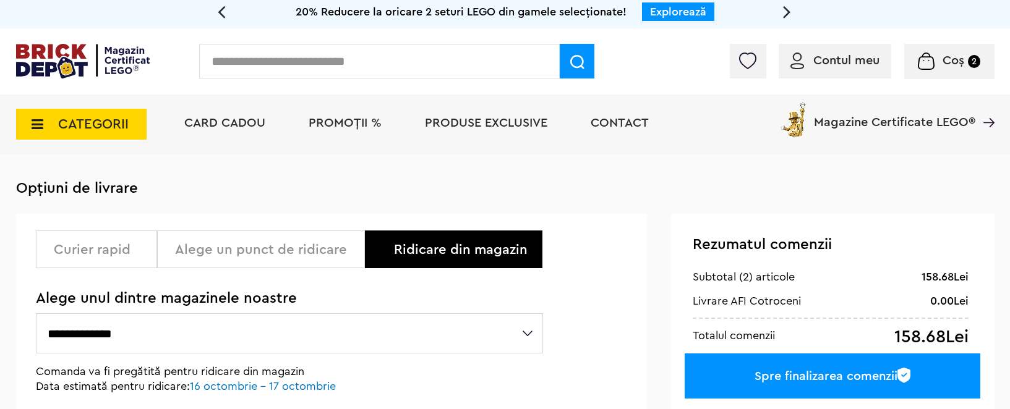
scroll to position [0, 0]
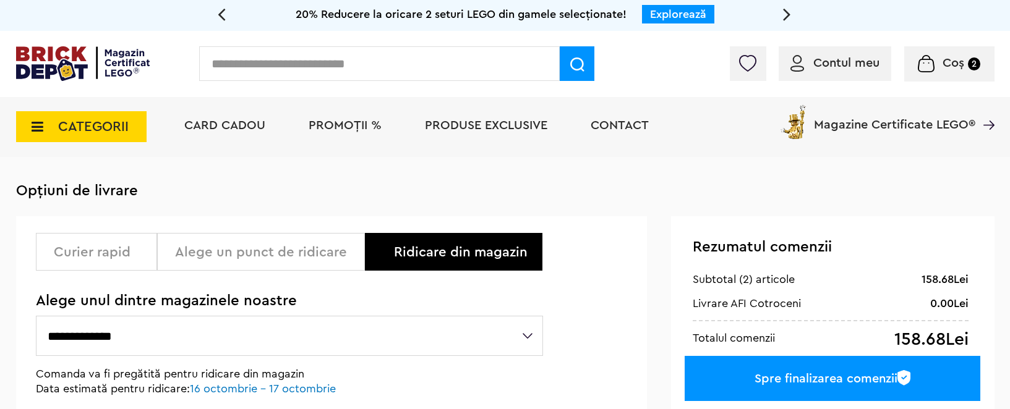
type textarea "**********"
click at [819, 380] on div "Spre finalizarea comenzii" at bounding box center [832, 378] width 295 height 45
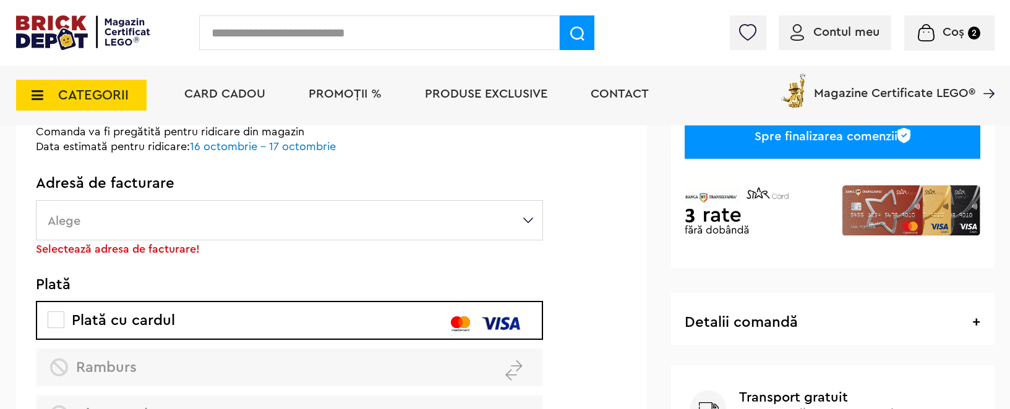
scroll to position [278, 0]
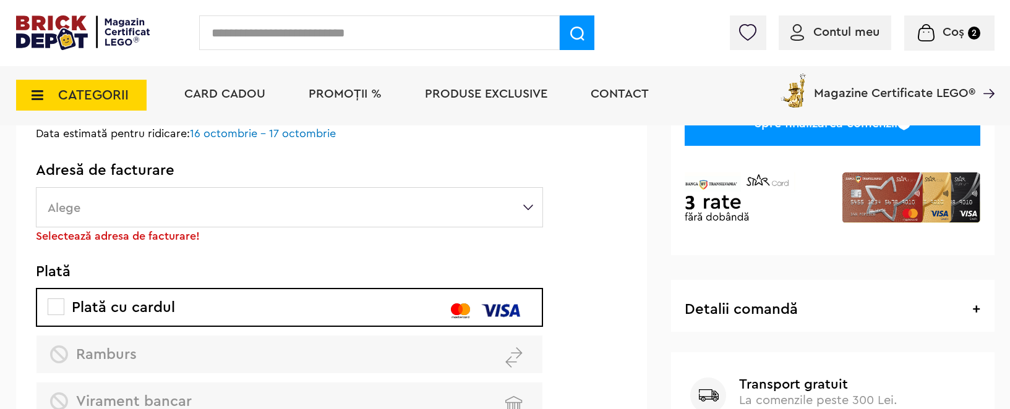
click at [523, 204] on label "Alege" at bounding box center [289, 207] width 507 height 40
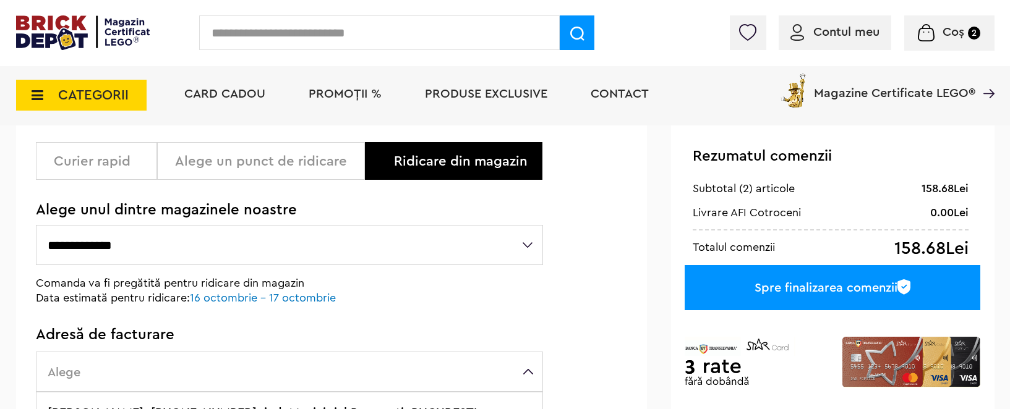
scroll to position [104, 0]
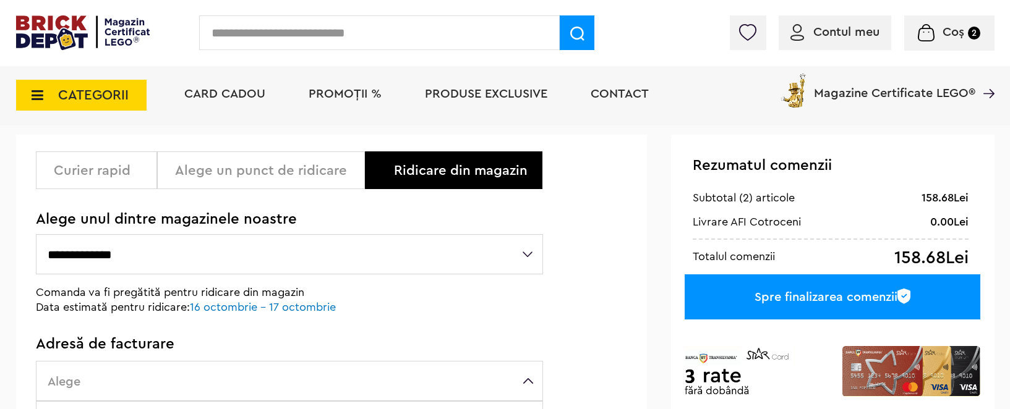
click at [797, 301] on div "Spre finalizarea comenzii" at bounding box center [832, 297] width 295 height 45
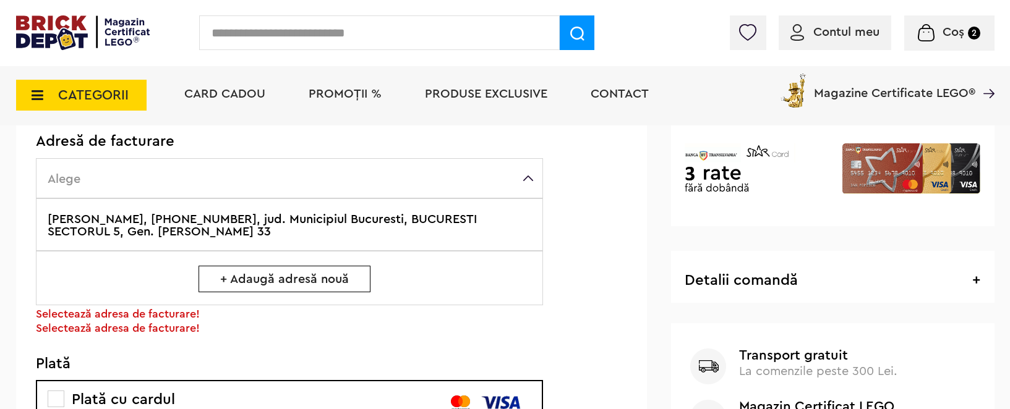
scroll to position [297, 0]
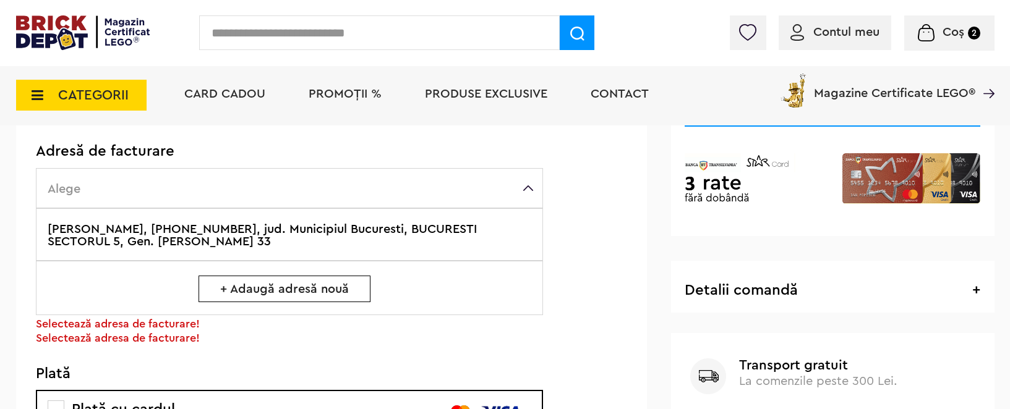
click at [337, 223] on label "Chirascu Viorel, +40744304500, jud. Municipiul Bucuresti, BUCURESTI SECTORUL 5,…" at bounding box center [289, 234] width 507 height 53
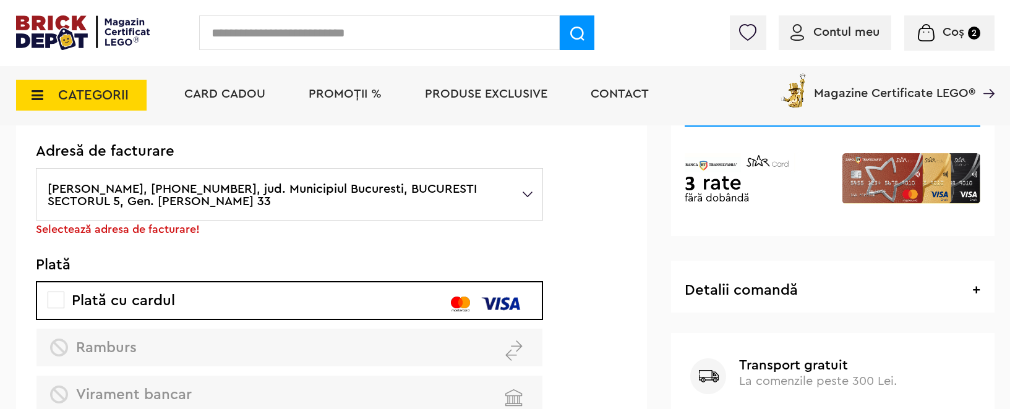
click at [204, 194] on label "Chirascu Viorel, +40744304500, jud. Municipiul Bucuresti, BUCURESTI SECTORUL 5,…" at bounding box center [289, 194] width 507 height 53
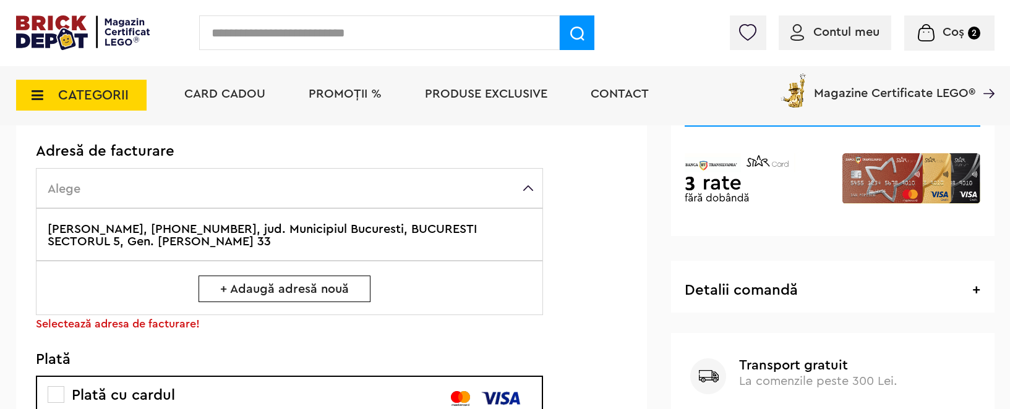
click at [185, 233] on label "Chirascu Viorel, +40744304500, jud. Municipiul Bucuresti, BUCURESTI SECTORUL 5,…" at bounding box center [289, 234] width 507 height 53
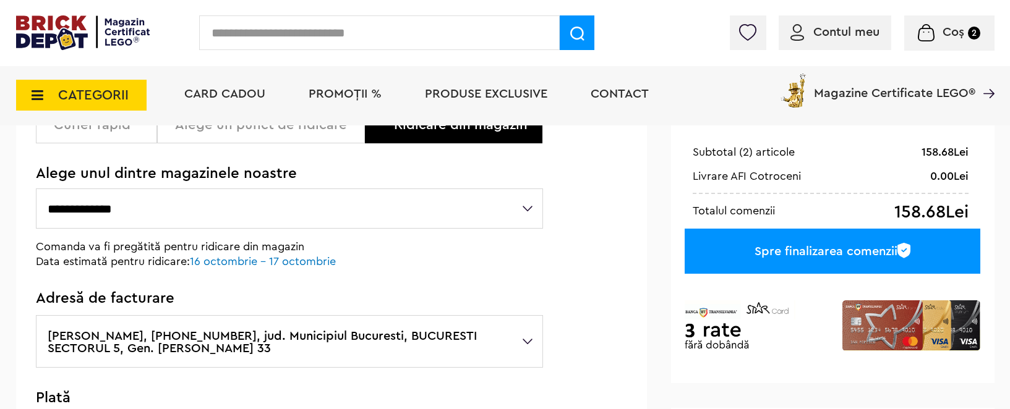
scroll to position [145, 0]
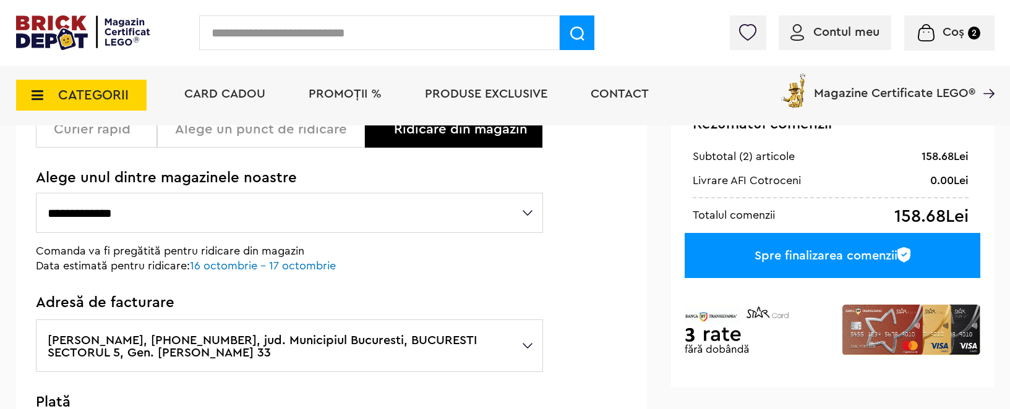
click at [791, 250] on div "Spre finalizarea comenzii" at bounding box center [832, 255] width 295 height 45
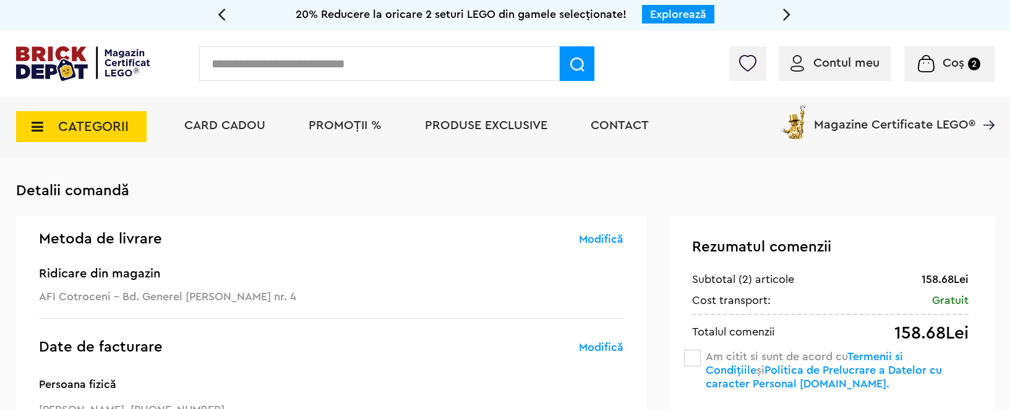
click at [693, 358] on span at bounding box center [692, 358] width 17 height 17
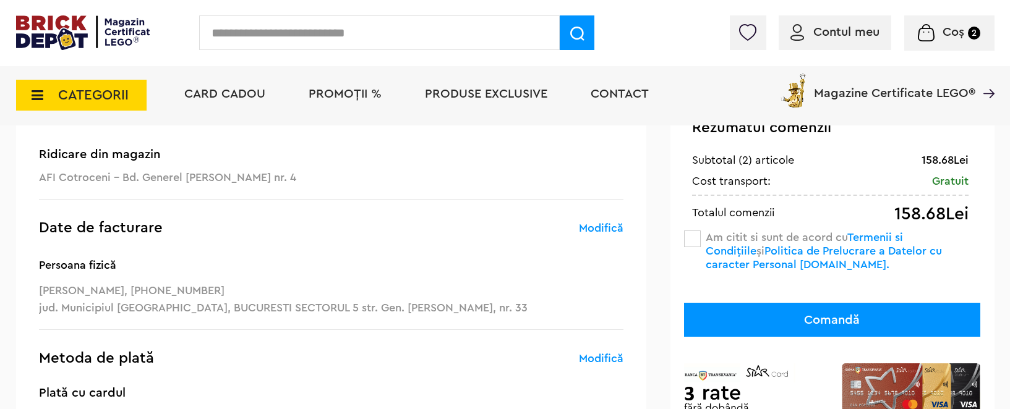
scroll to position [143, 0]
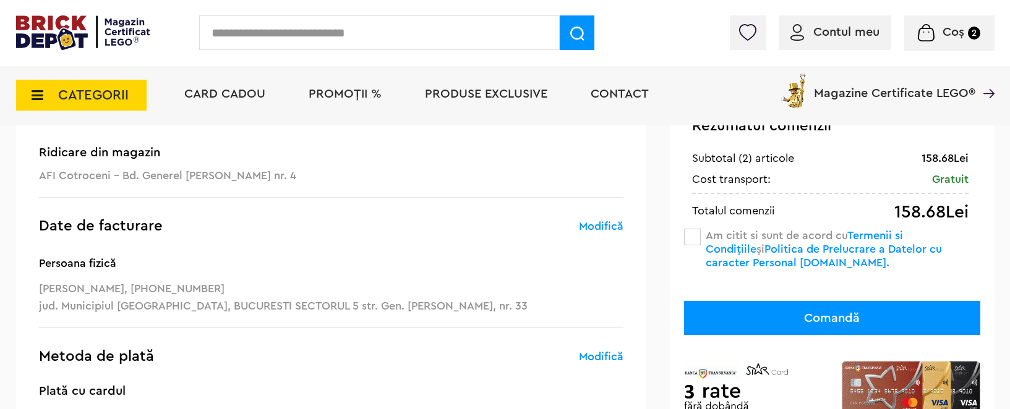
click at [859, 318] on button "Comandă" at bounding box center [832, 318] width 296 height 34
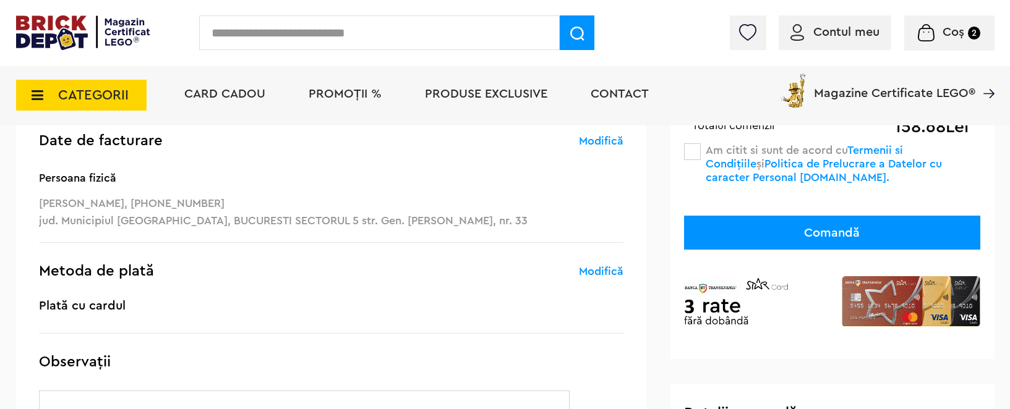
scroll to position [153, 0]
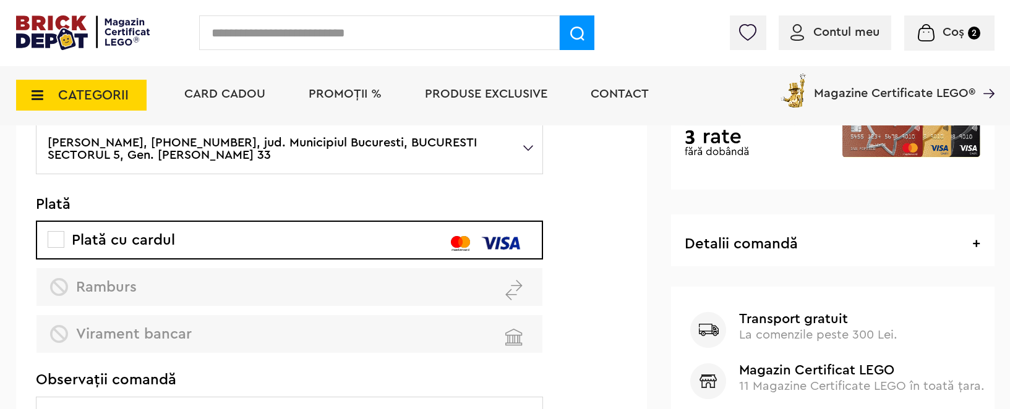
scroll to position [344, 0]
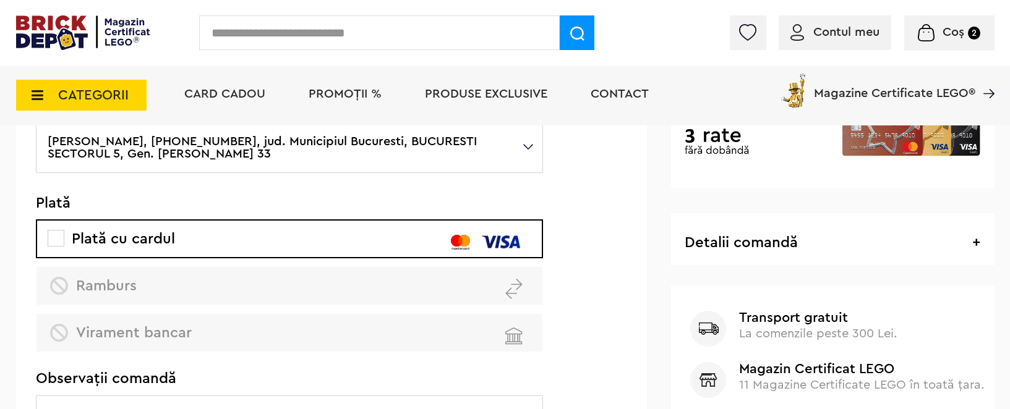
click at [53, 235] on span at bounding box center [56, 238] width 17 height 17
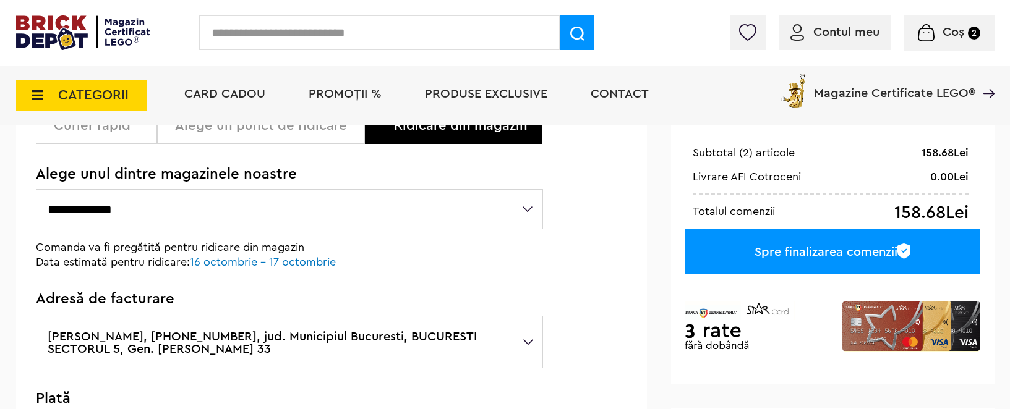
scroll to position [148, 0]
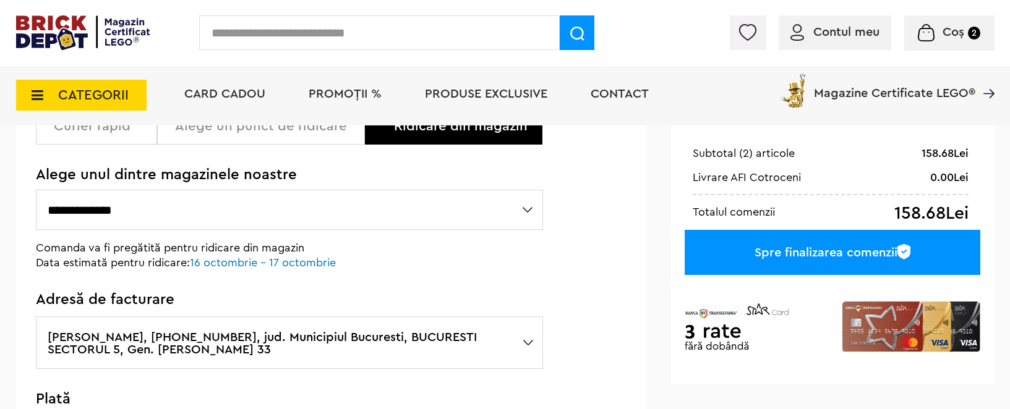
click at [766, 254] on div "Spre finalizarea comenzii" at bounding box center [832, 252] width 295 height 45
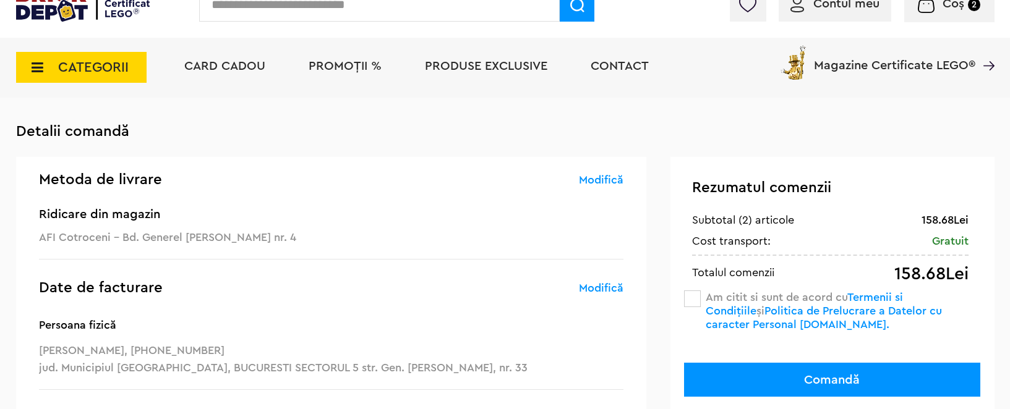
scroll to position [102, 0]
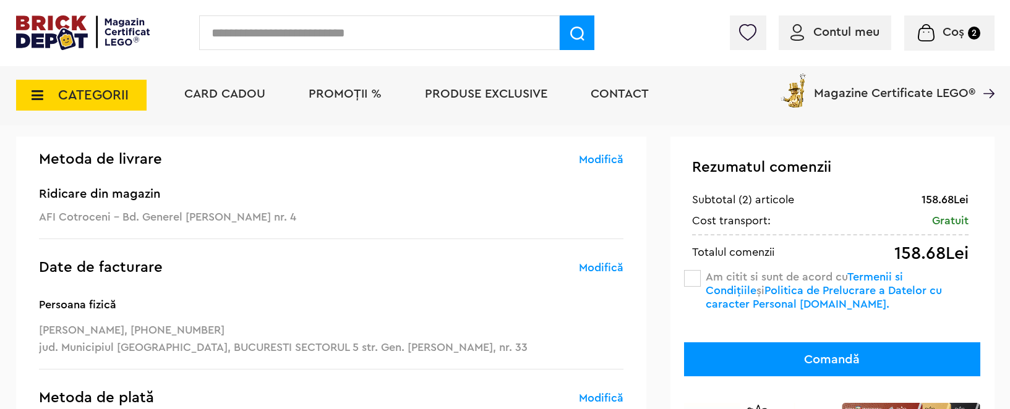
click at [691, 278] on span at bounding box center [692, 278] width 17 height 17
click at [781, 351] on button "Comandă" at bounding box center [832, 360] width 296 height 34
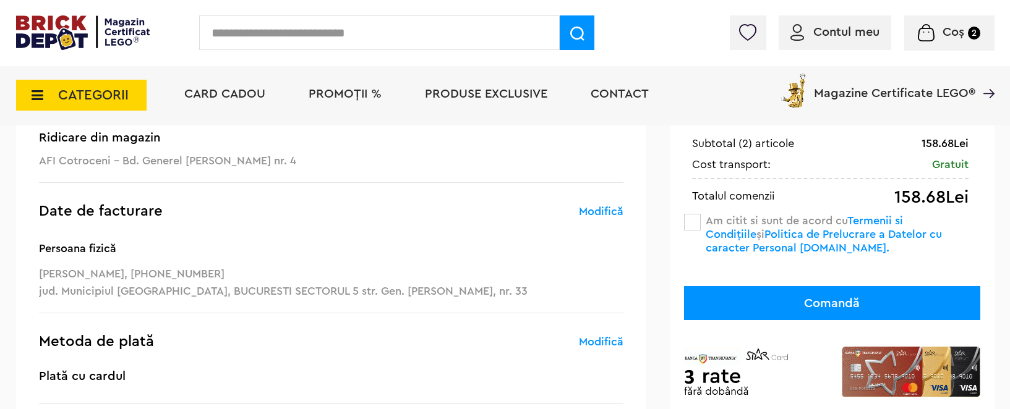
scroll to position [170, 0]
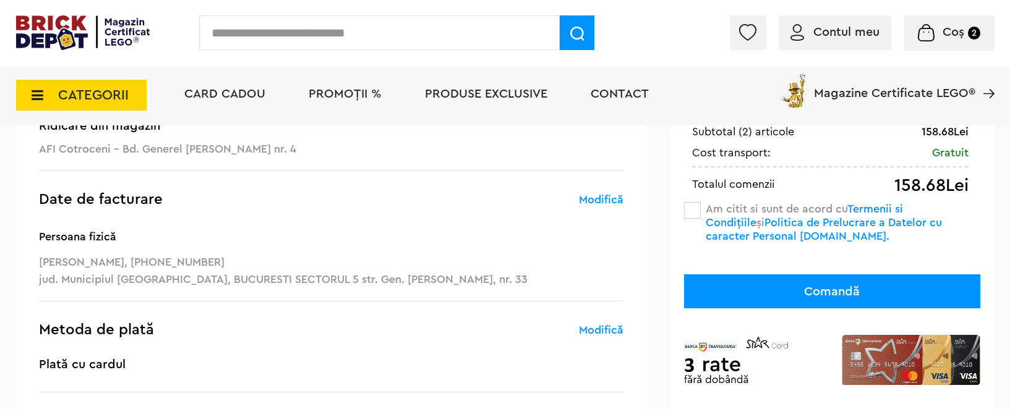
click at [821, 292] on button "Comandă" at bounding box center [832, 292] width 296 height 34
